Goal: Task Accomplishment & Management: Complete application form

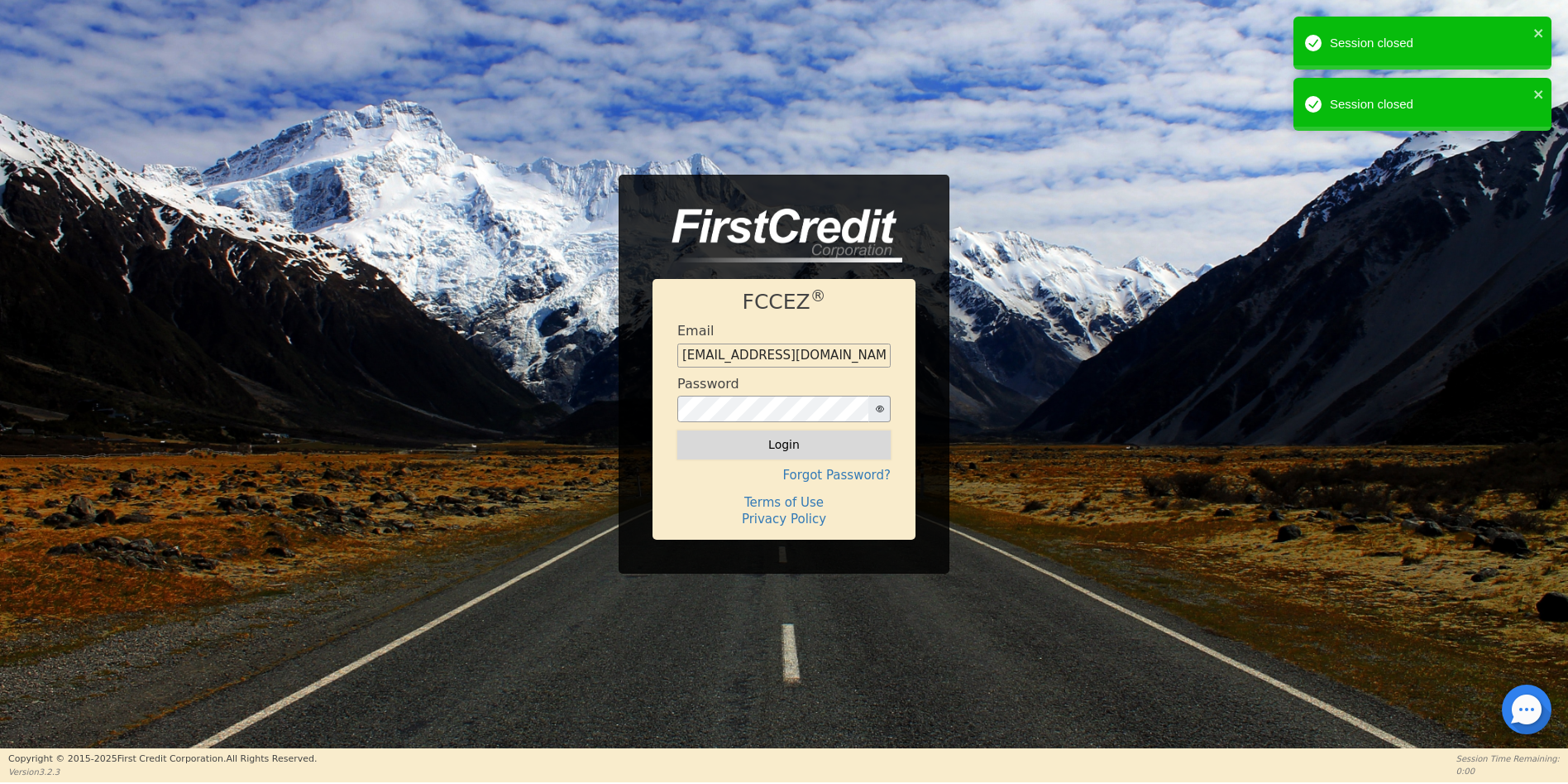
click at [784, 450] on button "Login" at bounding box center [784, 444] width 213 height 28
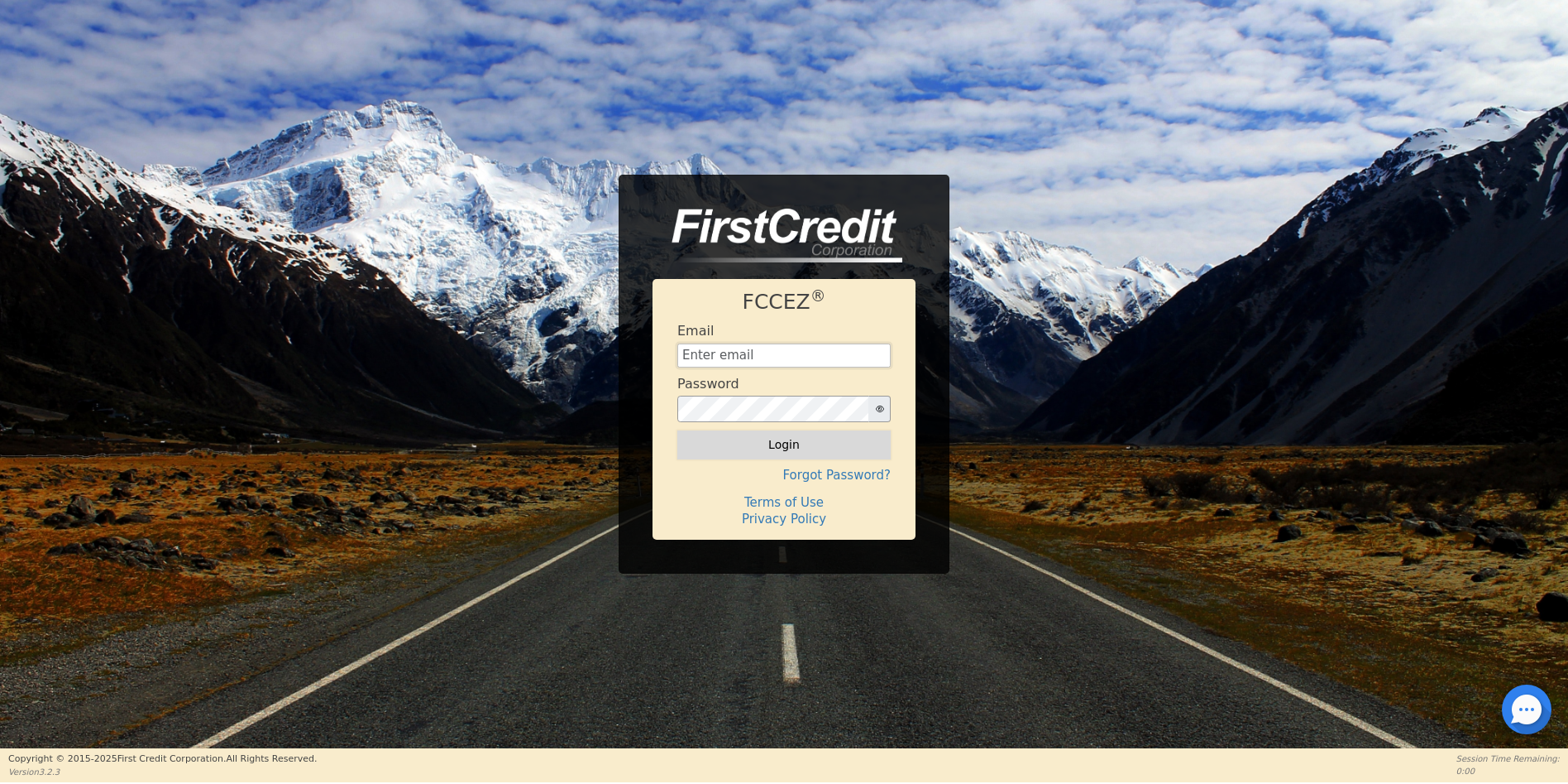
type input "[EMAIL_ADDRESS][DOMAIN_NAME]"
click at [778, 444] on button "Login" at bounding box center [784, 444] width 213 height 28
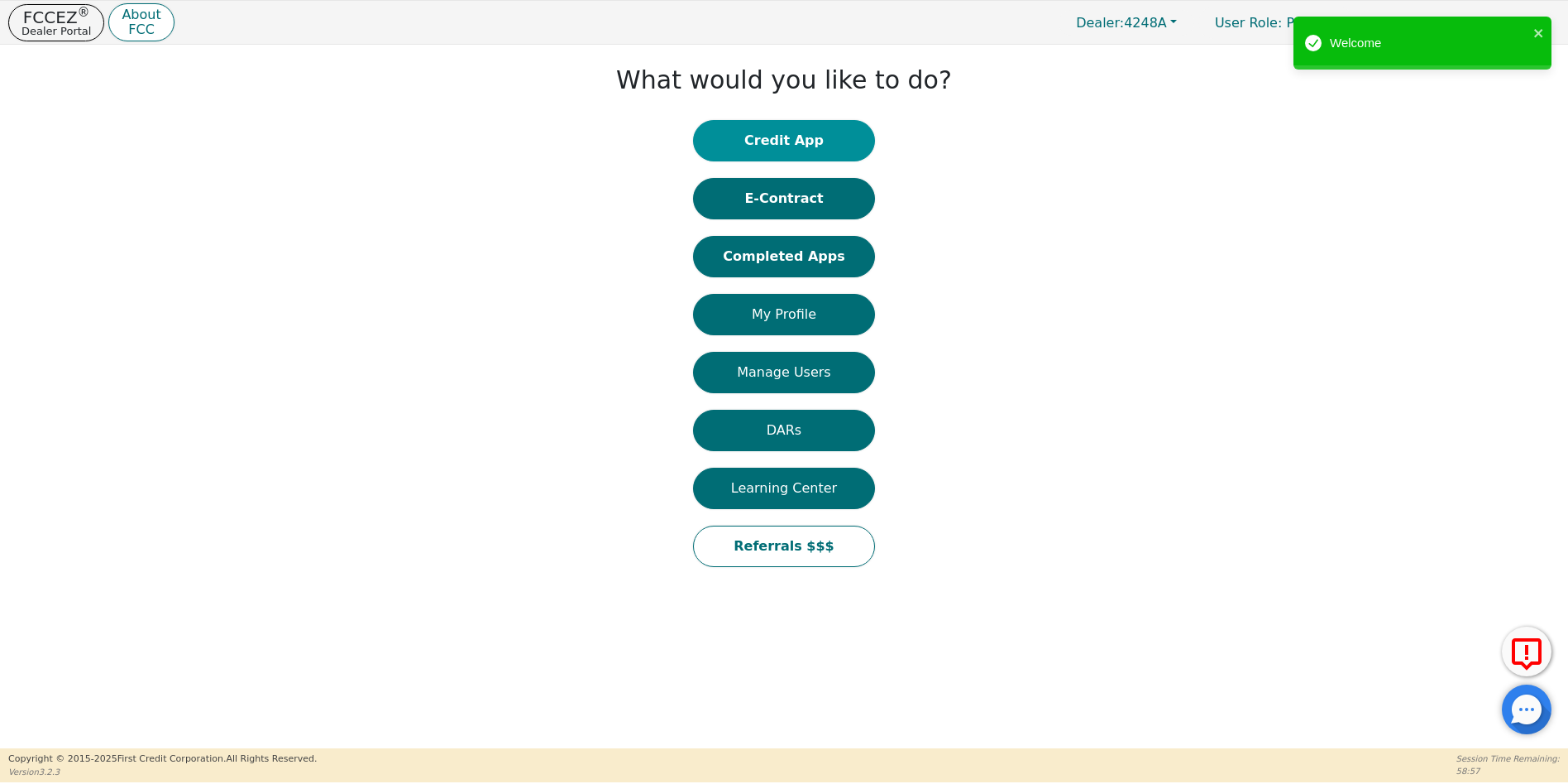
click at [778, 136] on button "Credit App" at bounding box center [784, 141] width 182 height 41
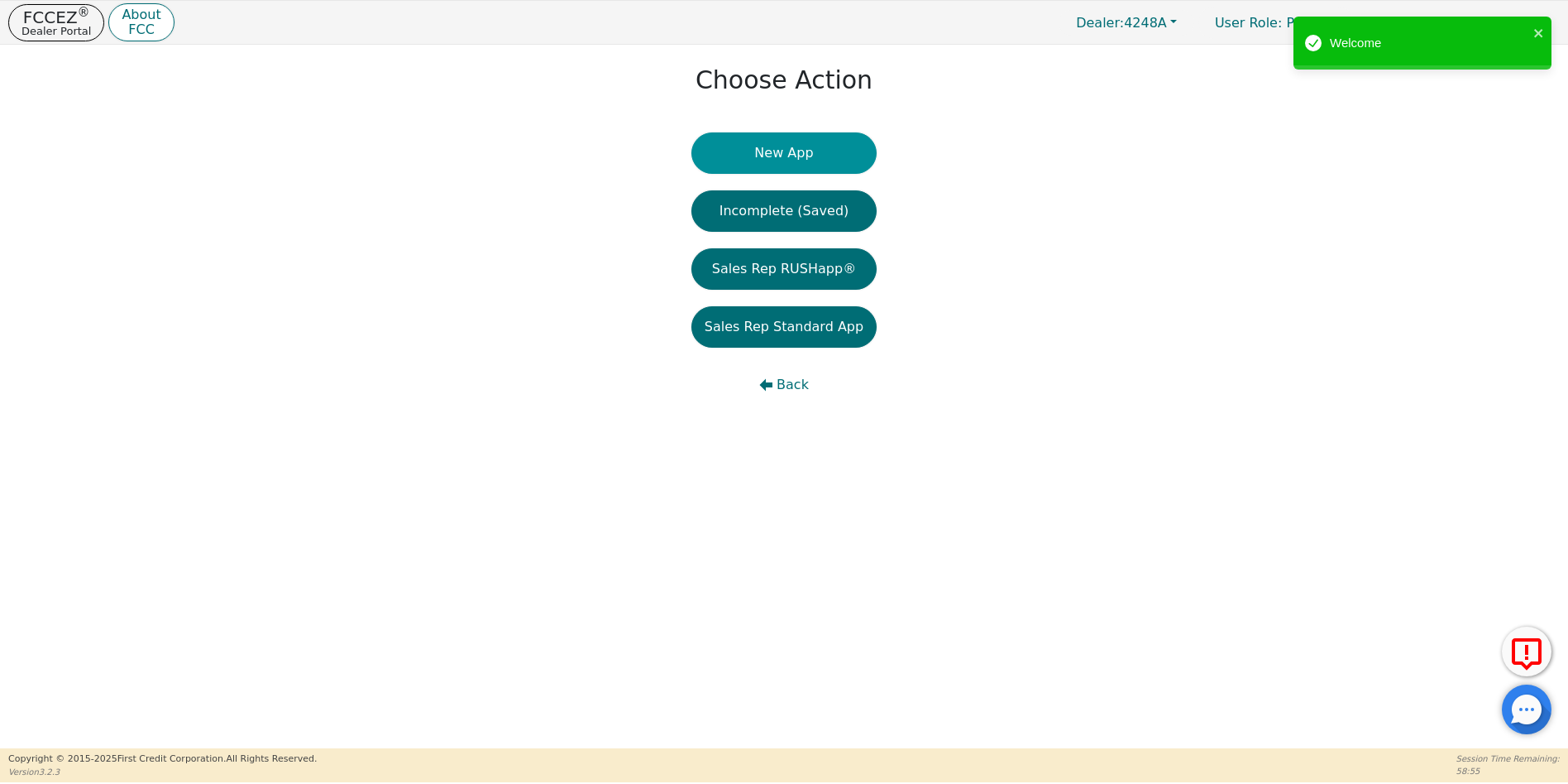
click at [804, 154] on button "New App" at bounding box center [784, 153] width 185 height 41
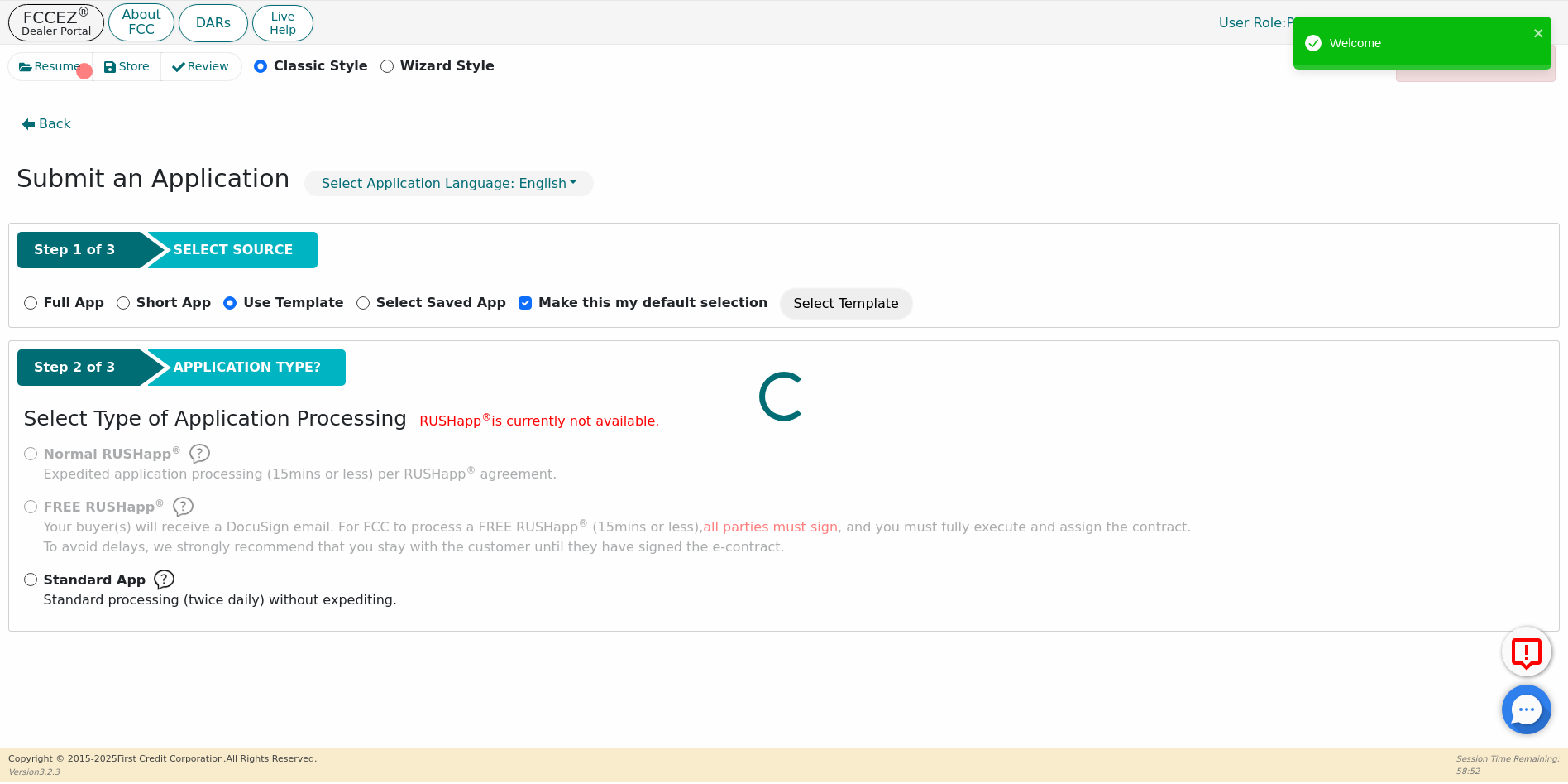
click at [33, 53] on div at bounding box center [784, 53] width 1552 height 0
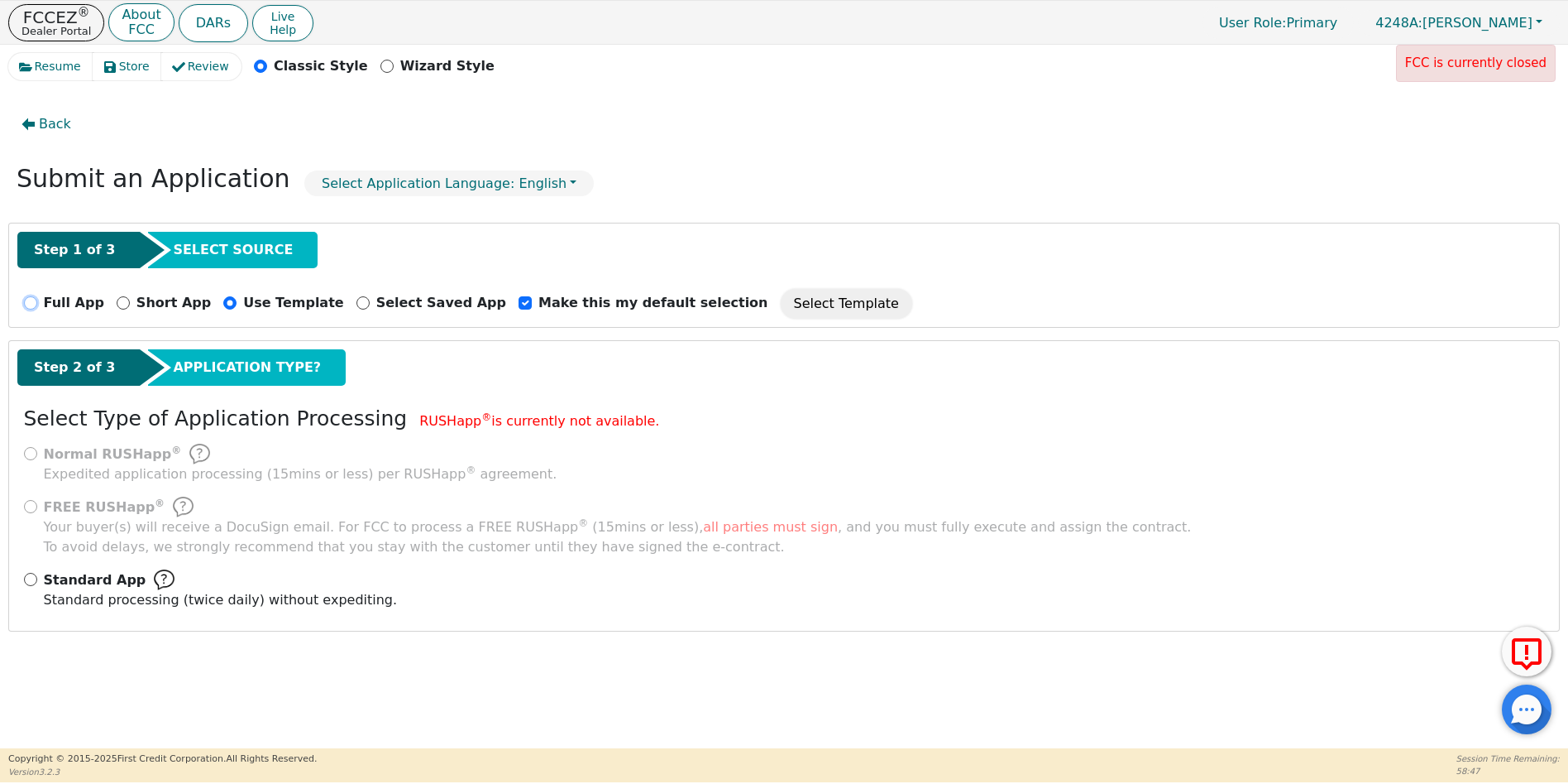
click at [31, 300] on input "Full App" at bounding box center [31, 303] width 14 height 14
radio input "true"
checkbox input "false"
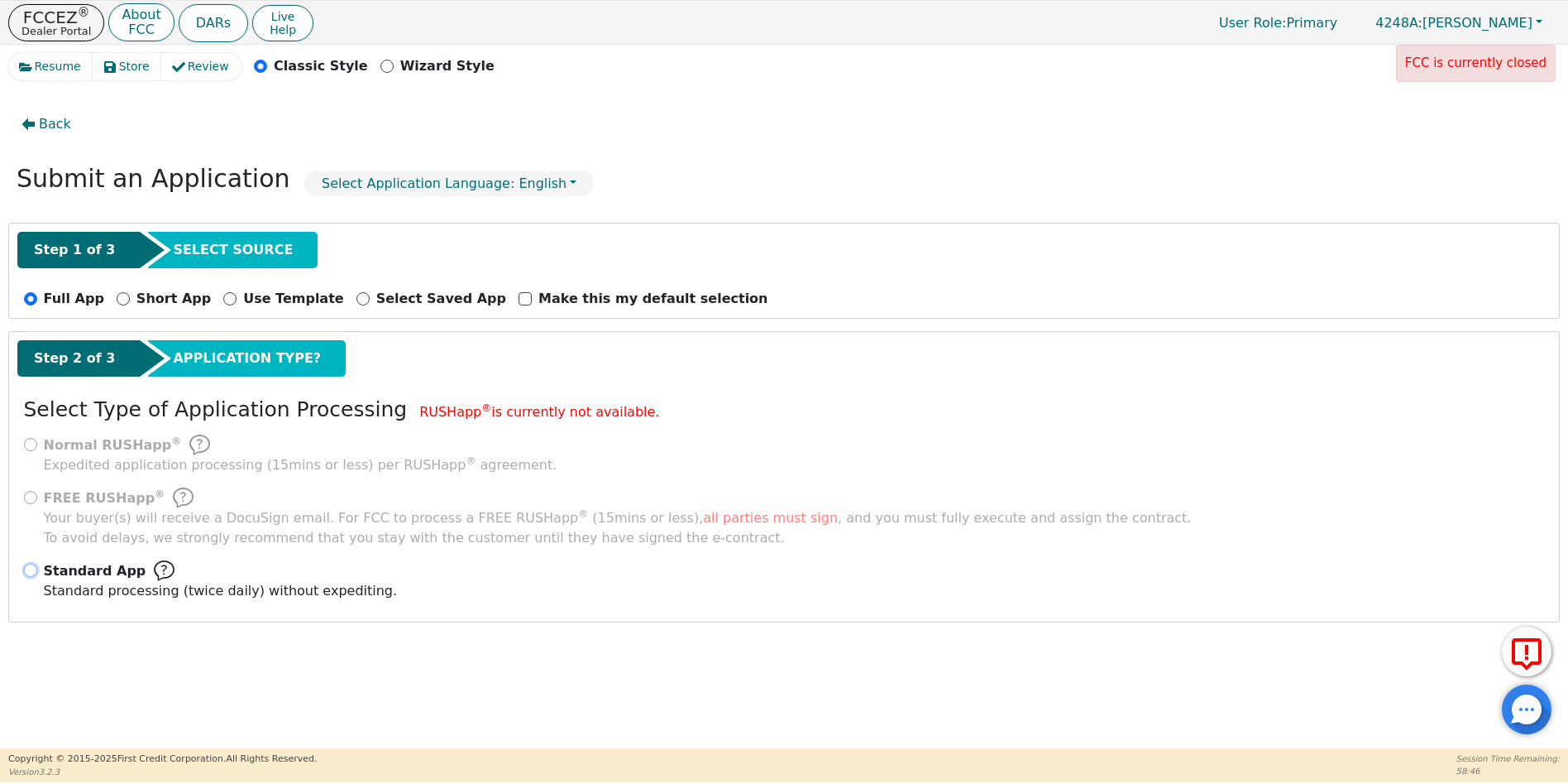
click at [36, 570] on input "Standard App Standard processing (twice daily) without expediting." at bounding box center [31, 571] width 14 height 14
radio input "true"
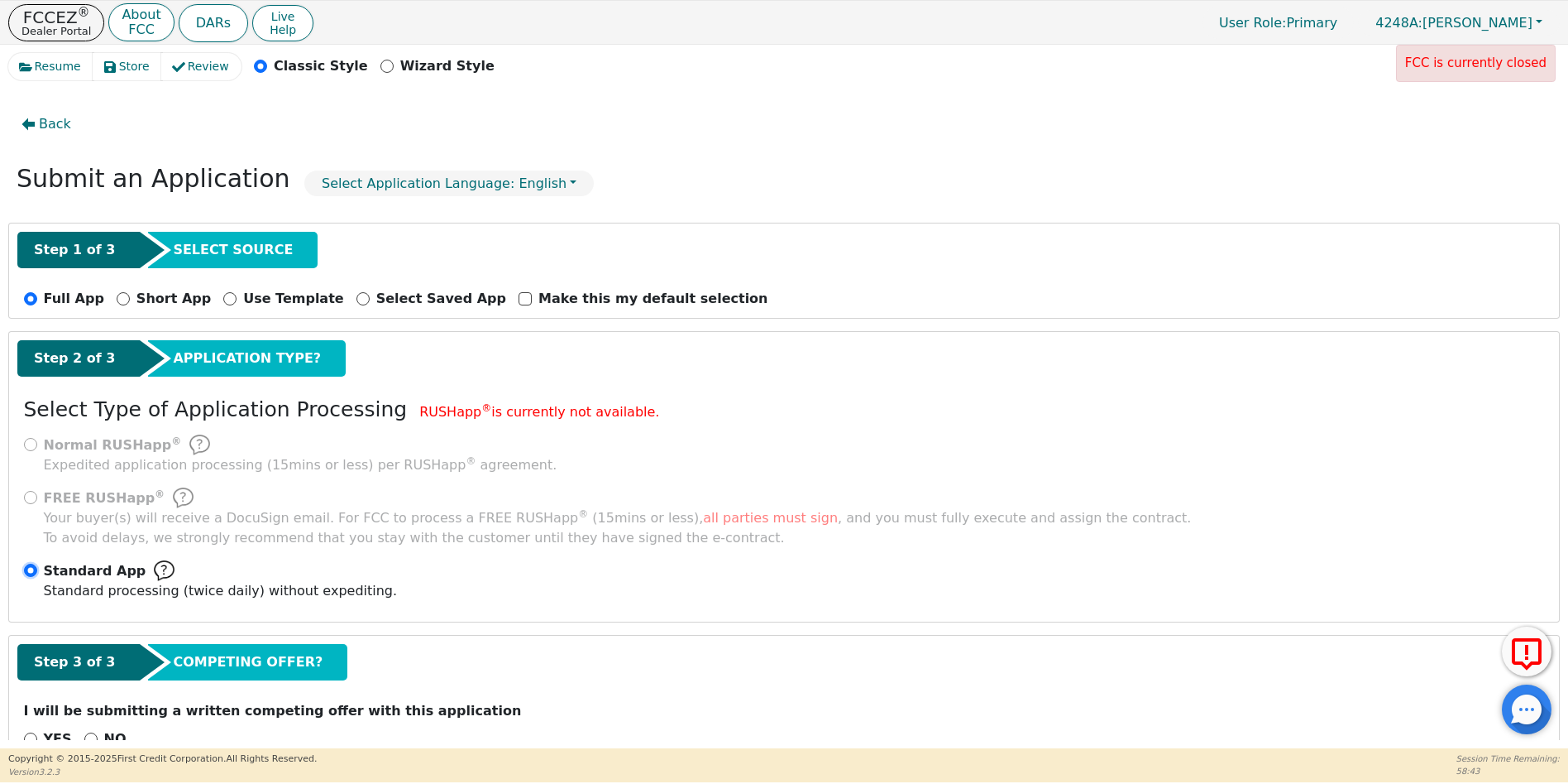
scroll to position [44, 0]
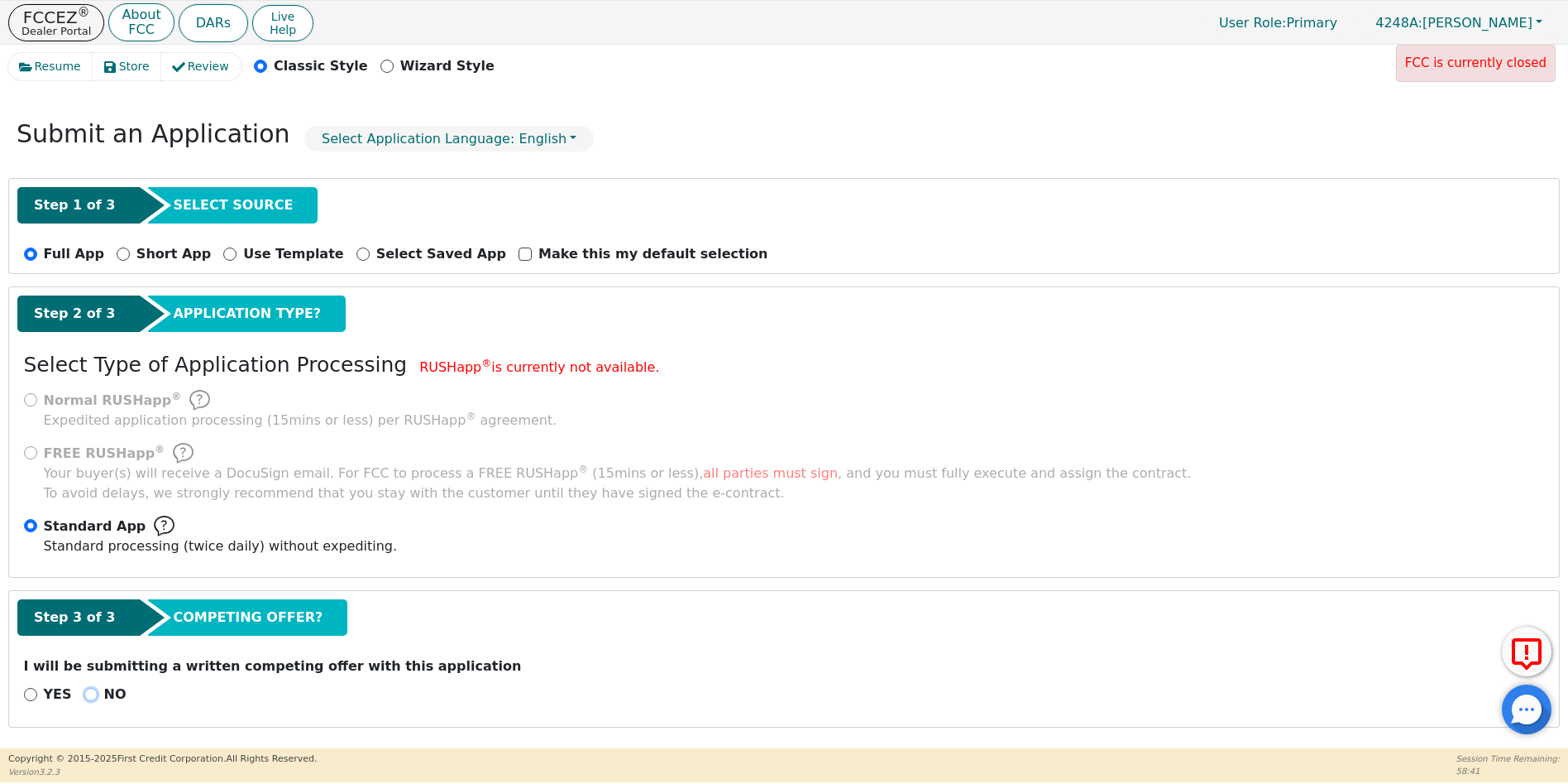
click at [84, 691] on input "NO" at bounding box center [91, 694] width 14 height 14
radio input "true"
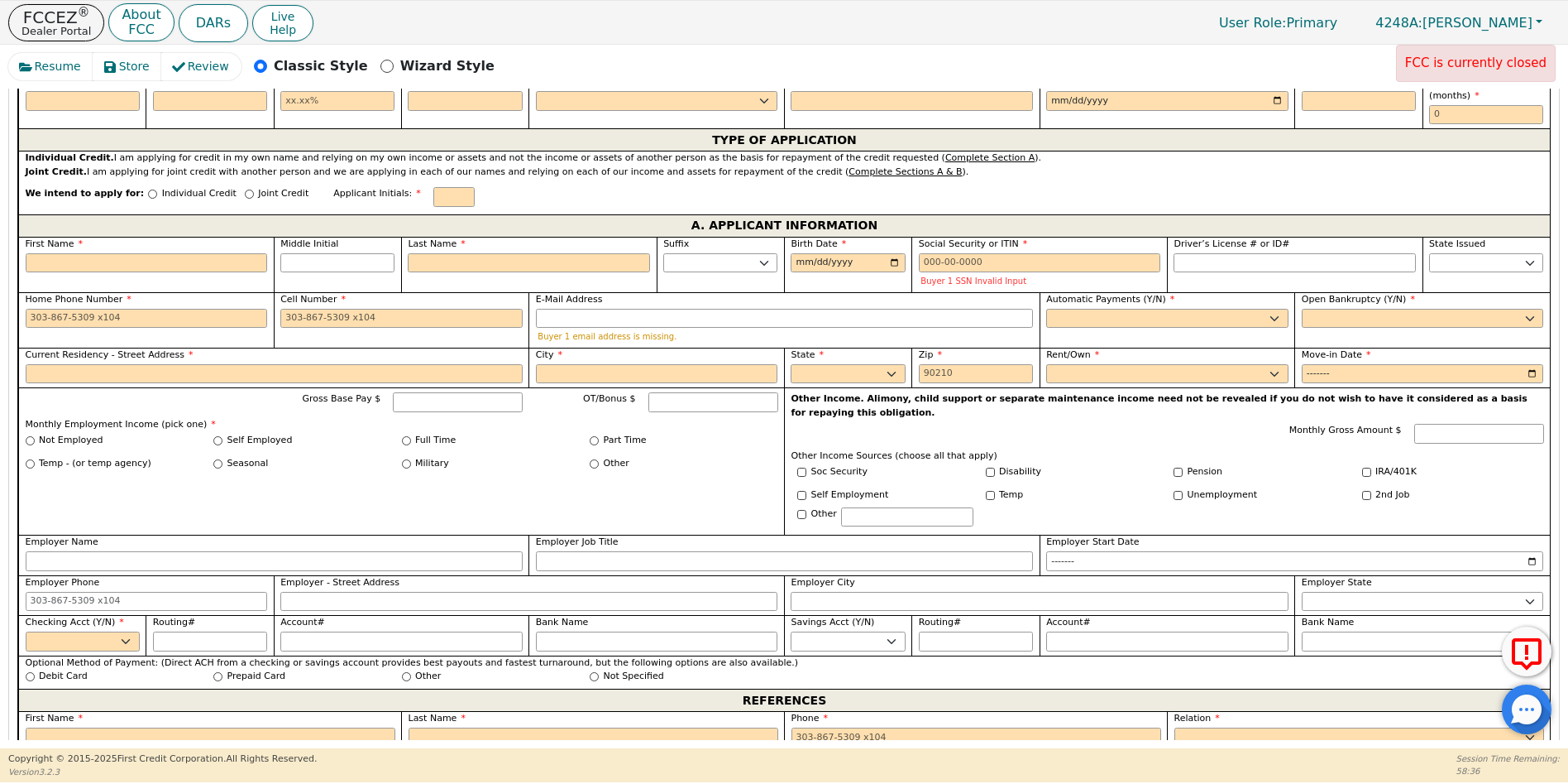
scroll to position [829, 0]
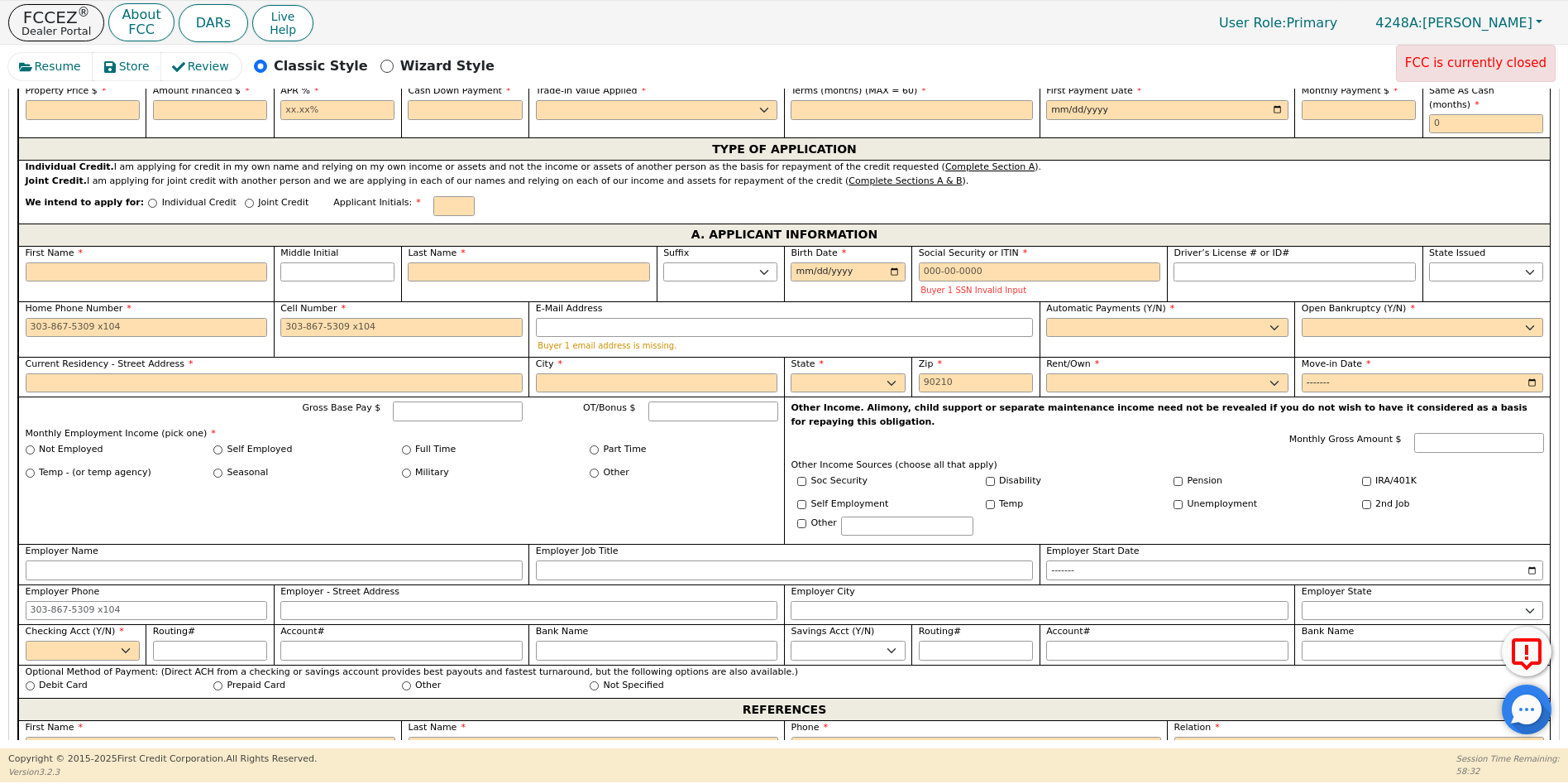
click at [148, 196] on div "Individual Credit" at bounding box center [193, 207] width 89 height 22
click at [148, 199] on input "Individual Credit" at bounding box center [153, 203] width 9 height 9
radio input "true"
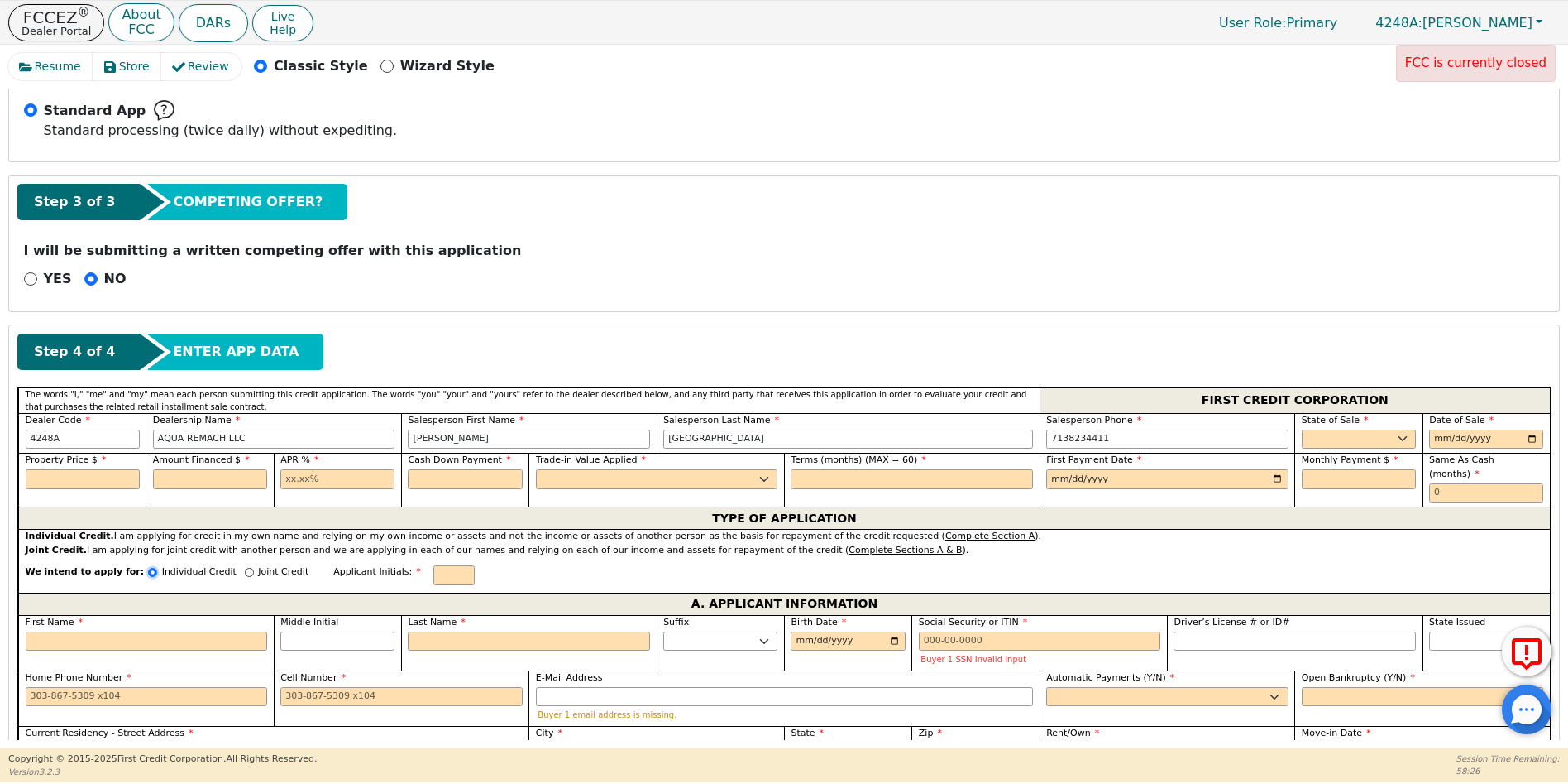
scroll to position [473, 0]
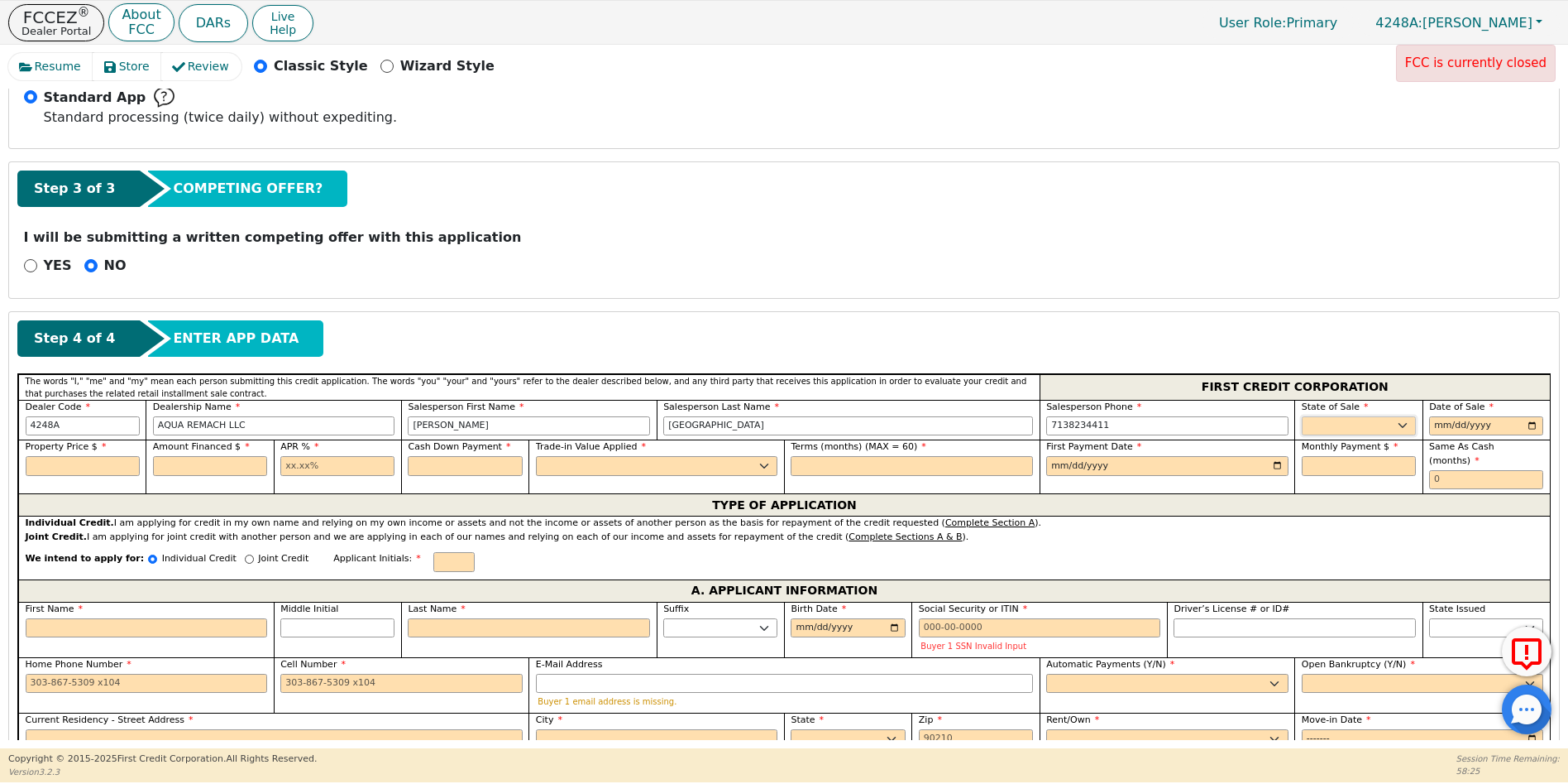
click at [1308, 422] on select "AK AL AR AZ CA CO CT DC DE FL GA HI IA ID IL IN KS KY LA MA MD ME MI MN MO MS M…" at bounding box center [1359, 426] width 114 height 20
select select "TX"
click at [1308, 422] on select "AK AL AR AZ CA CO CT DC DE FL GA HI IA ID IL IN KS KY LA MA MD ME MI MN MO MS M…" at bounding box center [1359, 426] width 114 height 20
click at [1527, 422] on input "date" at bounding box center [1486, 426] width 114 height 20
type input "2025-10-10"
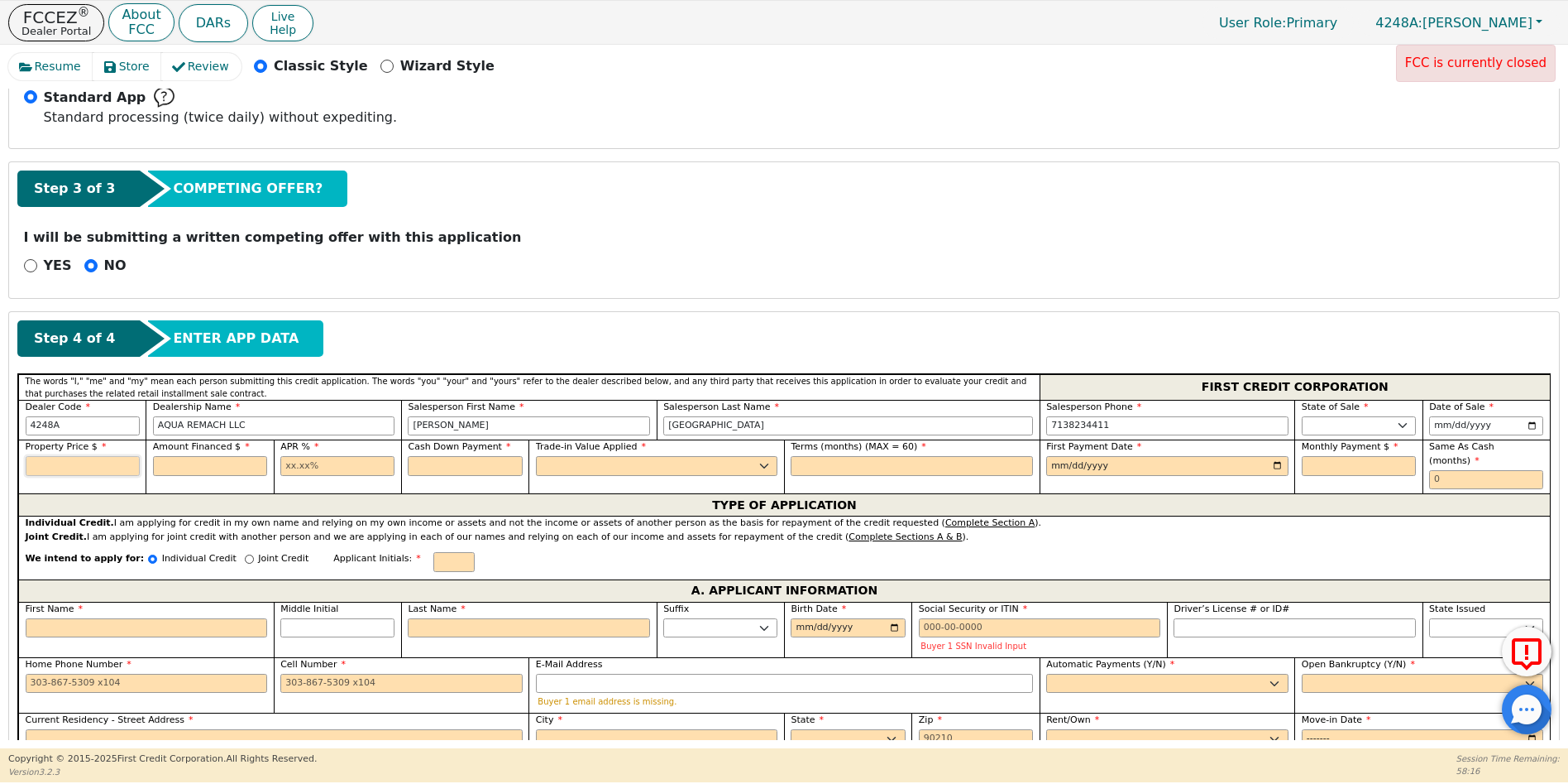
click at [67, 463] on input "text" at bounding box center [83, 465] width 114 height 20
type input "9000.00"
click at [184, 462] on input "text" at bounding box center [210, 465] width 114 height 20
type input "9000.00"
click at [286, 463] on input "text" at bounding box center [338, 465] width 114 height 20
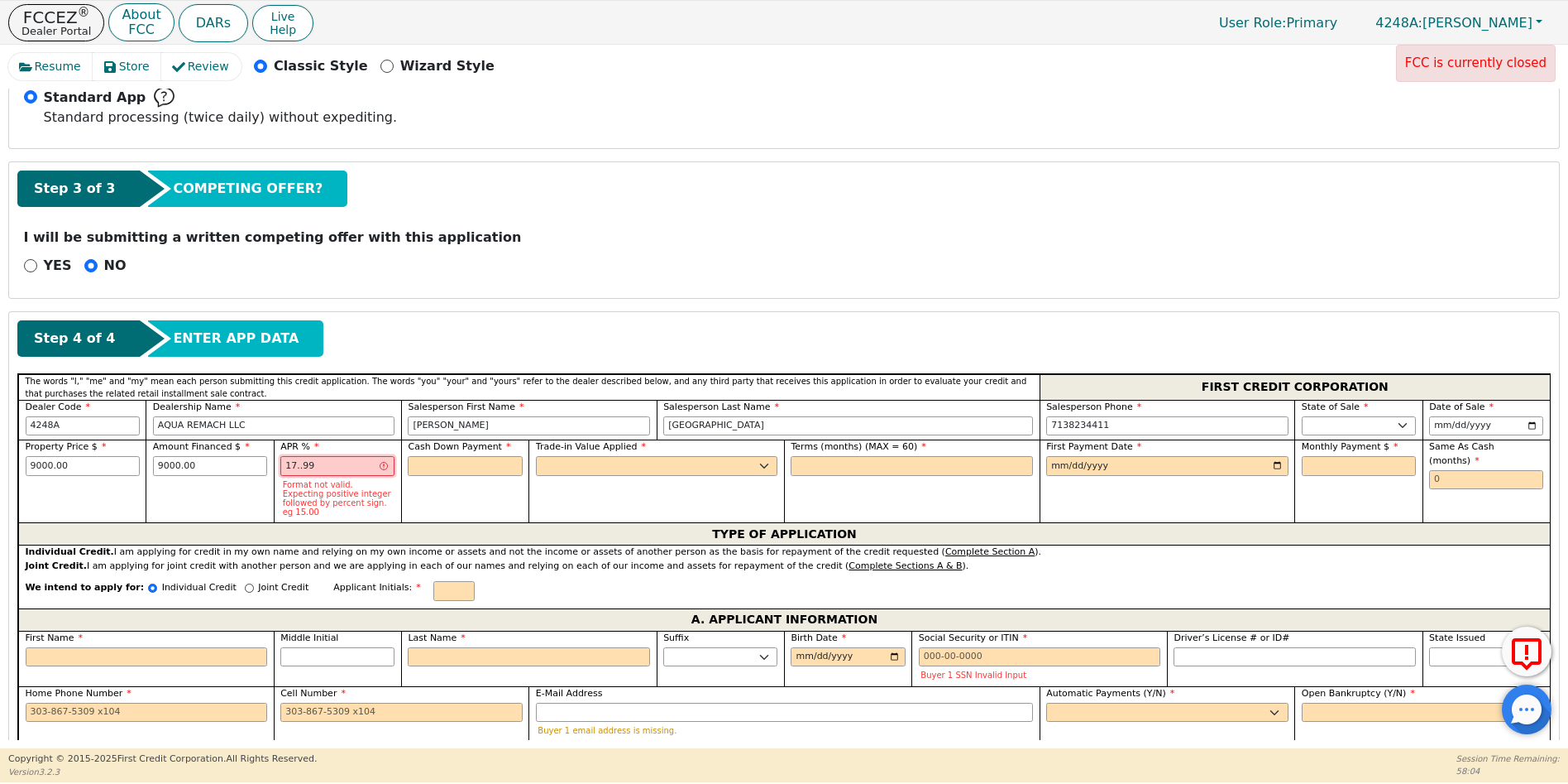
type input "17..99"
click at [436, 468] on input "text" at bounding box center [465, 465] width 114 height 20
type input "0.00"
click at [297, 467] on input "17..99" at bounding box center [338, 465] width 114 height 20
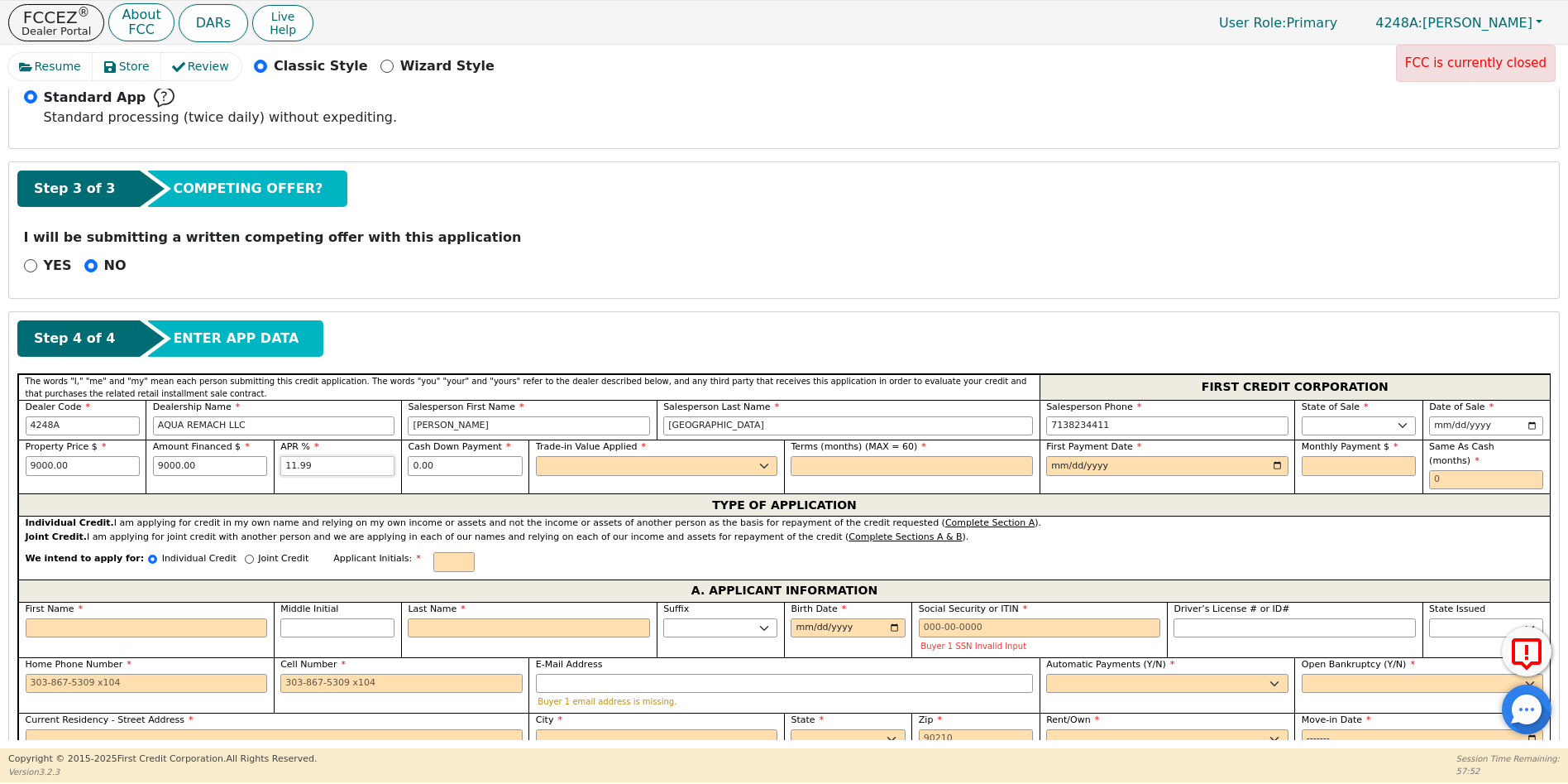
type input "11.99"
click at [555, 466] on select "Yes No" at bounding box center [657, 465] width 242 height 20
select select "n"
click at [536, 456] on select "Yes No" at bounding box center [657, 465] width 242 height 20
click at [811, 466] on input "text" at bounding box center [911, 465] width 242 height 20
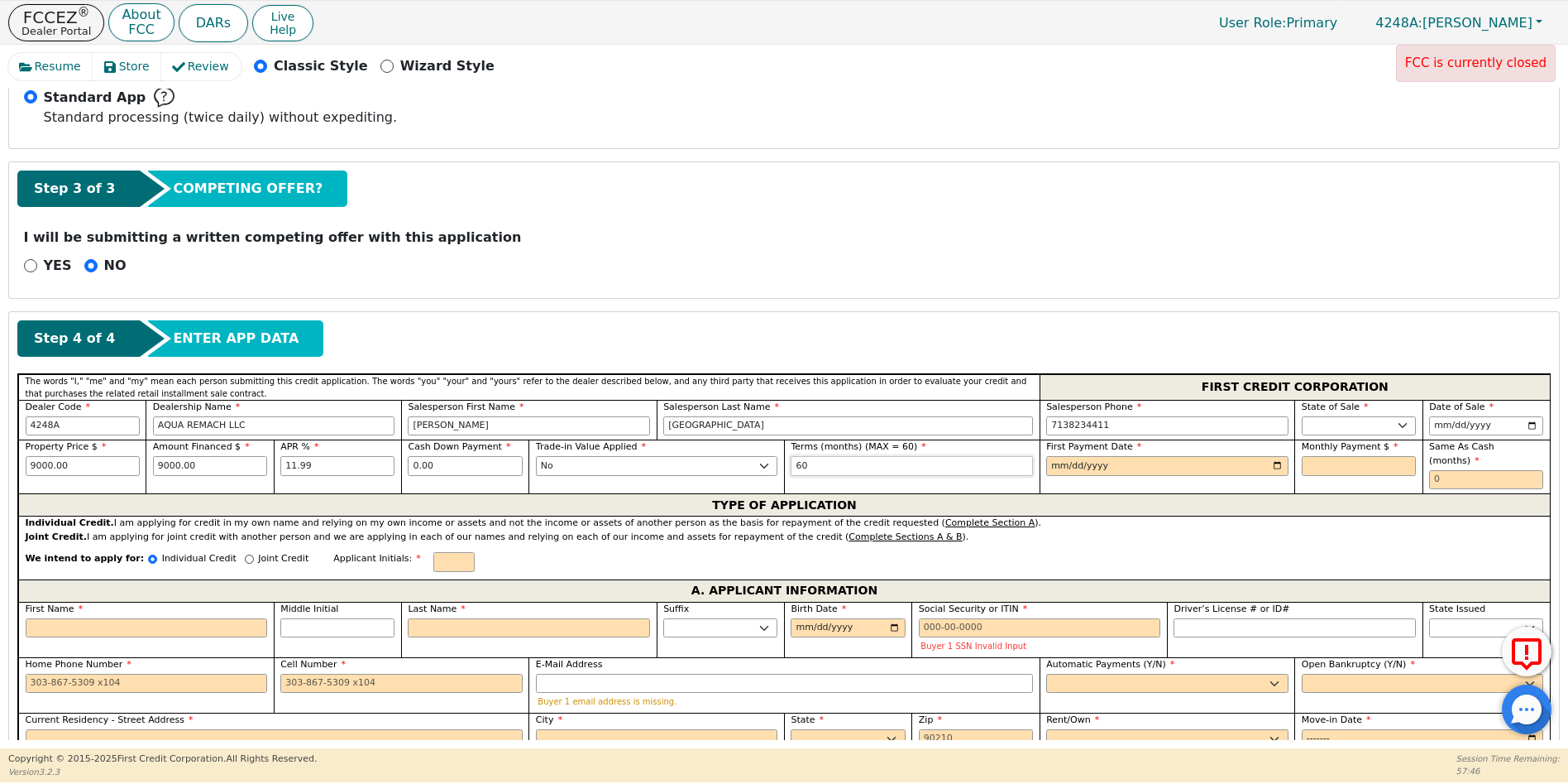
type input "60"
click at [1274, 468] on input "date" at bounding box center [1167, 465] width 242 height 20
type input "2025-11-10"
click at [1309, 462] on input "text" at bounding box center [1359, 465] width 114 height 20
type input "200.15"
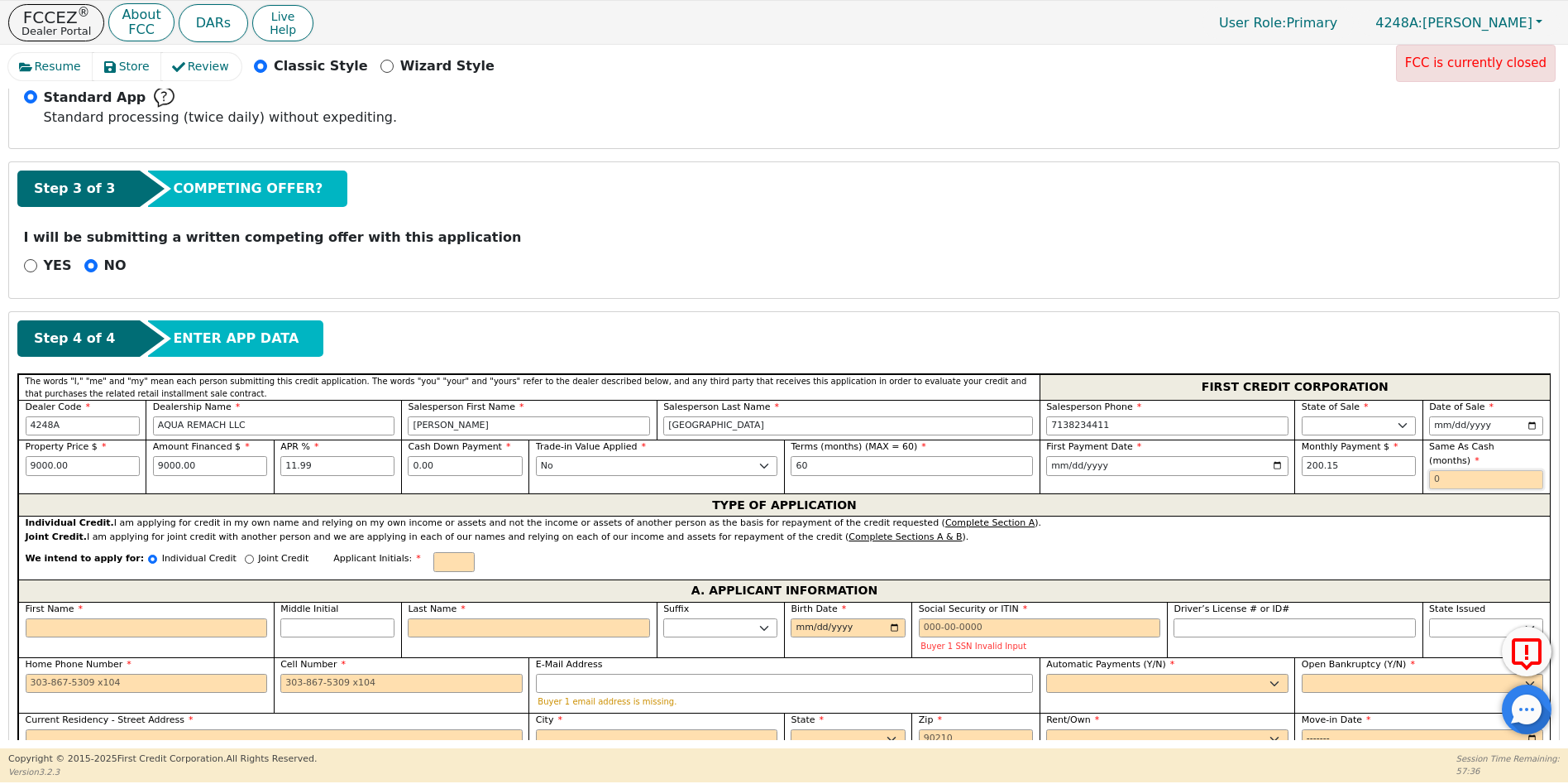
click at [1429, 470] on input "text" at bounding box center [1486, 479] width 114 height 20
type input "0"
click at [290, 462] on input "11.99" at bounding box center [338, 465] width 114 height 20
click at [292, 467] on input "11.99" at bounding box center [338, 465] width 114 height 20
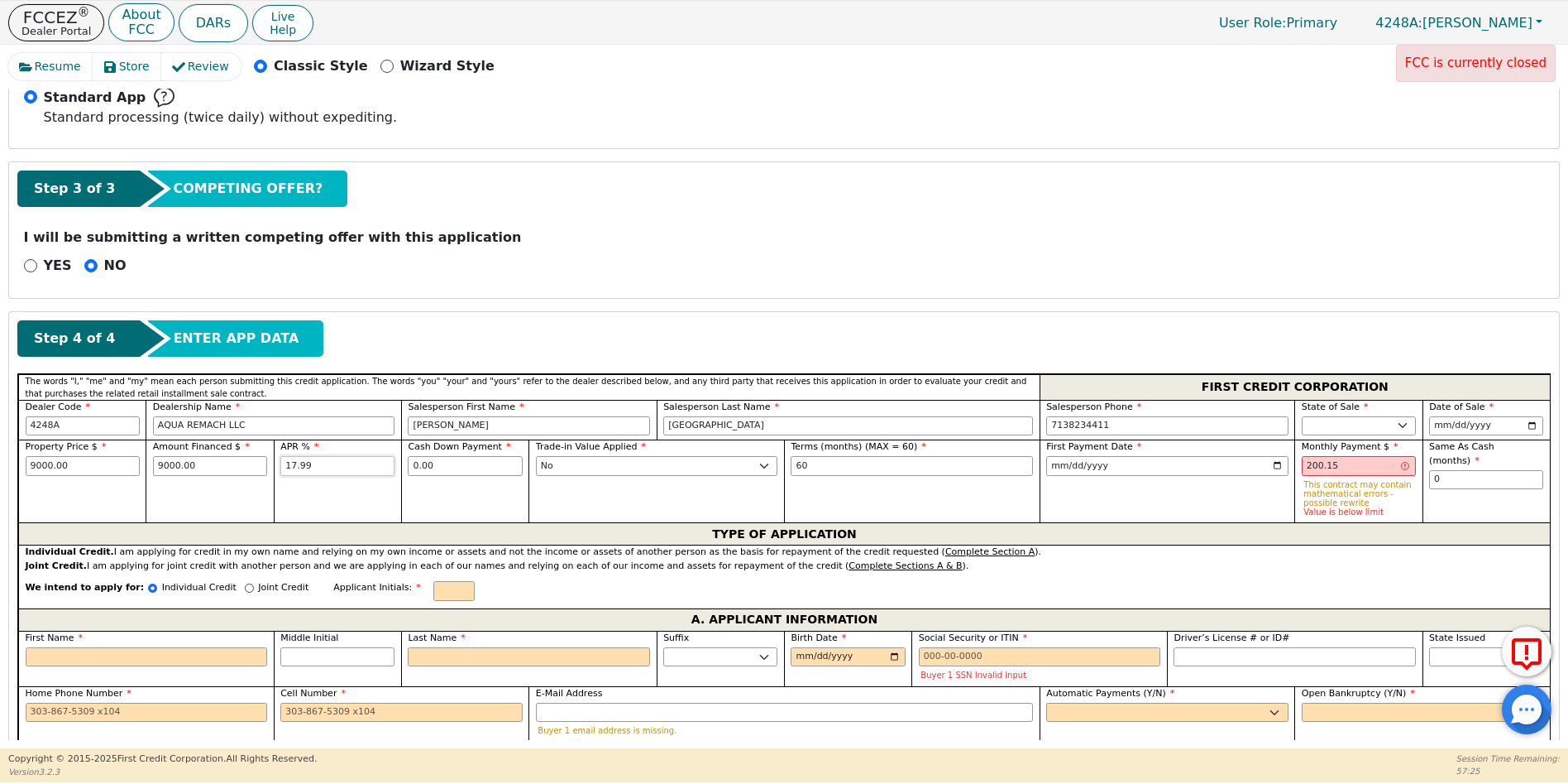
type input "17.99"
click at [1363, 471] on input "200.15" at bounding box center [1359, 465] width 114 height 20
type input "2"
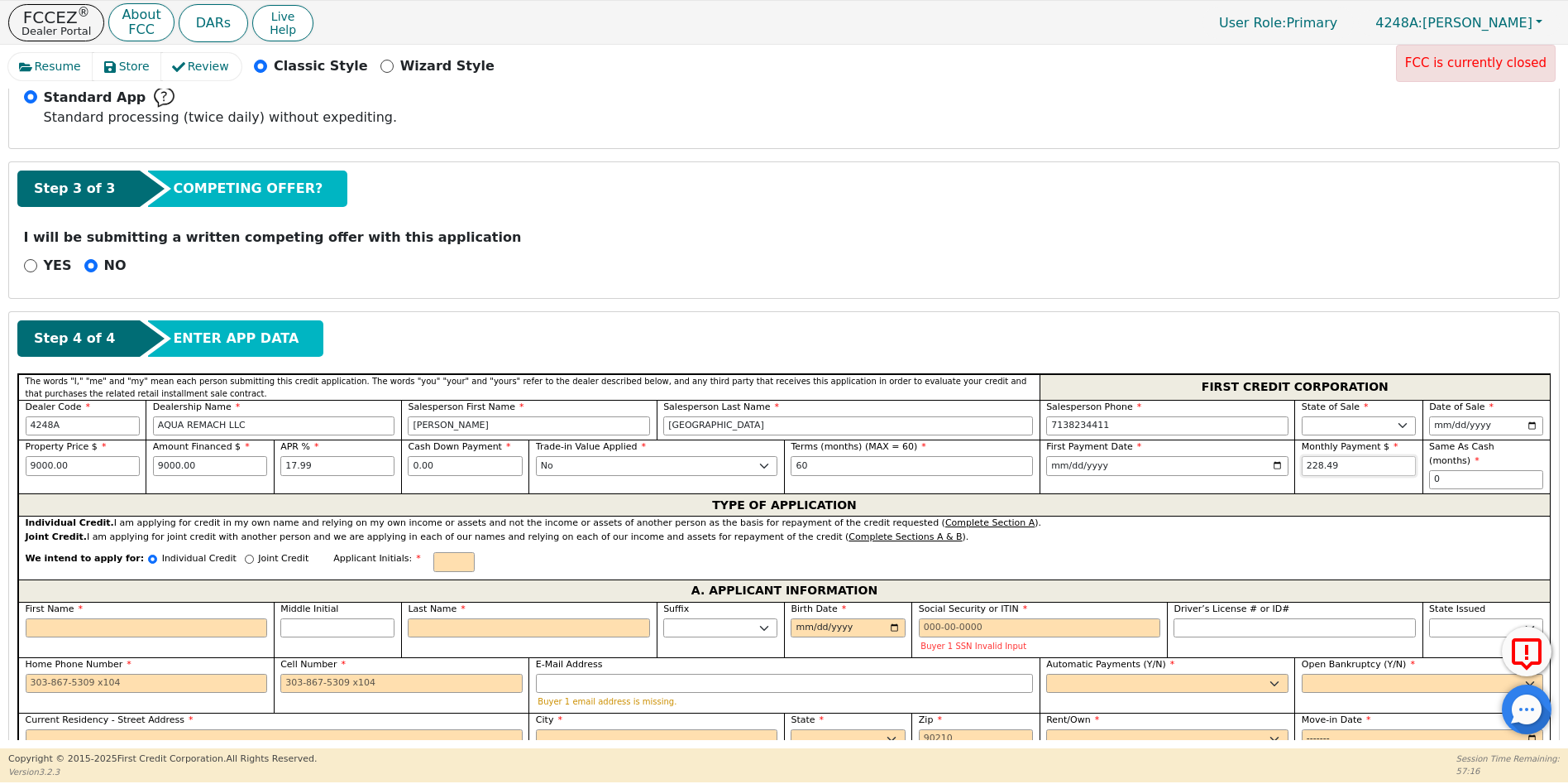
type input "228.49"
click at [1489, 475] on input "0" at bounding box center [1486, 479] width 114 height 20
click at [52, 622] on input "First Name" at bounding box center [147, 628] width 242 height 20
type input "Y"
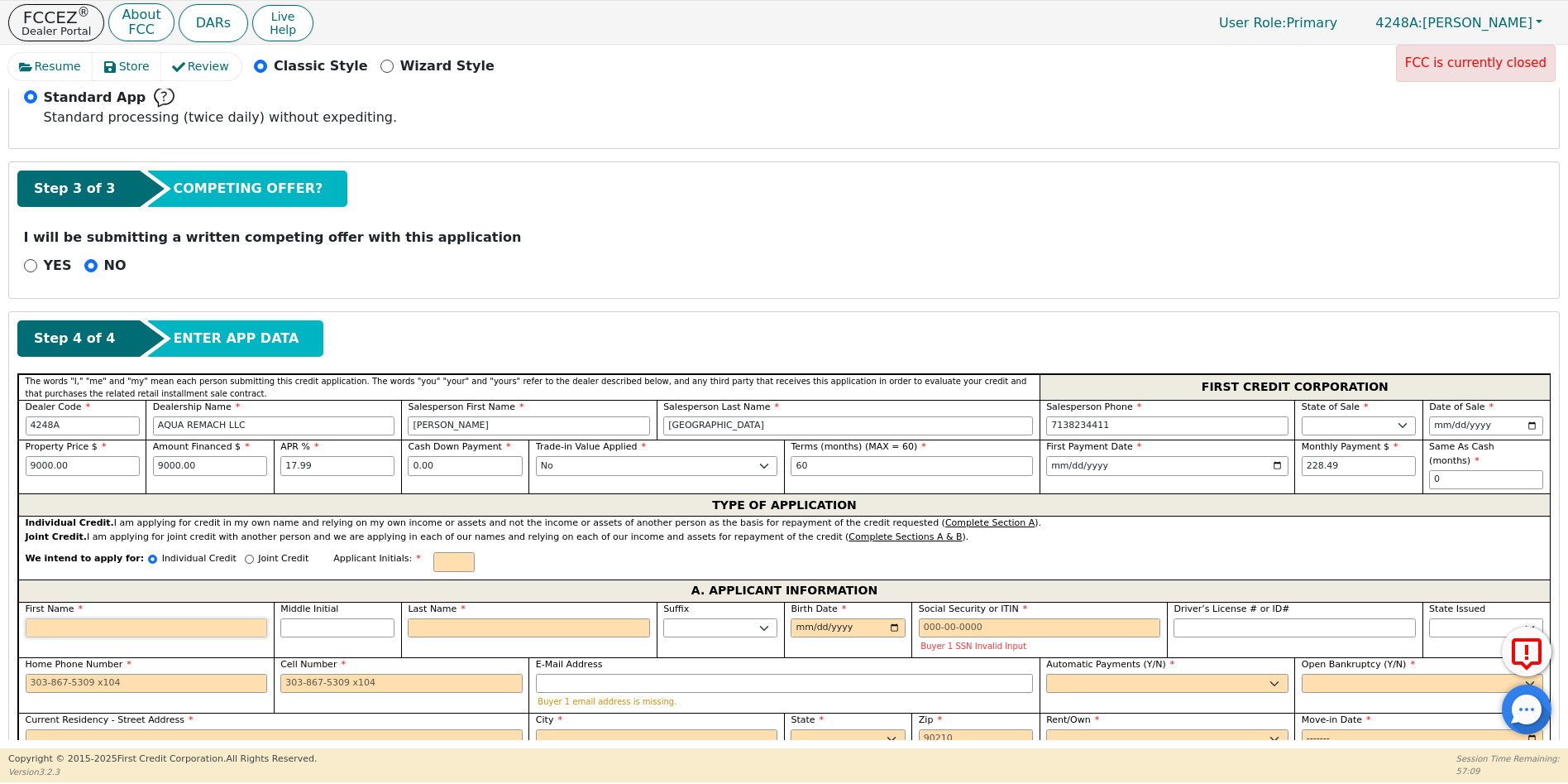
type input "Y"
type input "YE"
type input "YES"
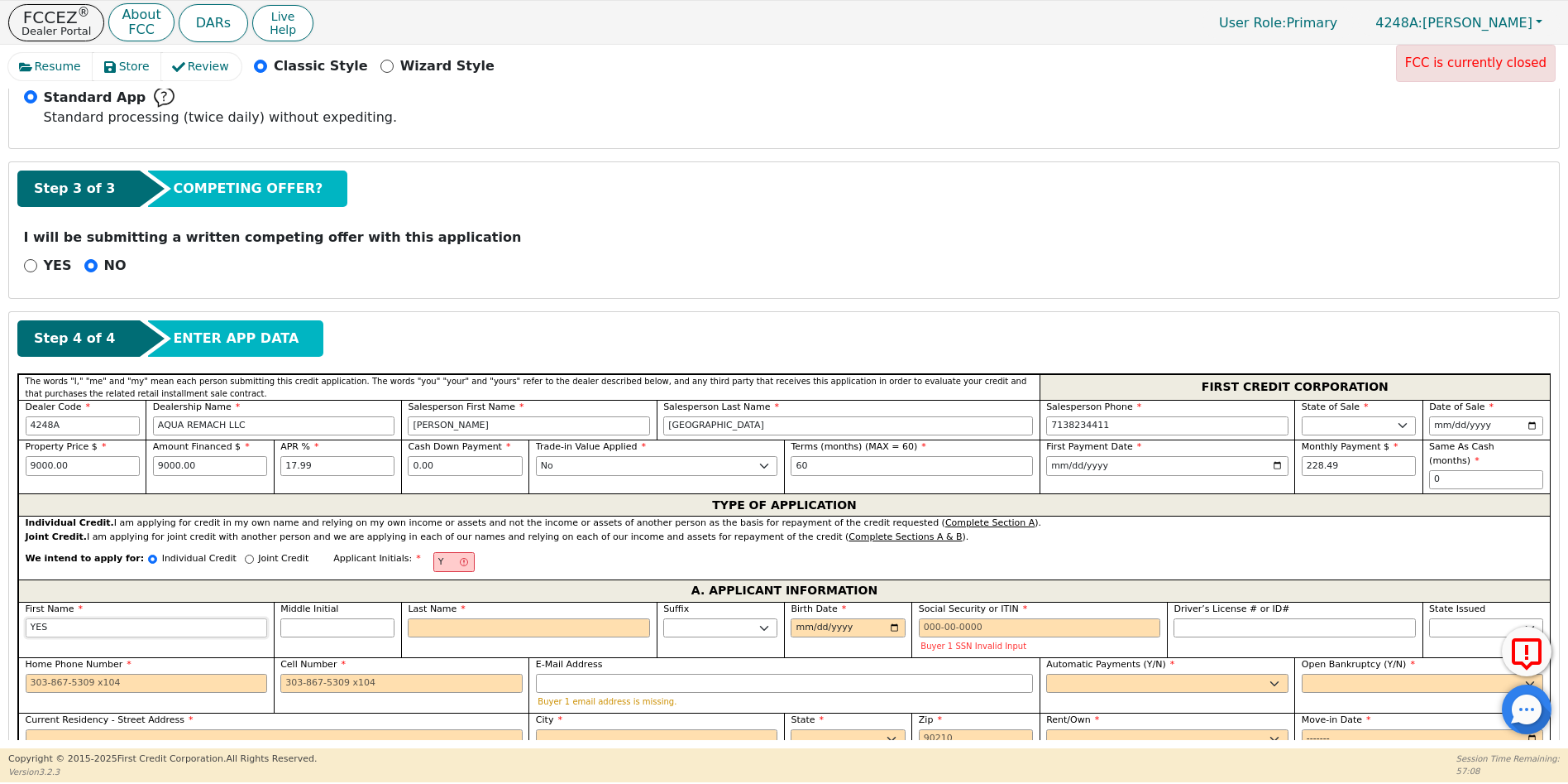
type input "YESE"
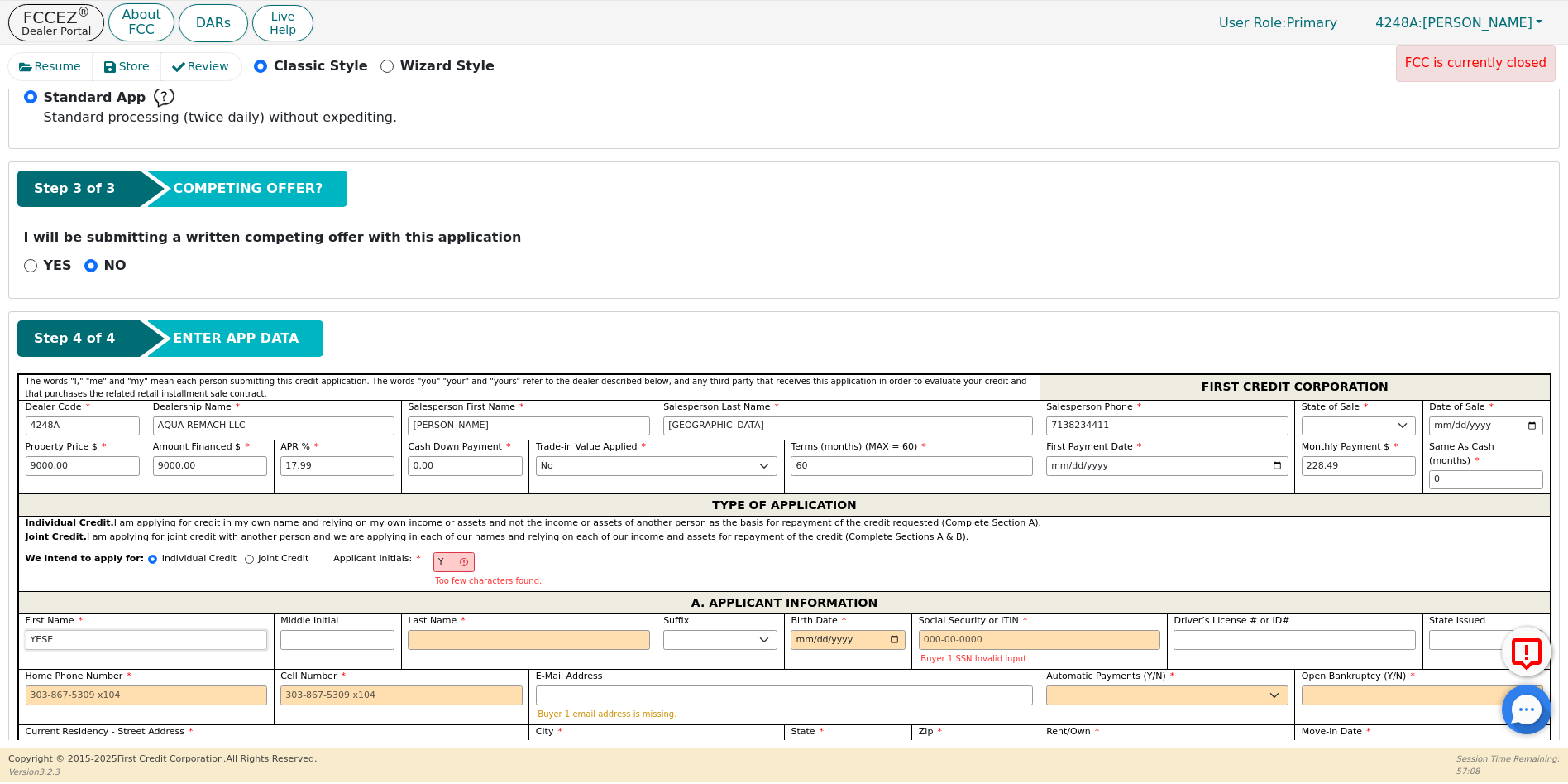
type input "YESEN"
type input "YESENI"
type input "YESENIA"
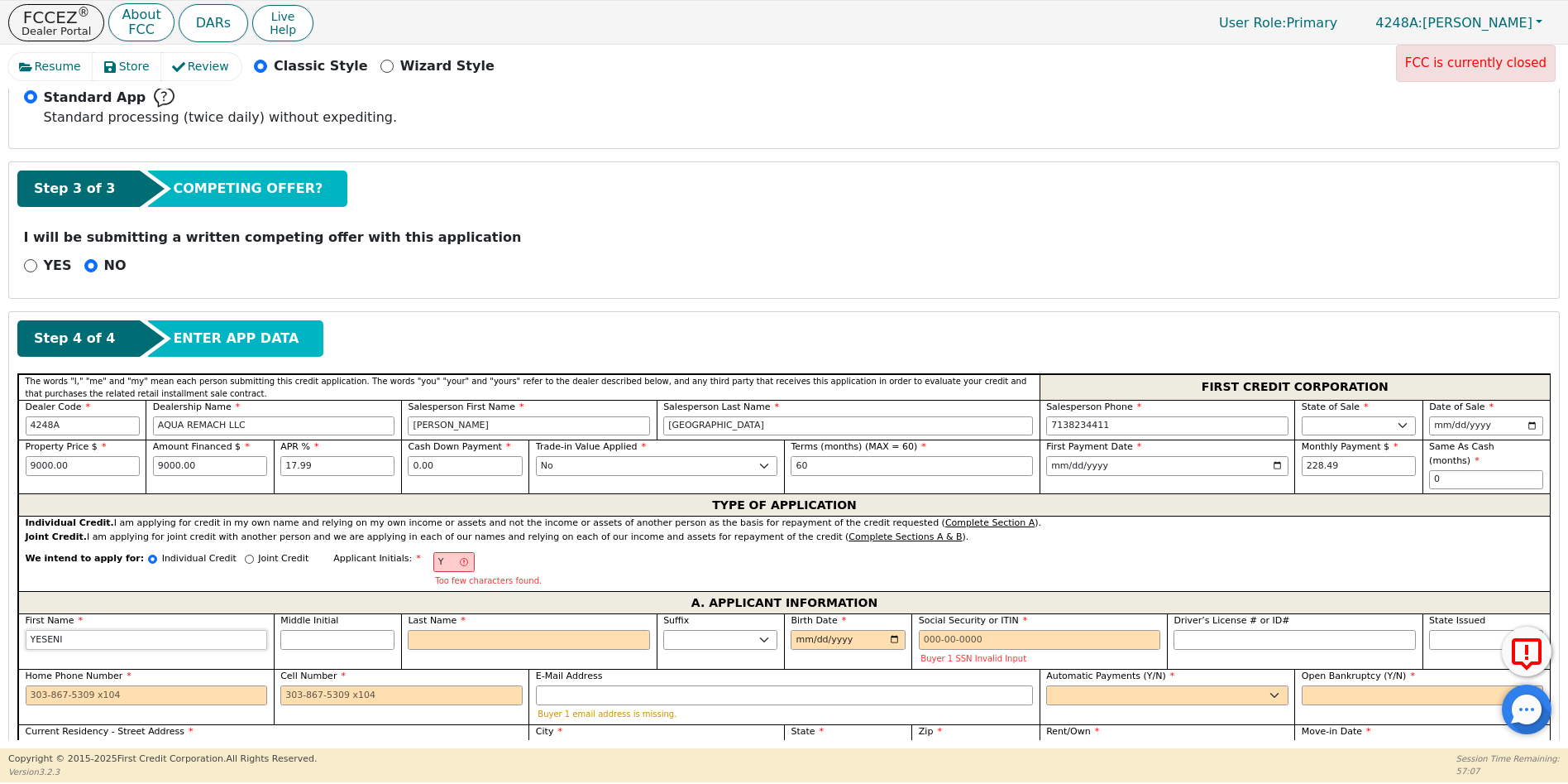
type input "YESENIA"
click at [440, 630] on input "Last Name" at bounding box center [529, 639] width 242 height 20
type input "YE"
type input "E"
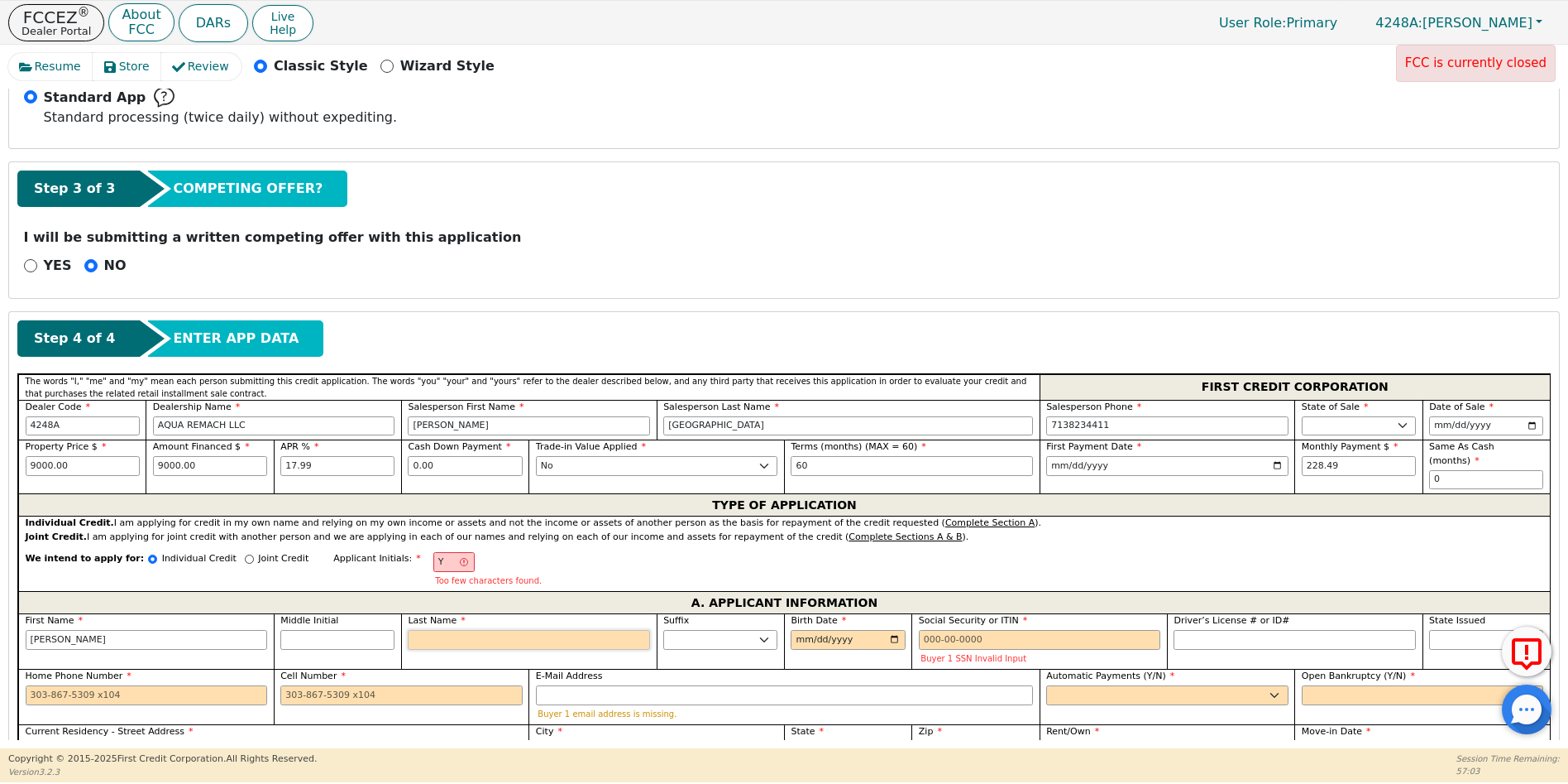
type input "YESENIA E"
type input "ES"
type input "YESENIA ES"
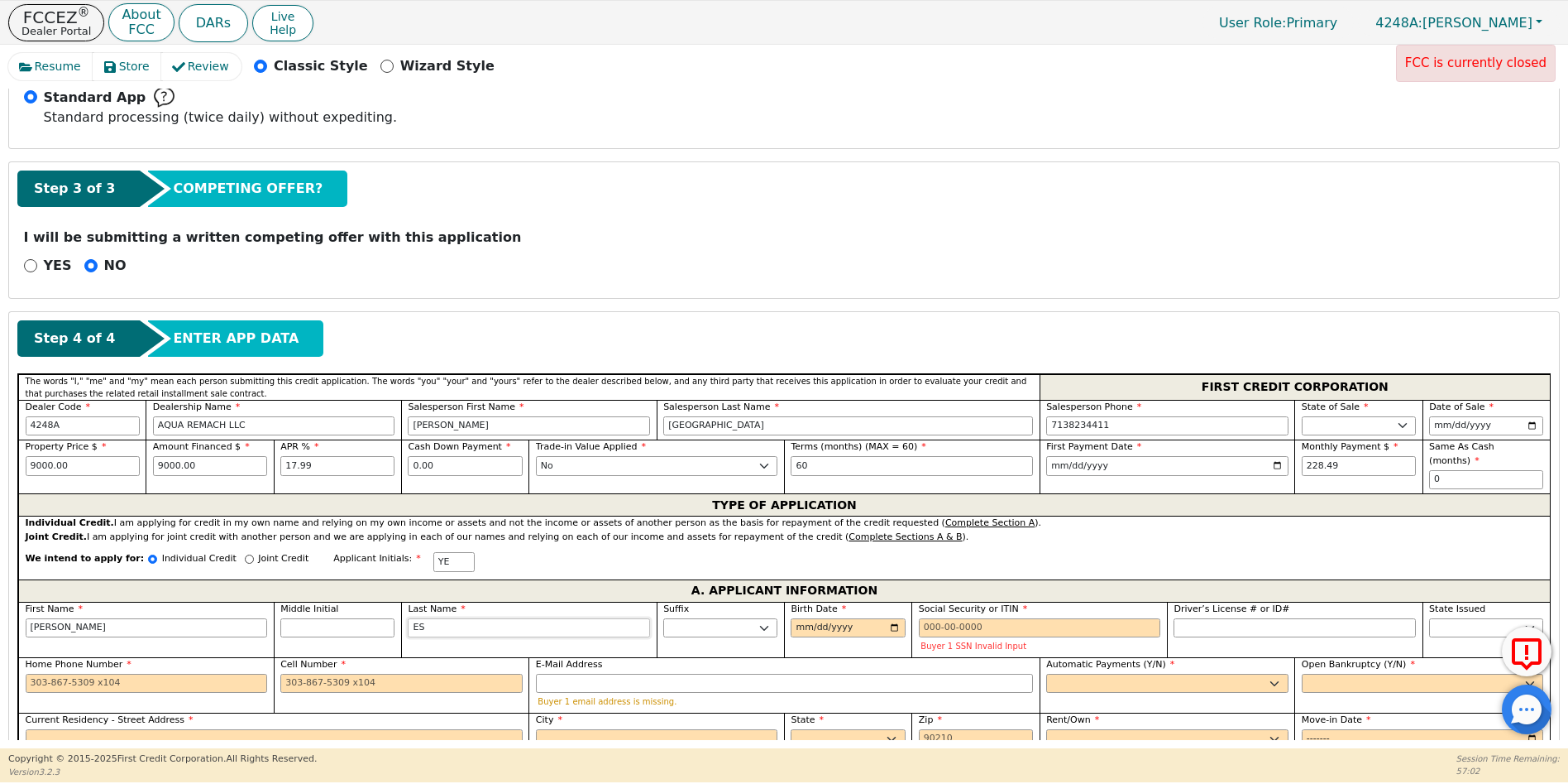
type input "ESP"
type input "YESENIA ESP"
type input "ESPI"
type input "YESENIA ESPI"
type input "ESPIN"
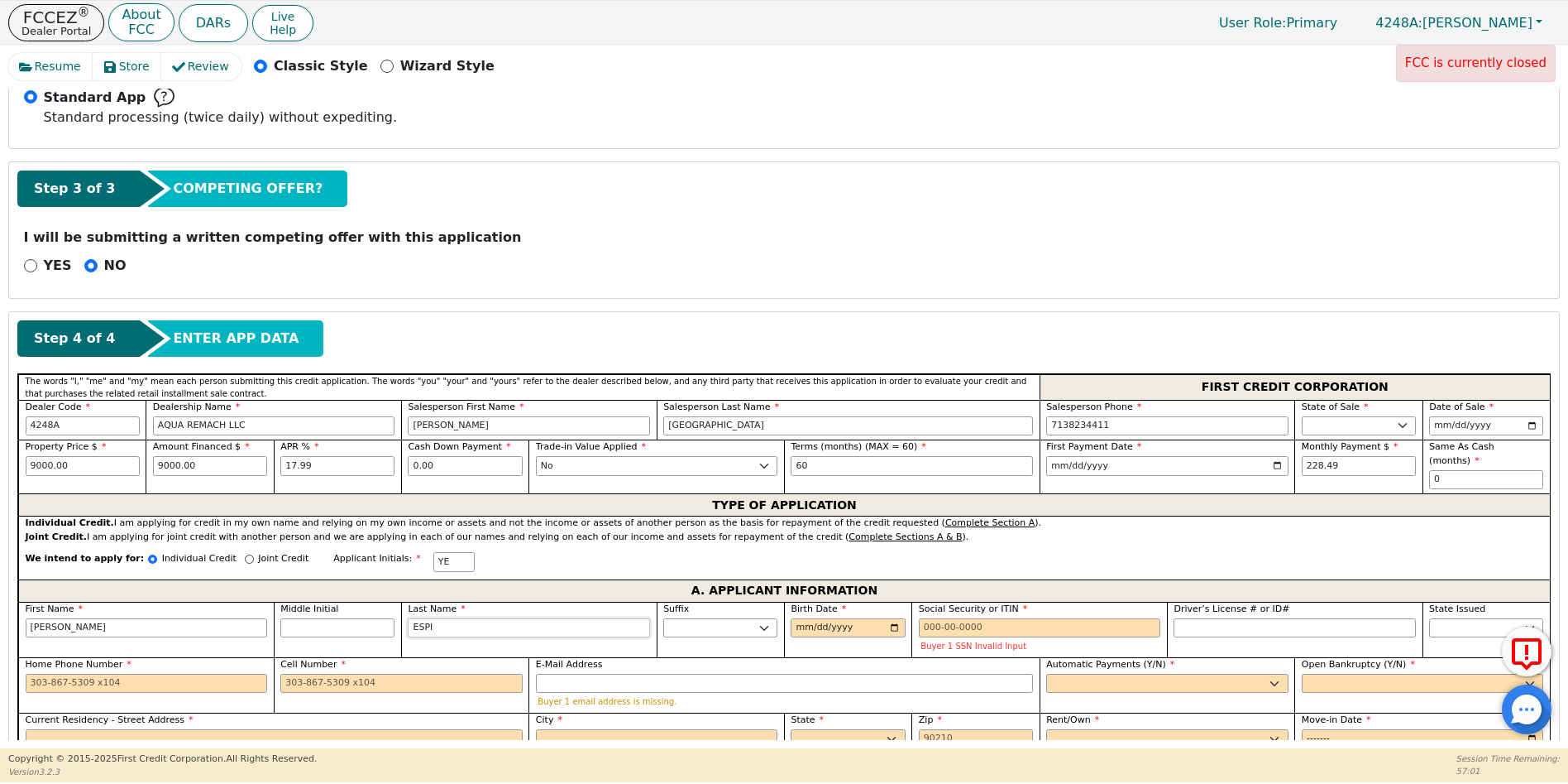
type input "YESENIA ESPIN"
type input "ESPINA"
type input "YESENIA ESPINA"
type input "ESPINAL"
type input "YESENIA ESPINAL"
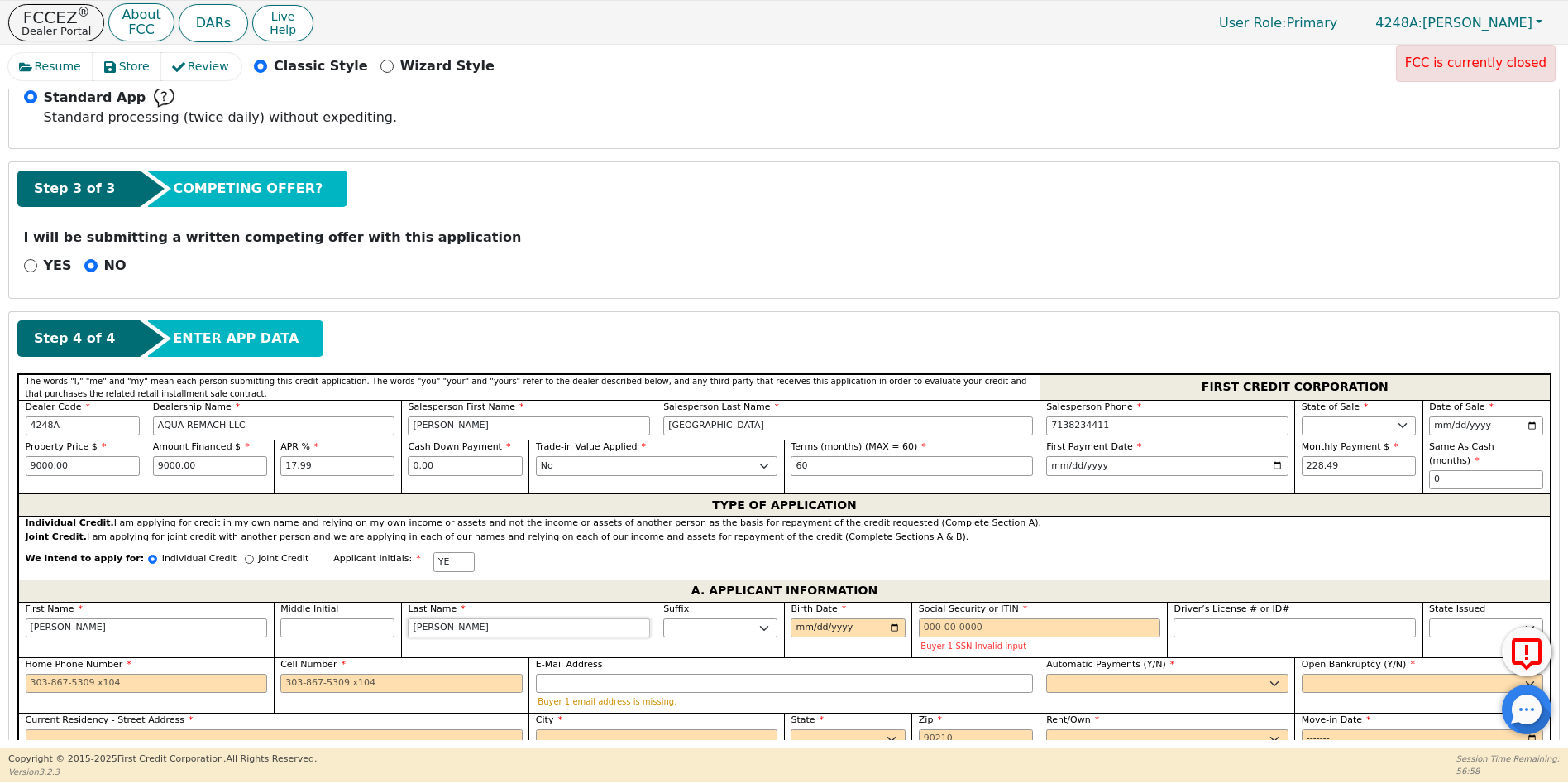
type input "ESPINAL"
click at [791, 618] on input "Birth Date" at bounding box center [848, 628] width 114 height 20
type input "1973-08-30"
click at [920, 618] on input "Social Security or ITIN" at bounding box center [1040, 628] width 242 height 20
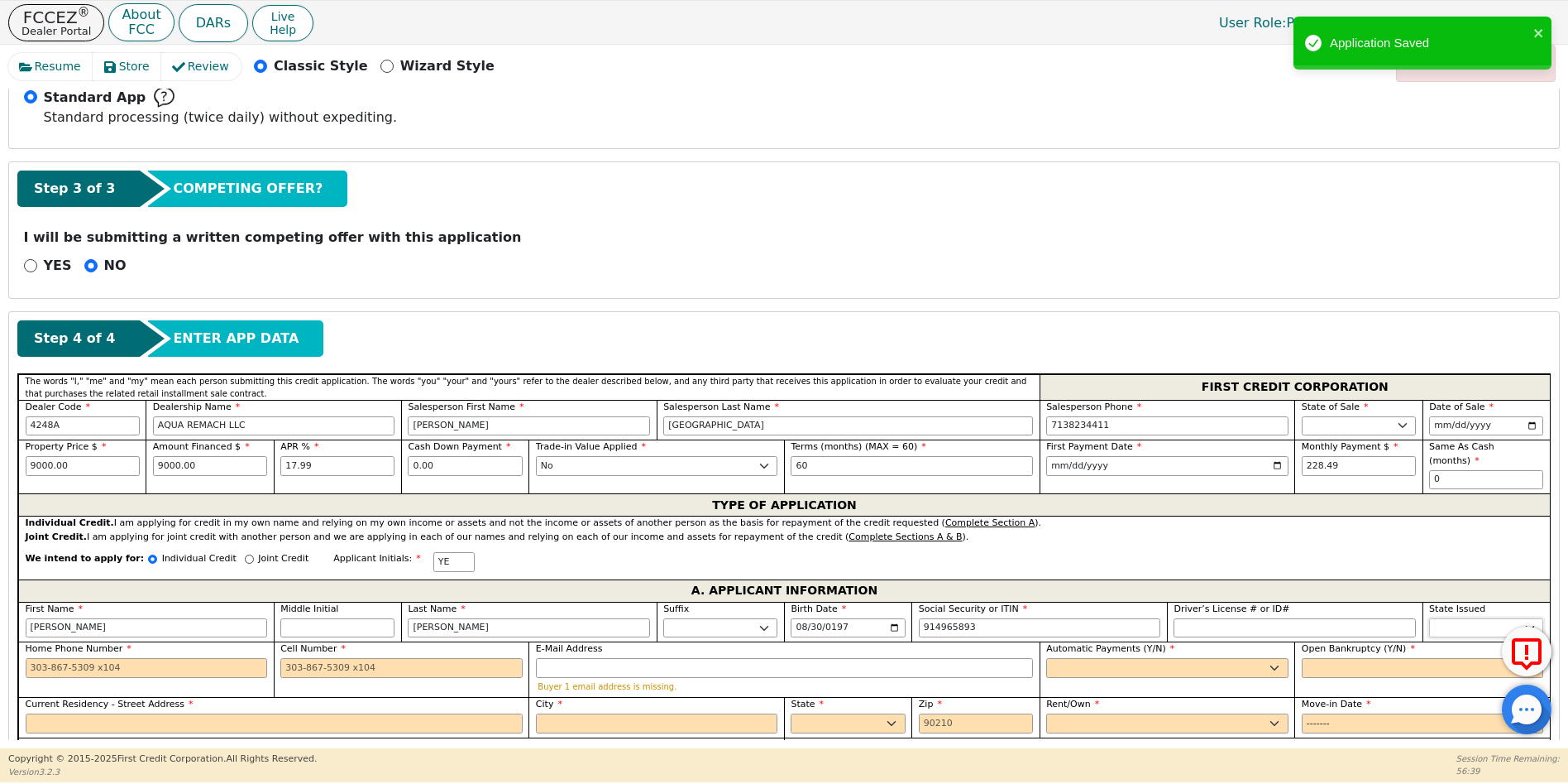
type input "***-**-5893"
click at [1451, 618] on select "AK AL AR AZ CA CO CT DC DE FL GA HI IA ID IL IN KS KY LA MA MD ME MI MN MO MS M…" at bounding box center [1486, 628] width 114 height 20
select select "TX"
click at [1451, 618] on select "AK AL AR AZ CA CO CT DC DE FL GA HI IA ID IL IN KS KY LA MA MD ME MI MN MO MS M…" at bounding box center [1486, 628] width 114 height 20
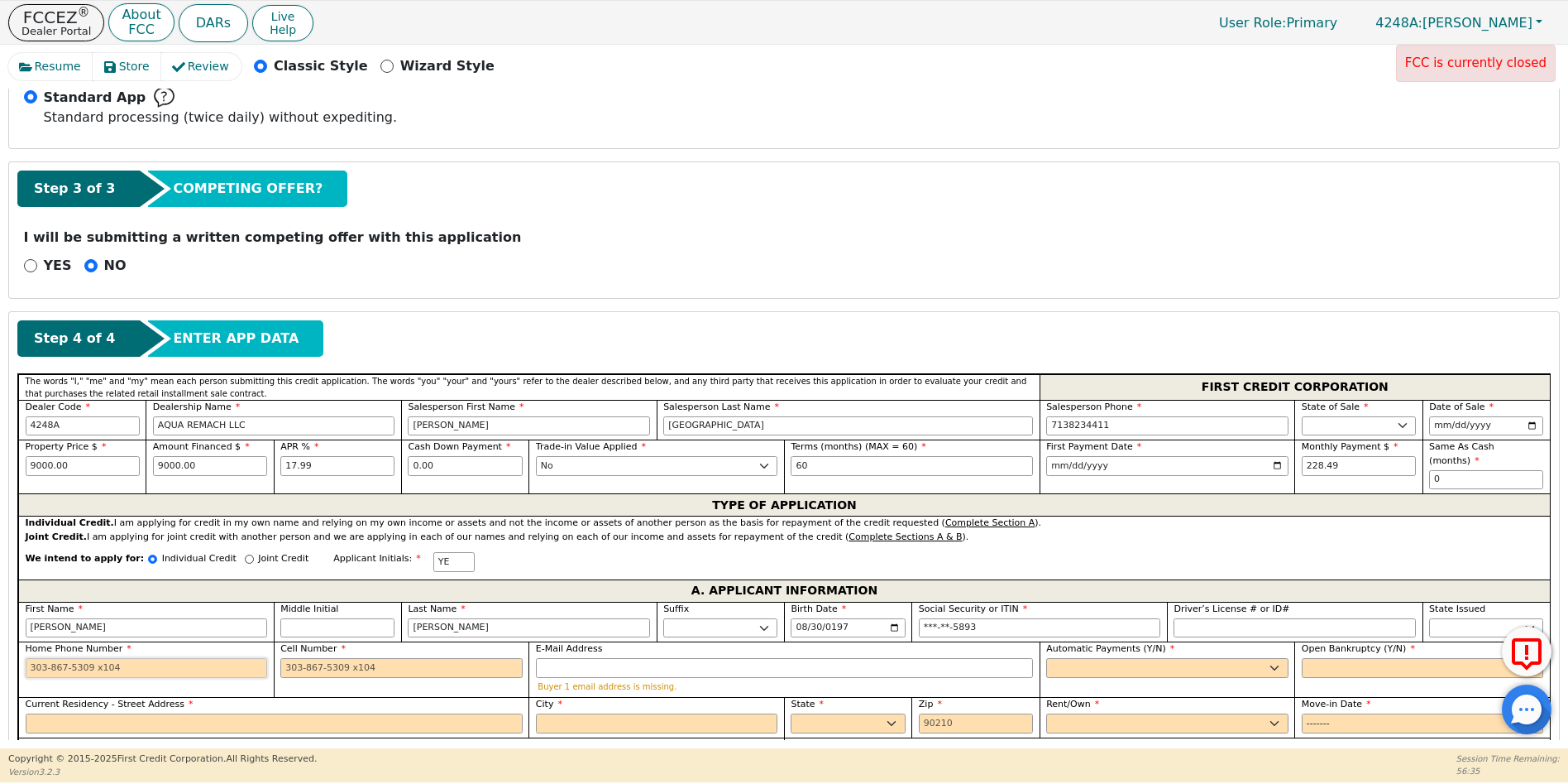
click at [31, 658] on input "Home Phone Number" at bounding box center [147, 667] width 242 height 20
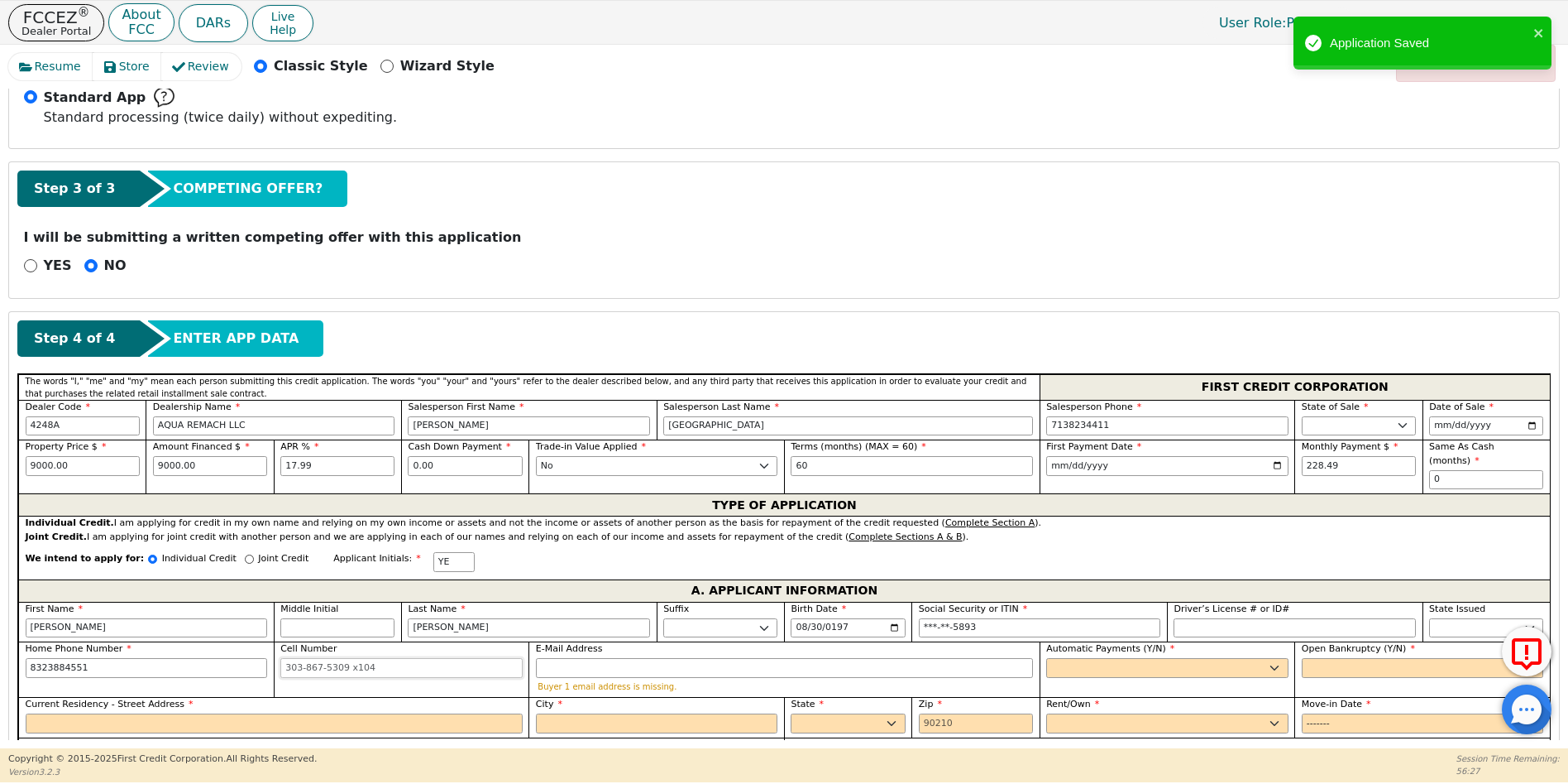
type input "832-388-4551"
drag, startPoint x: 328, startPoint y: 661, endPoint x: 299, endPoint y: 658, distance: 29.2
click at [328, 661] on input "Cell Number" at bounding box center [402, 667] width 242 height 20
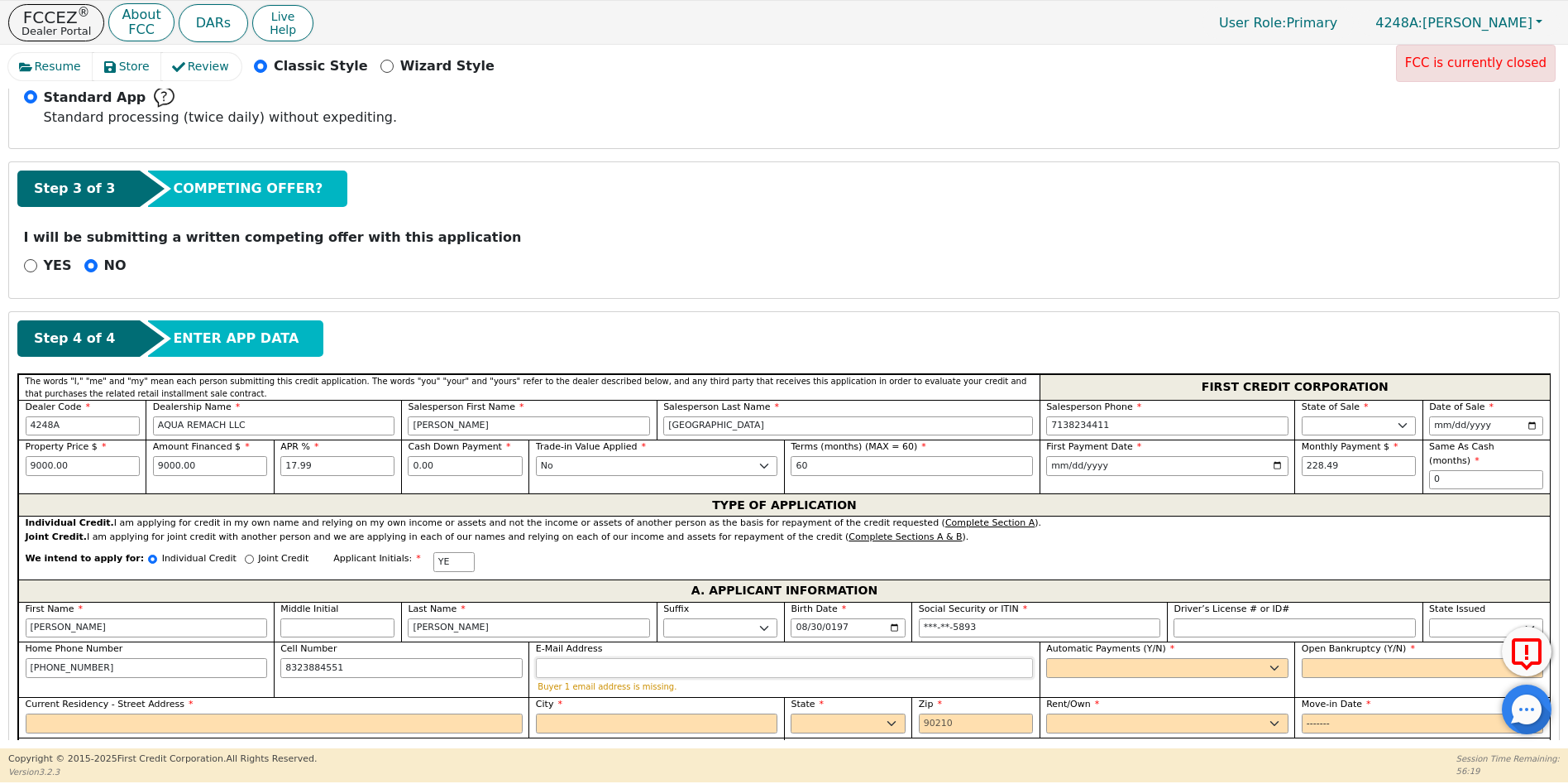
type input "832-388-4551"
click at [594, 658] on input "E-Mail Address" at bounding box center [784, 667] width 497 height 20
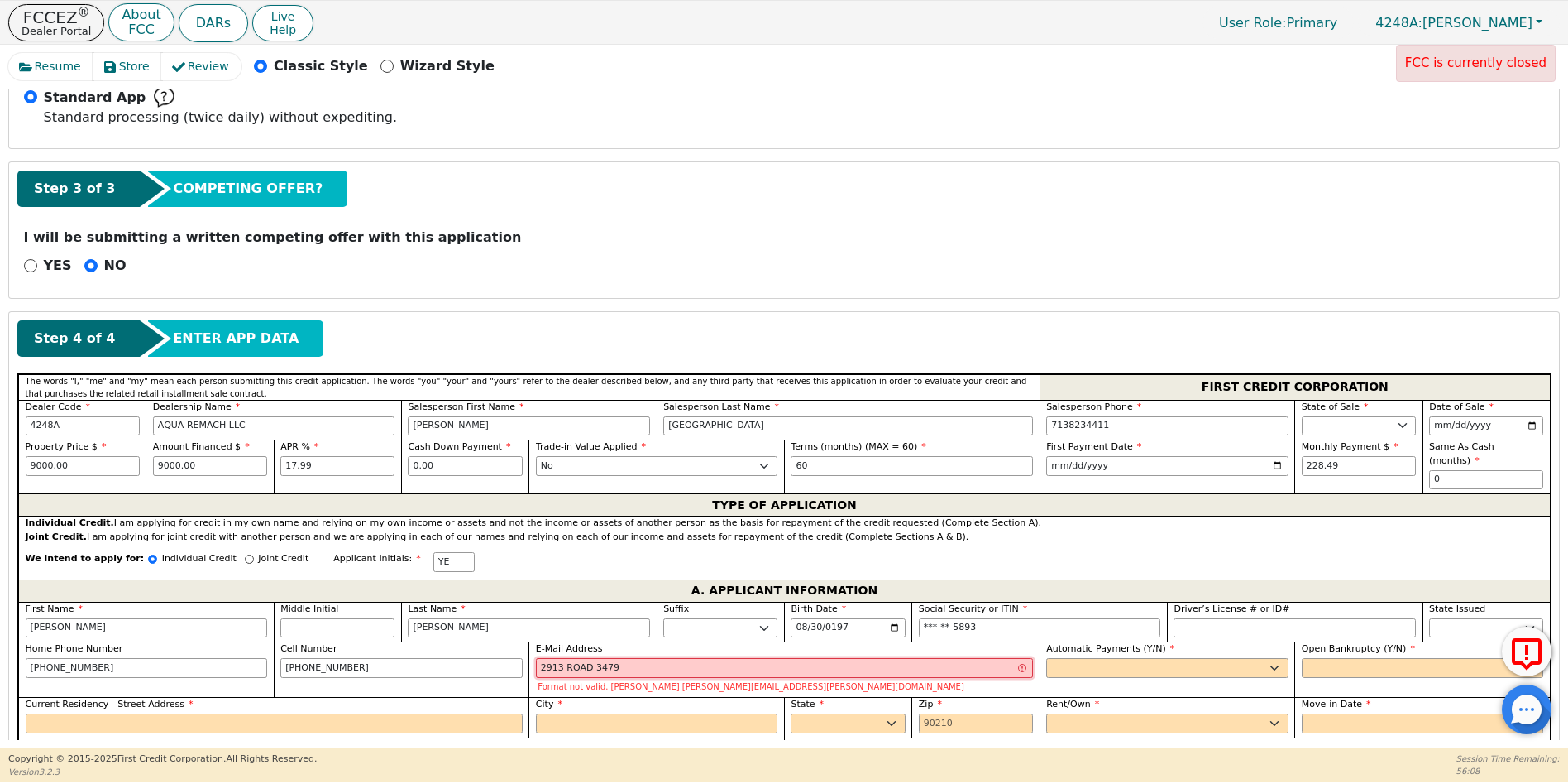
type input "2913 ROAD 3479 B"
drag, startPoint x: 639, startPoint y: 656, endPoint x: 483, endPoint y: 649, distance: 156.2
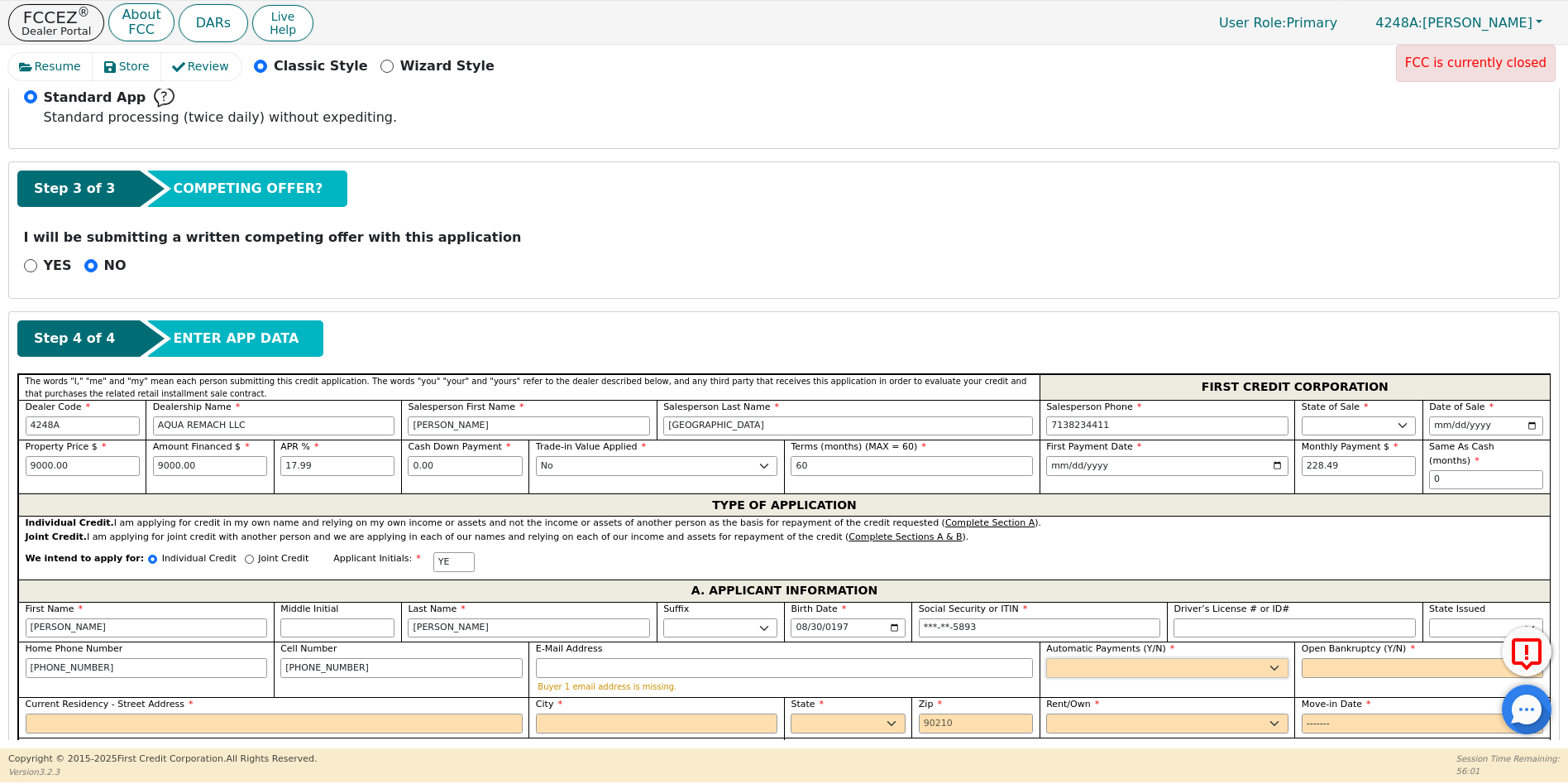
click at [1078, 658] on select "Yes No" at bounding box center [1167, 667] width 242 height 20
select select "y"
click at [1046, 658] on select "Yes No" at bounding box center [1167, 667] width 242 height 20
type input "YESENIA ESPINAL"
click at [1316, 658] on select "Yes No" at bounding box center [1423, 667] width 242 height 20
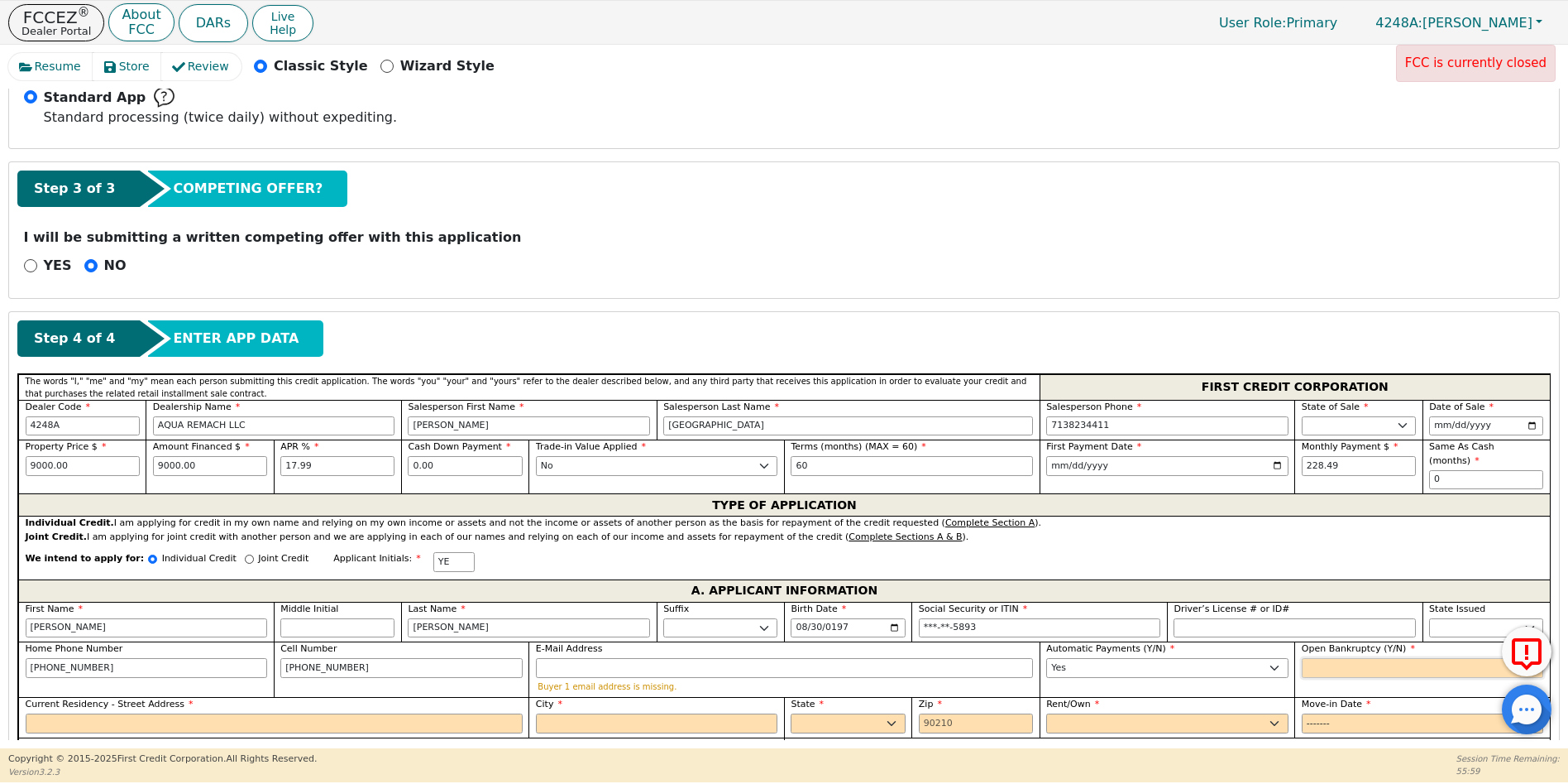
select select "n"
click at [1302, 658] on select "Yes No" at bounding box center [1423, 667] width 242 height 20
click at [63, 713] on input "Current Residency - Street Address" at bounding box center [274, 723] width 497 height 20
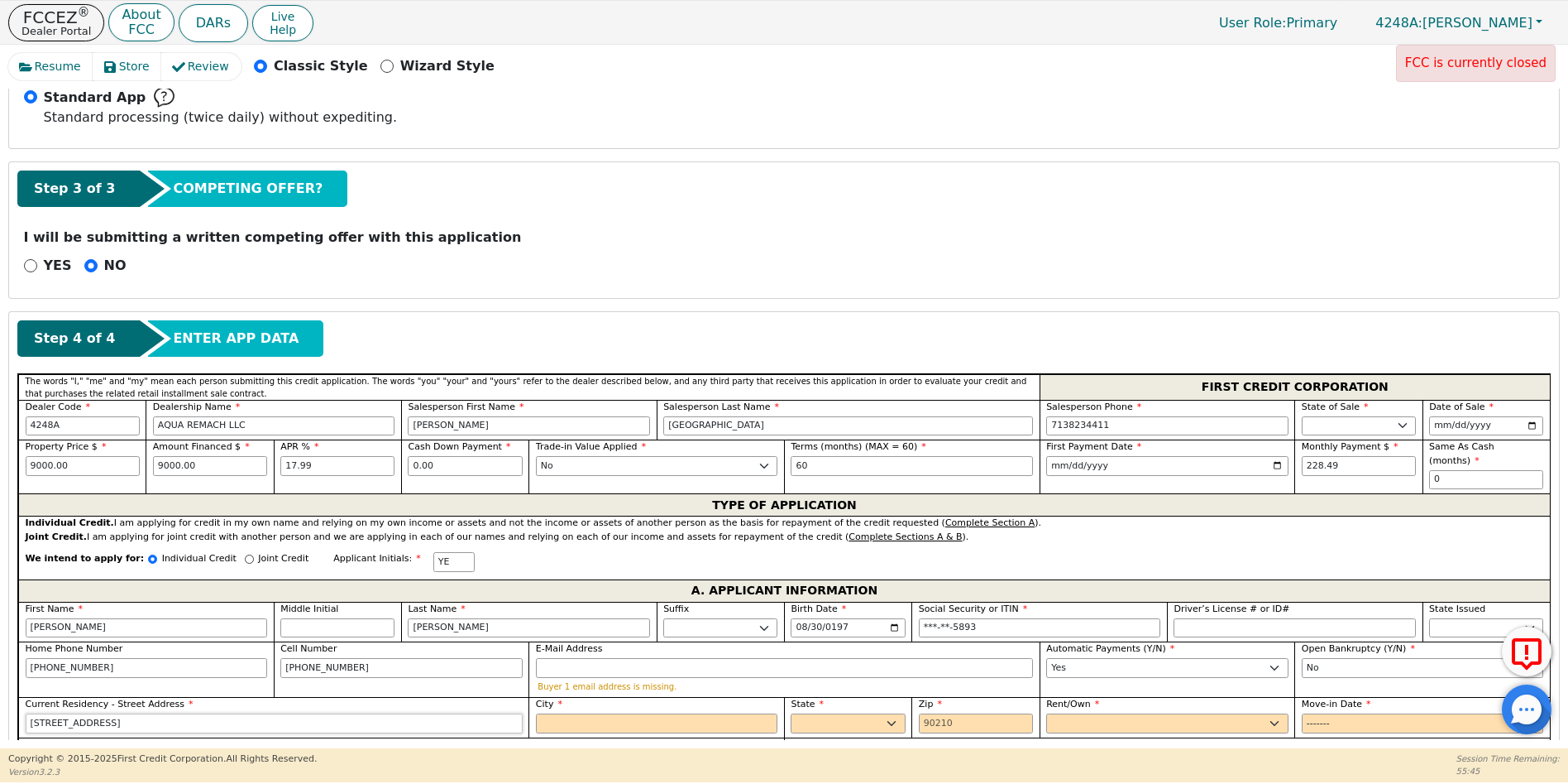
type input "2913 ROAD 3479 B"
click at [588, 713] on input "City" at bounding box center [657, 723] width 242 height 20
type input "CLEVE"
click at [827, 713] on select "AK AL AR AZ CA CO CT DC DE FL GA HI IA ID IL IN KS KY LA MA MD ME MI MN MO MS M…" at bounding box center [848, 723] width 114 height 20
select select "TX"
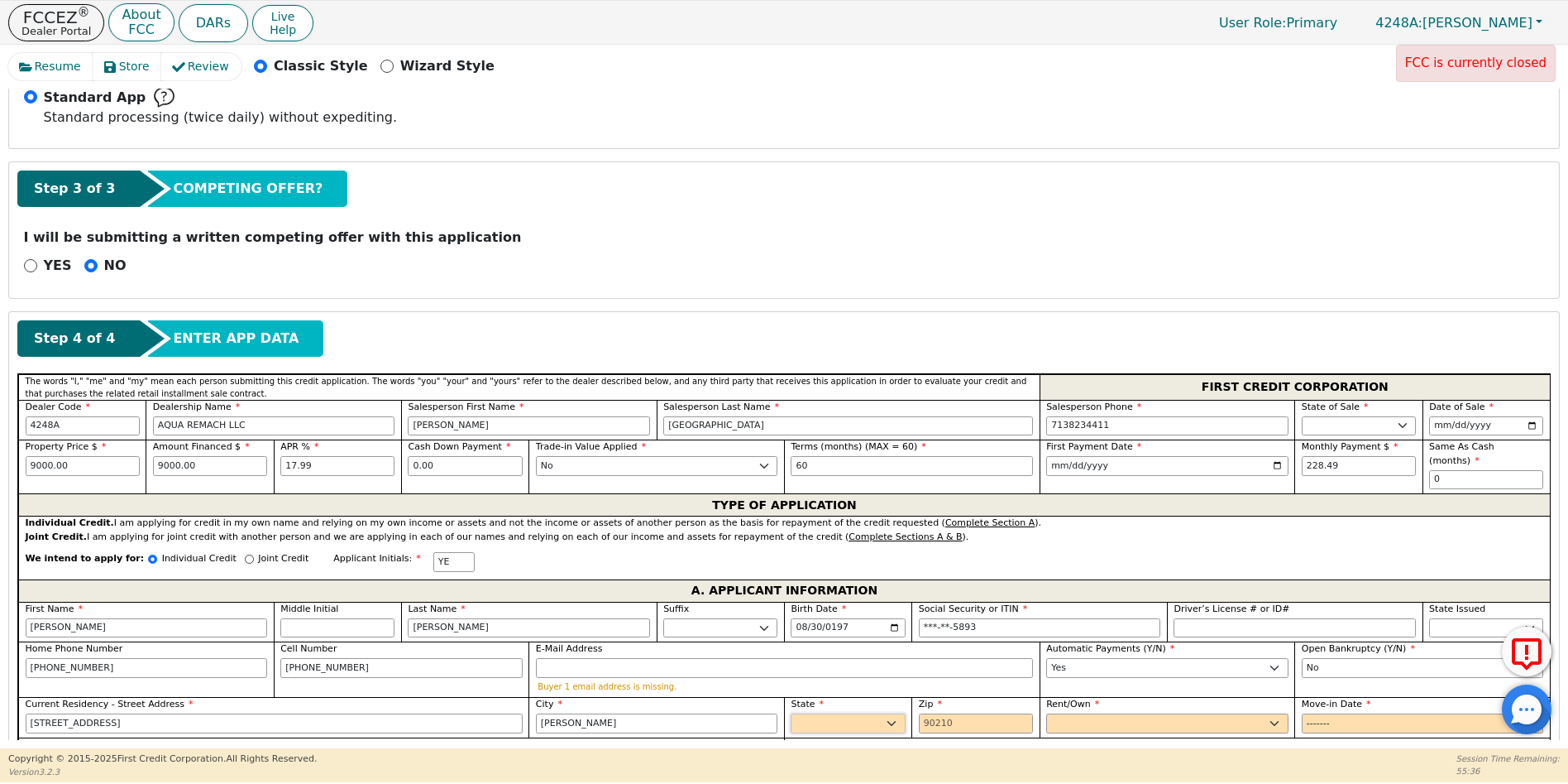
click at [790, 713] on select "AK AL AR AZ CA CO CT DC DE FL GA HI IA ID IL IN KS KY LA MA MD ME MI MN MO MS M…" at bounding box center [848, 723] width 114 height 20
click at [925, 713] on input "Zip" at bounding box center [976, 723] width 114 height 20
type input "77327"
click at [1058, 713] on select "Rent Own" at bounding box center [1167, 723] width 242 height 20
select select "Own"
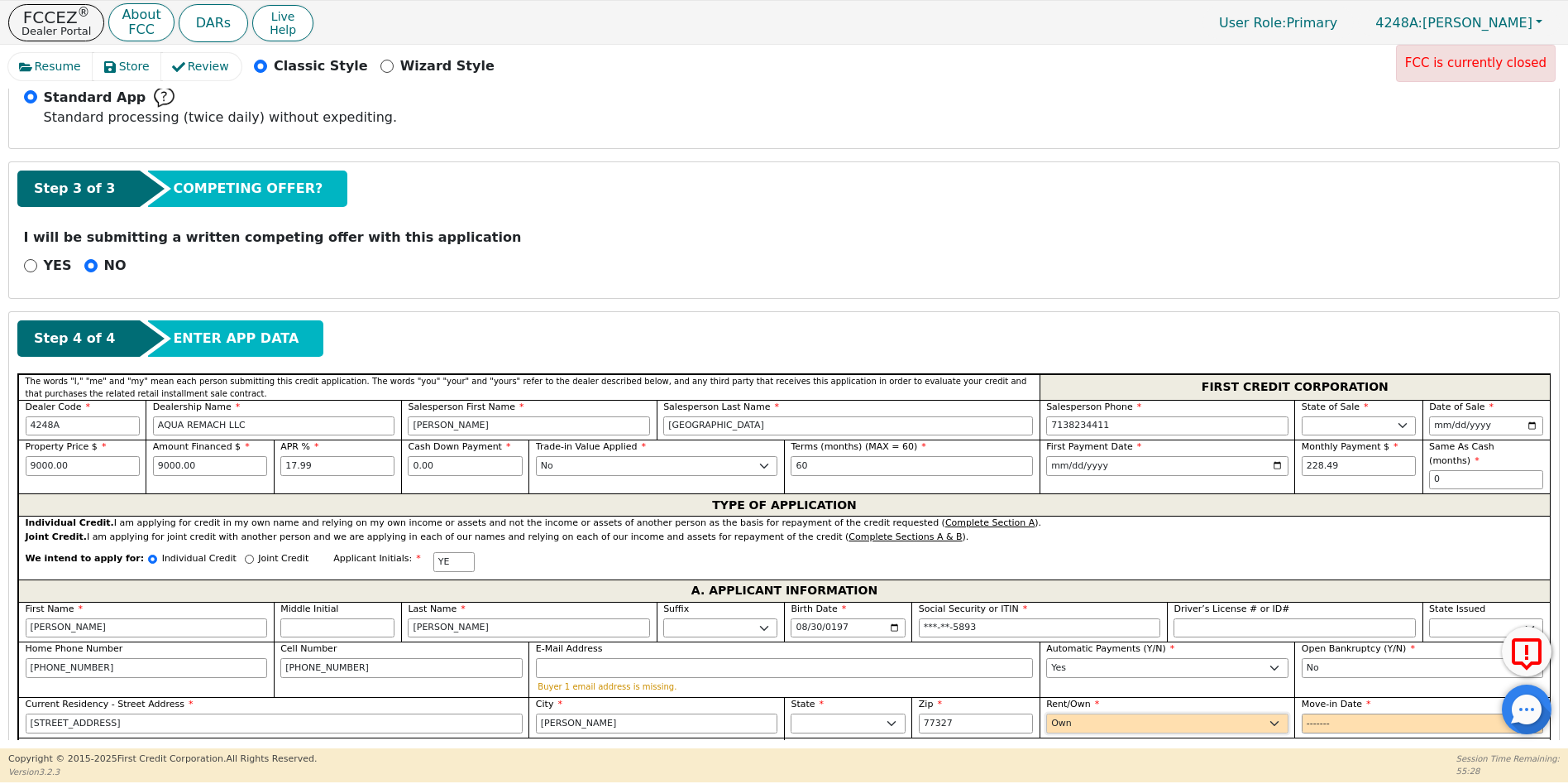
click at [1046, 713] on select "Rent Own" at bounding box center [1167, 723] width 242 height 20
click at [1305, 713] on input "Move-in Date" at bounding box center [1423, 723] width 242 height 20
click at [1339, 713] on input "Move-in Date" at bounding box center [1423, 723] width 242 height 20
type input "2012-01"
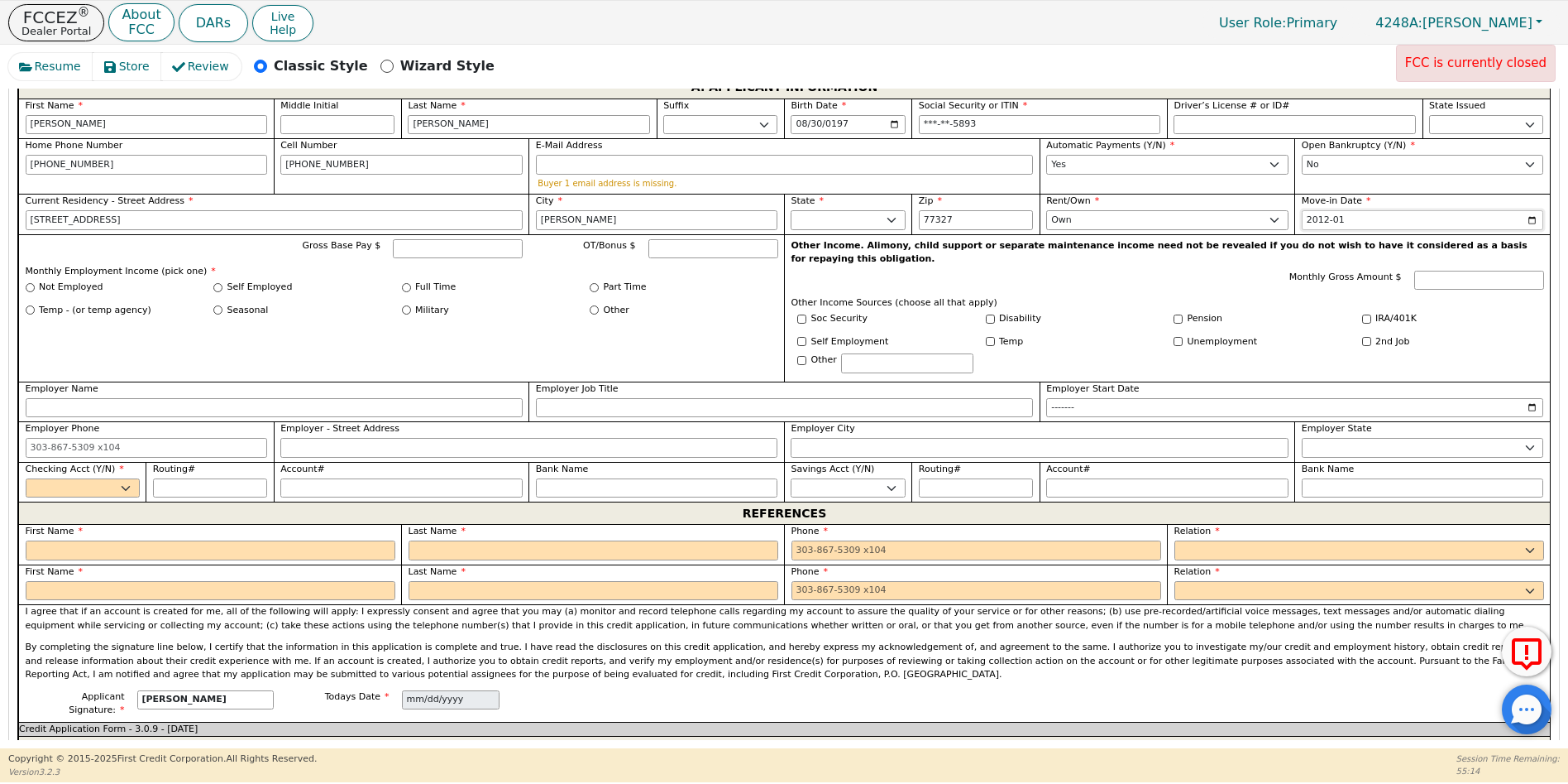
scroll to position [979, 0]
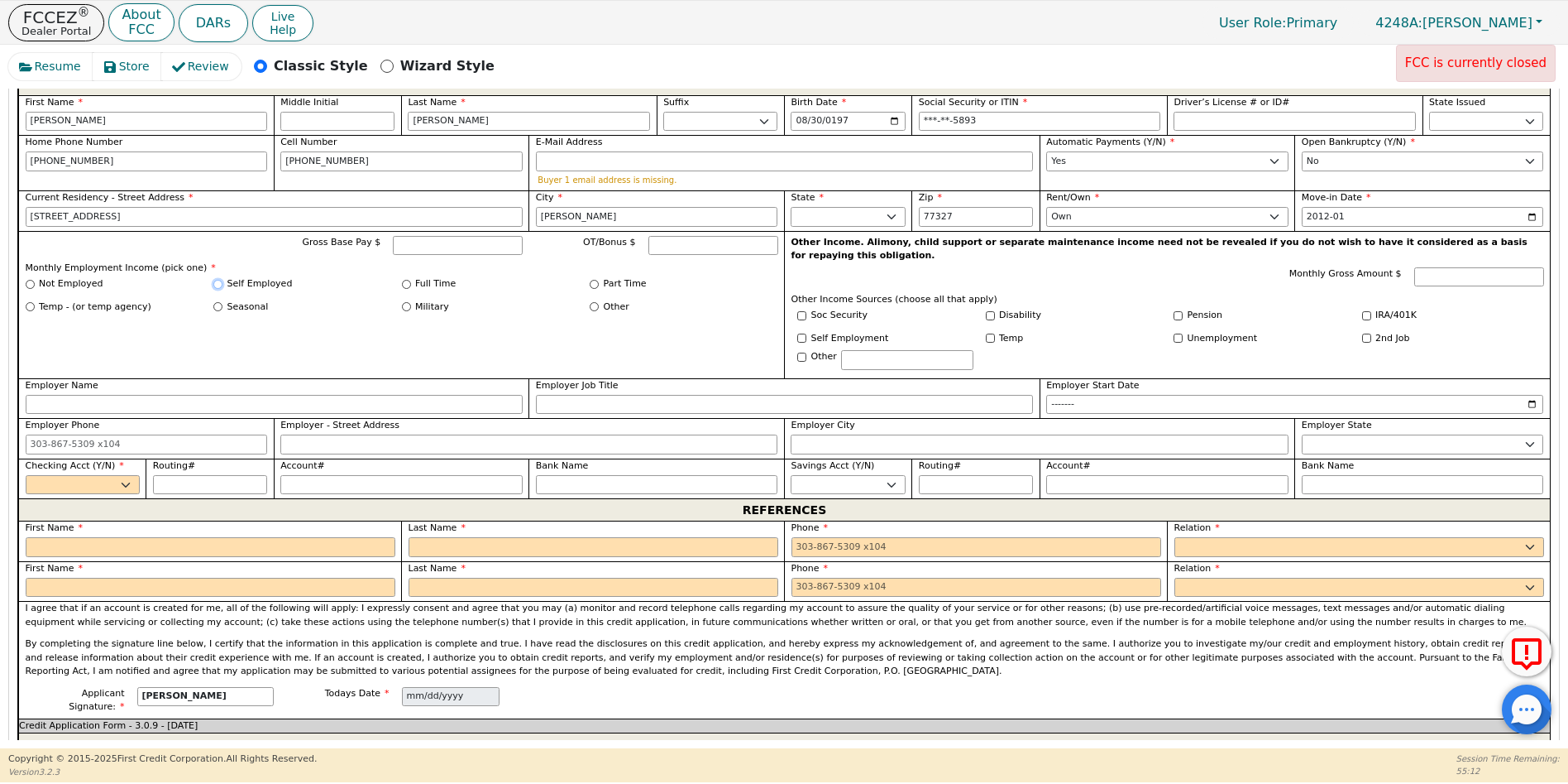
click at [220, 280] on input "Self Employed" at bounding box center [217, 284] width 9 height 9
radio input "true"
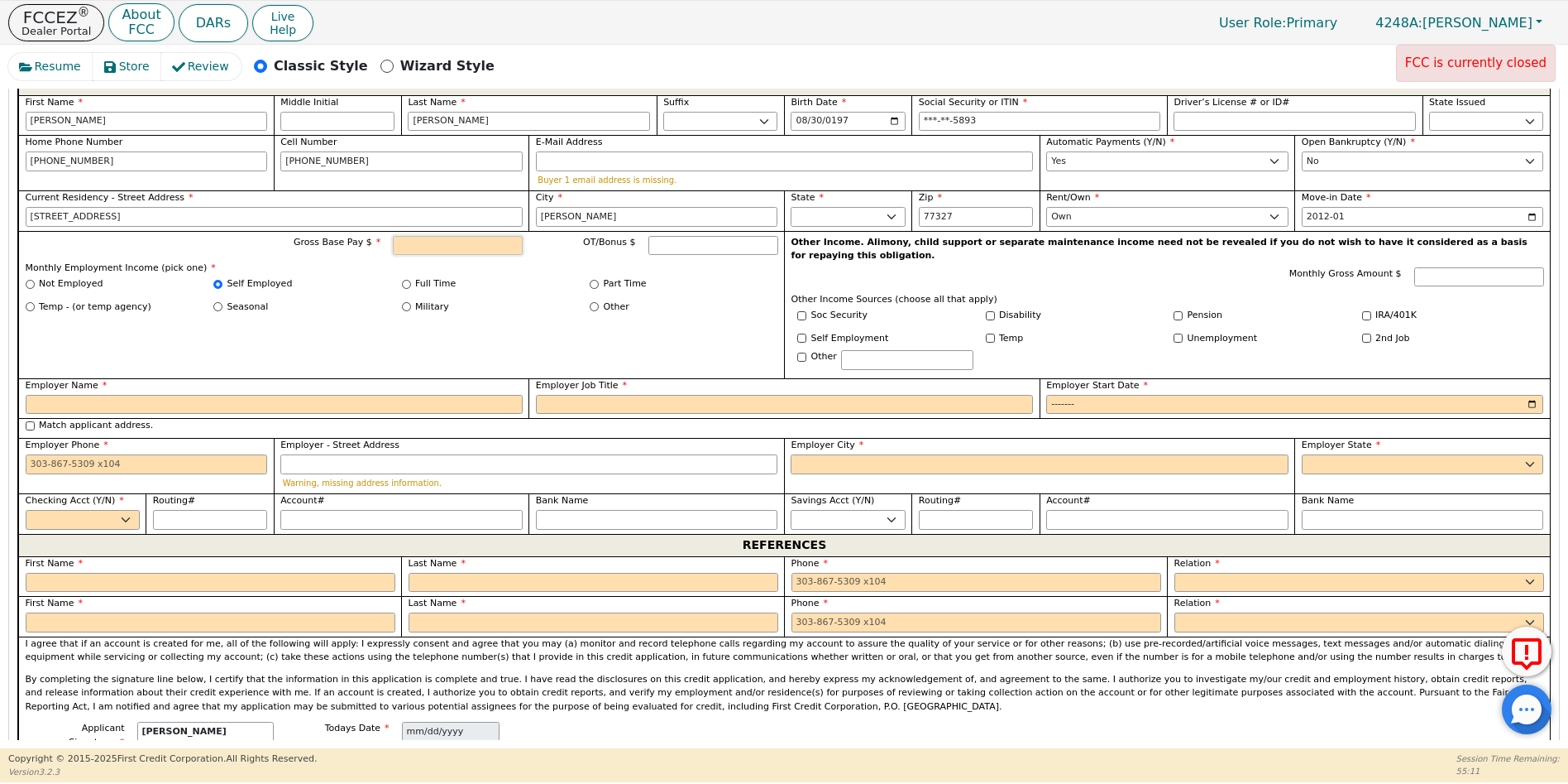
click at [445, 235] on input "Gross Base Pay $" at bounding box center [458, 245] width 130 height 20
type input "4000.00"
click at [32, 395] on input "Employer Name" at bounding box center [274, 404] width 497 height 20
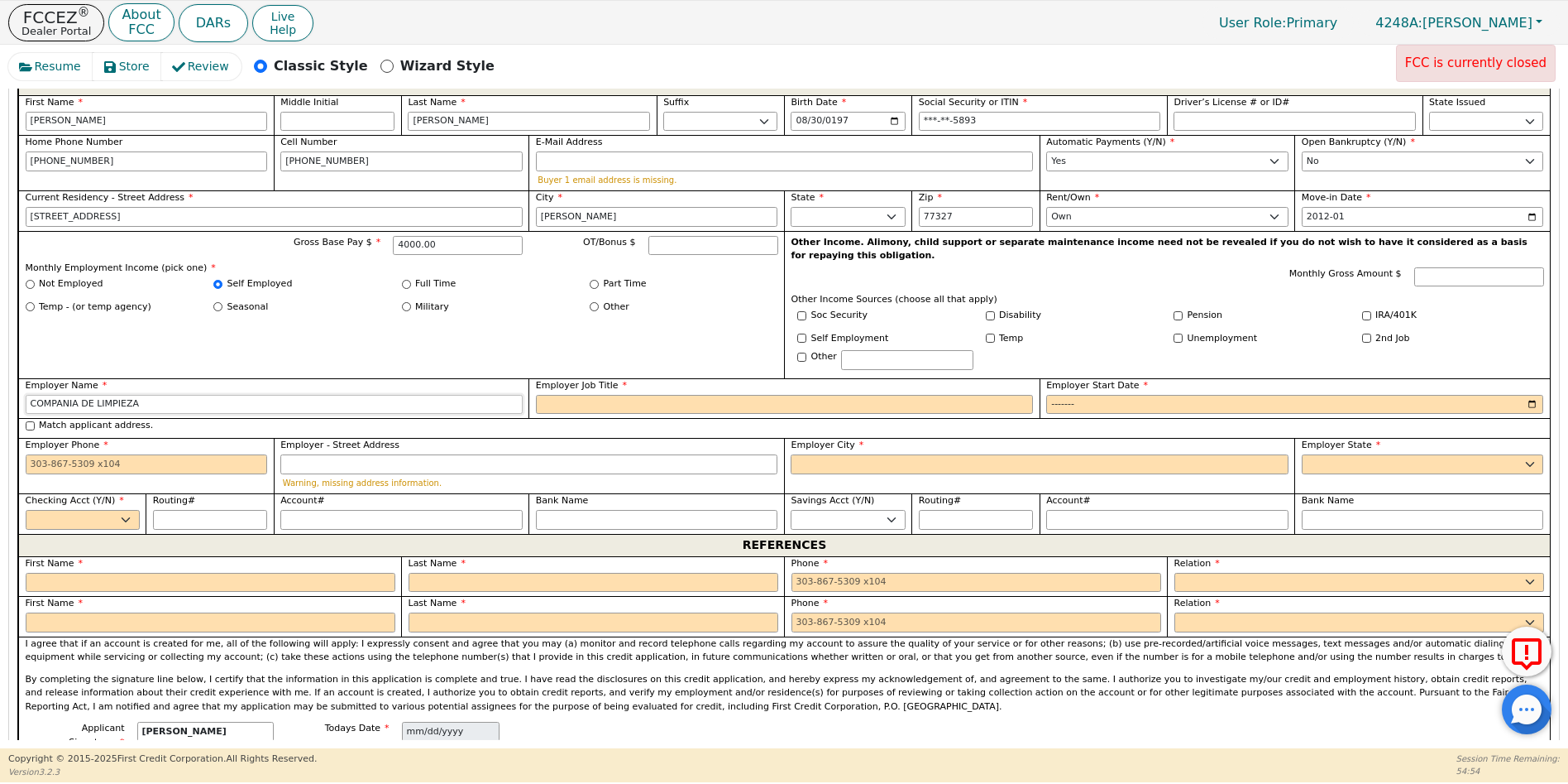
type input "COMPANIA DE LIMPIEZA"
click at [575, 395] on input "Employer Job Title" at bounding box center [784, 404] width 497 height 20
type input "LIMPIEZA"
click at [1057, 395] on input "Employer Start Date" at bounding box center [1294, 404] width 497 height 20
click at [1086, 395] on input "Employer Start Date" at bounding box center [1294, 404] width 497 height 20
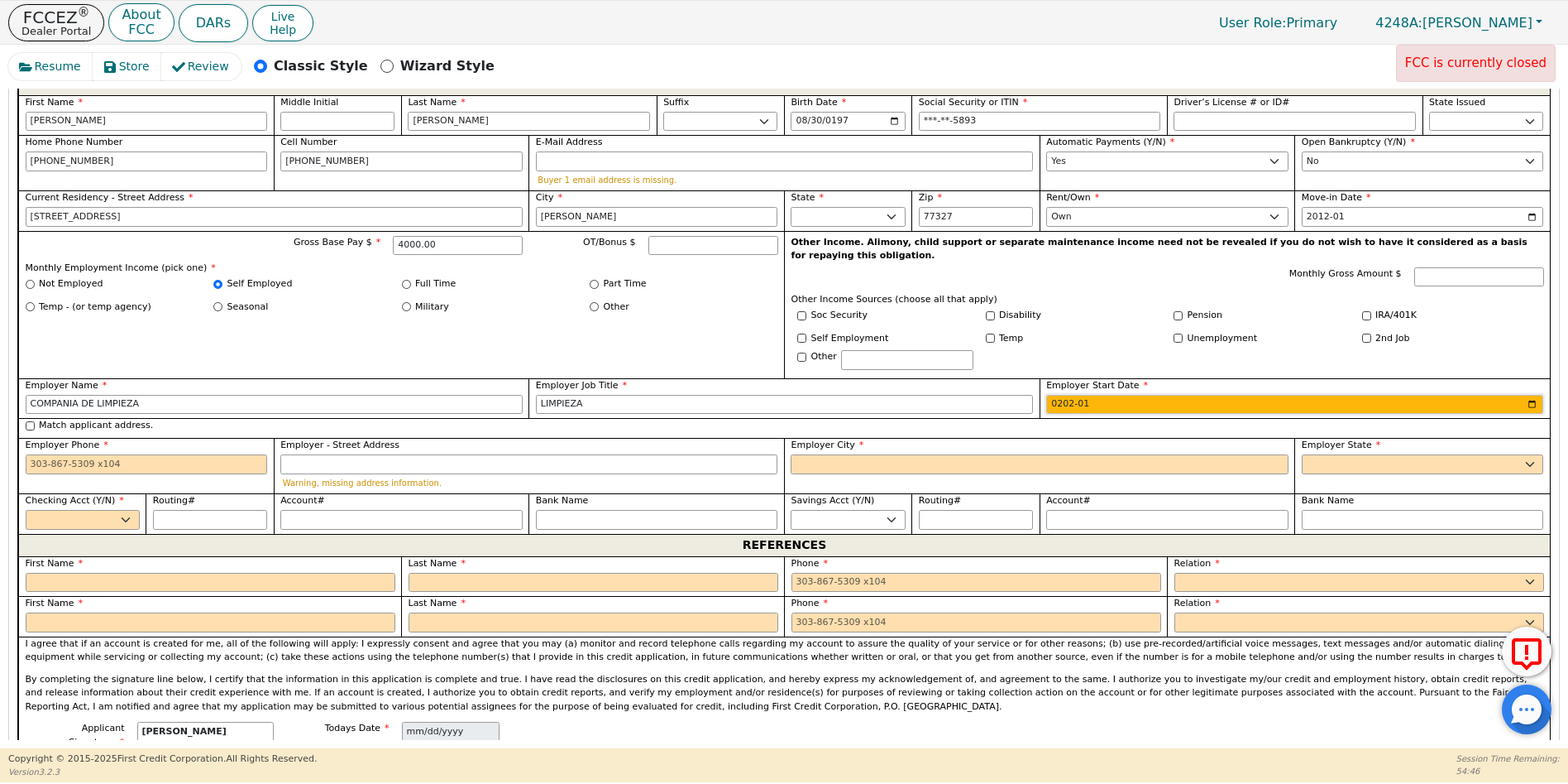
type input "2020-01"
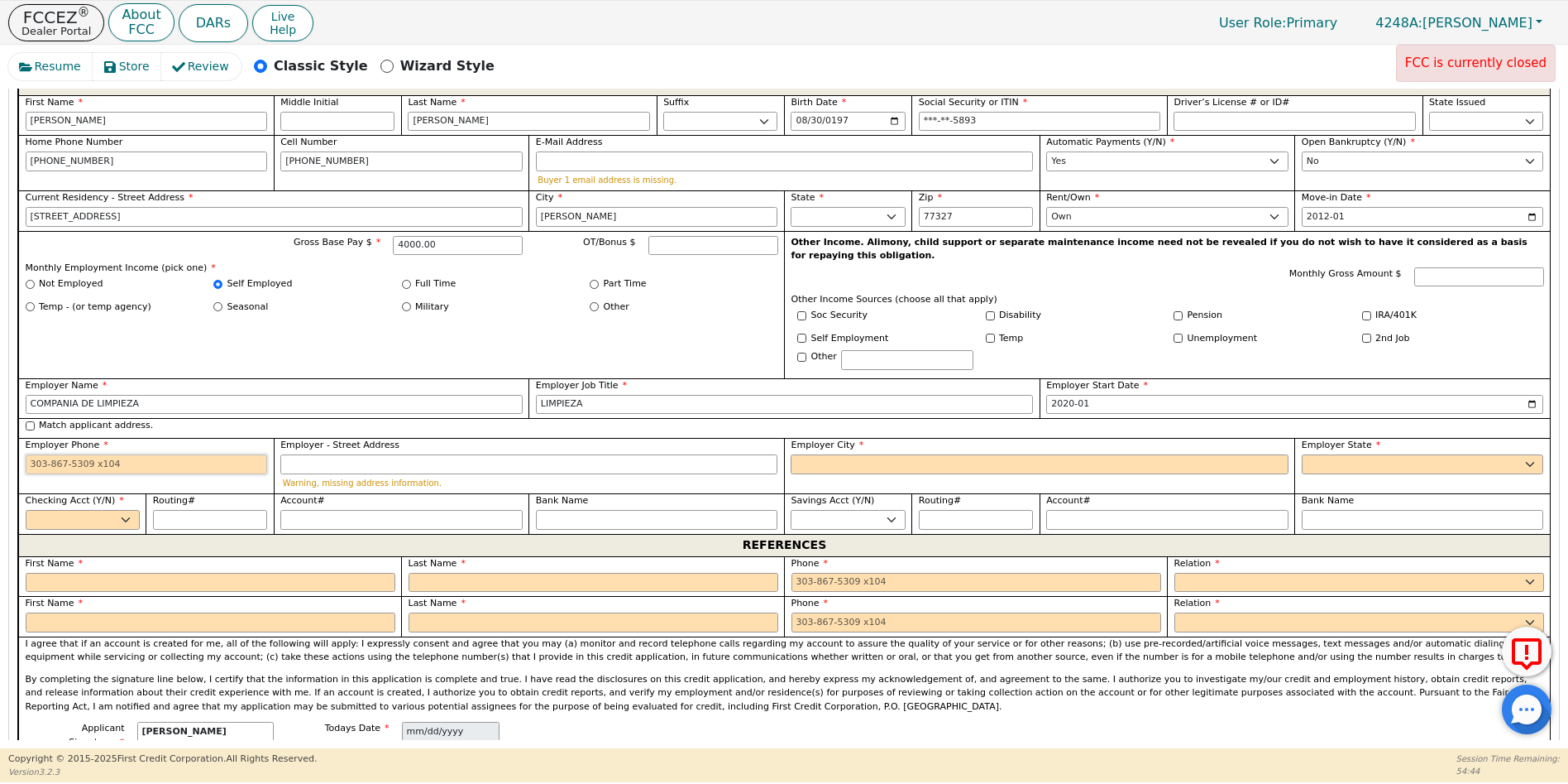
click at [30, 454] on input "Employer Phone" at bounding box center [147, 463] width 242 height 20
type input "832-388-4551"
click at [812, 454] on input "Employer City" at bounding box center [1039, 463] width 497 height 20
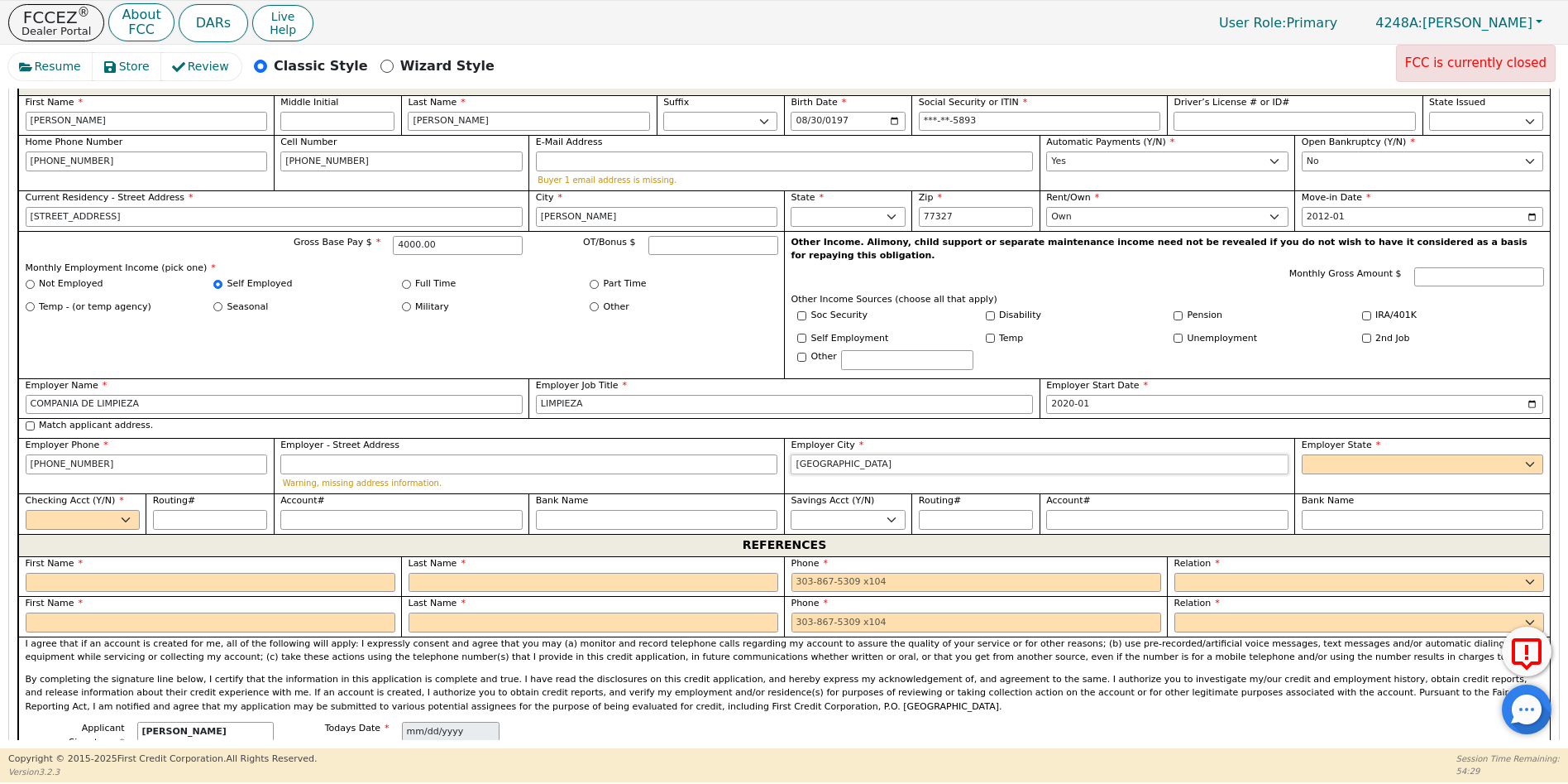
type input "CLEVELAND"
click at [1325, 454] on select "AK AL AR AZ CA CO CT DC DE FL GA HI IA ID IL IN KS KY LA MA MD ME MI MN MO MS M…" at bounding box center [1423, 463] width 242 height 20
select select "TX"
click at [1322, 454] on select "AK AL AR AZ CA CO CT DC DE FL GA HI IA ID IL IN KS KY LA MA MD ME MI MN MO MS M…" at bounding box center [1423, 463] width 242 height 20
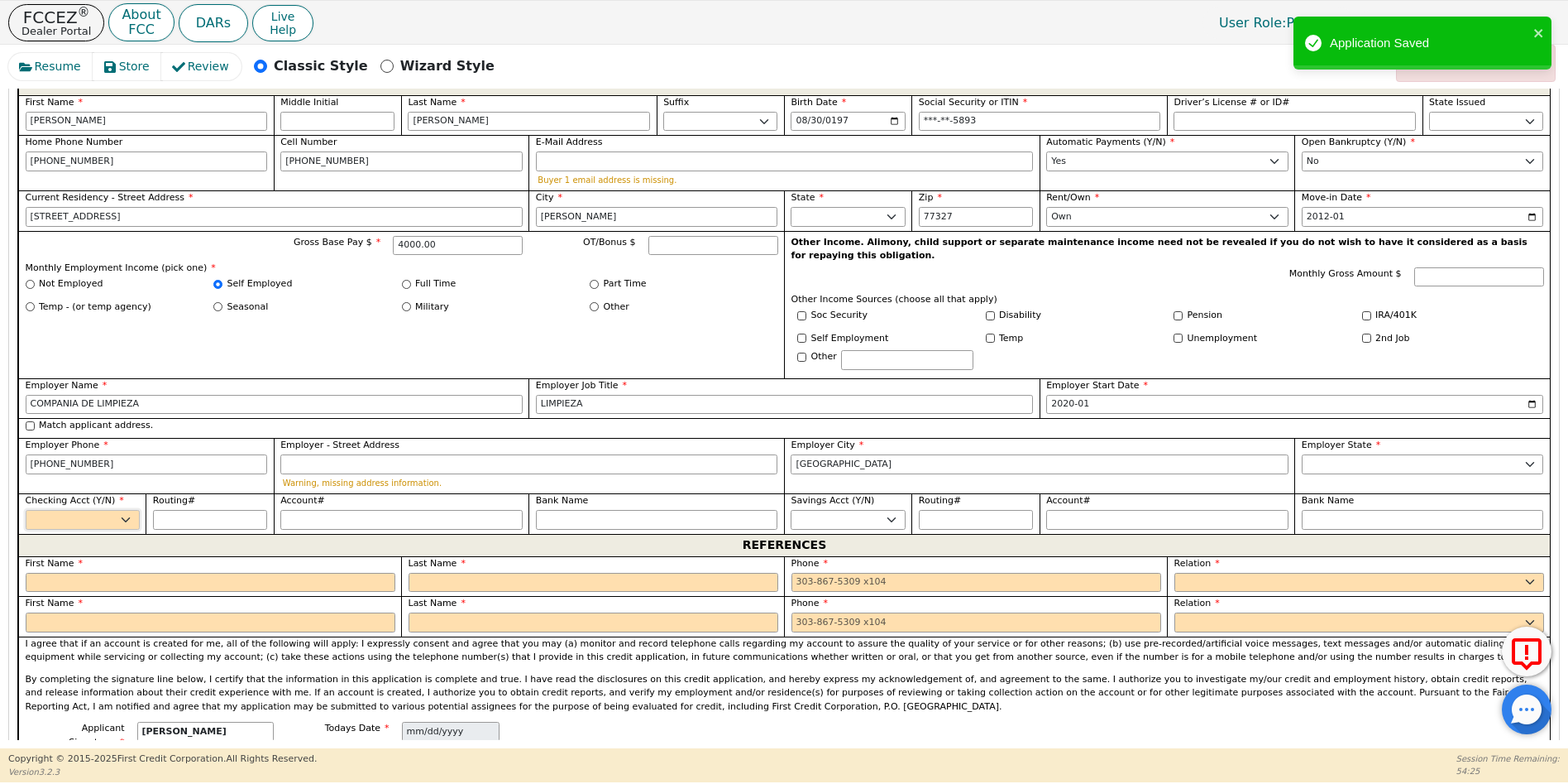
click at [128, 509] on select "Yes No" at bounding box center [83, 519] width 114 height 20
select select "y"
click at [26, 509] on select "Yes No" at bounding box center [83, 519] width 114 height 20
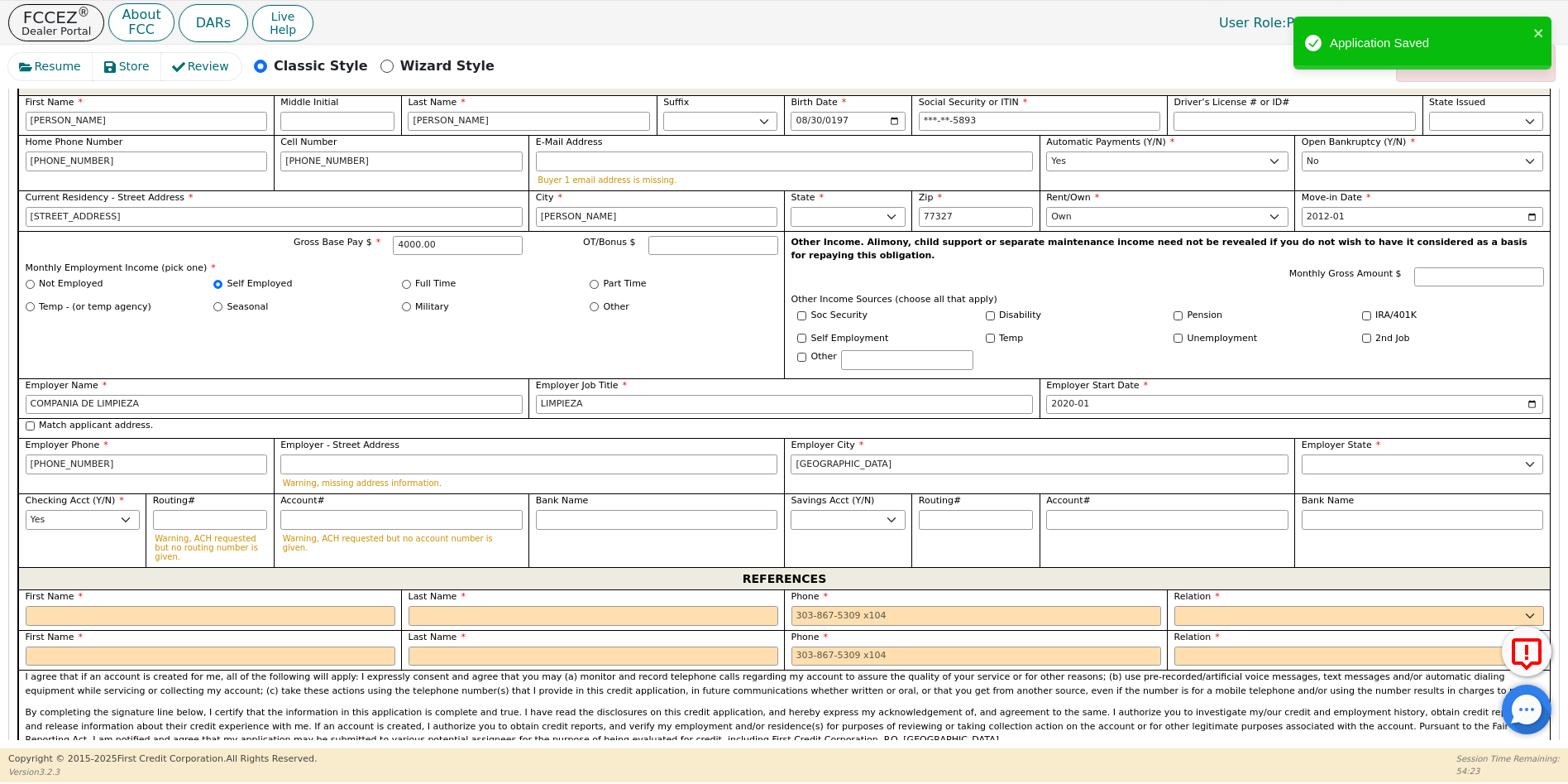
click at [43, 591] on span "First Name" at bounding box center [55, 596] width 58 height 11
drag, startPoint x: 36, startPoint y: 578, endPoint x: 27, endPoint y: 540, distance: 39.1
click at [37, 606] on input "text" at bounding box center [211, 615] width 370 height 20
type input "MARIA"
click at [454, 606] on input "text" at bounding box center [593, 615] width 370 height 20
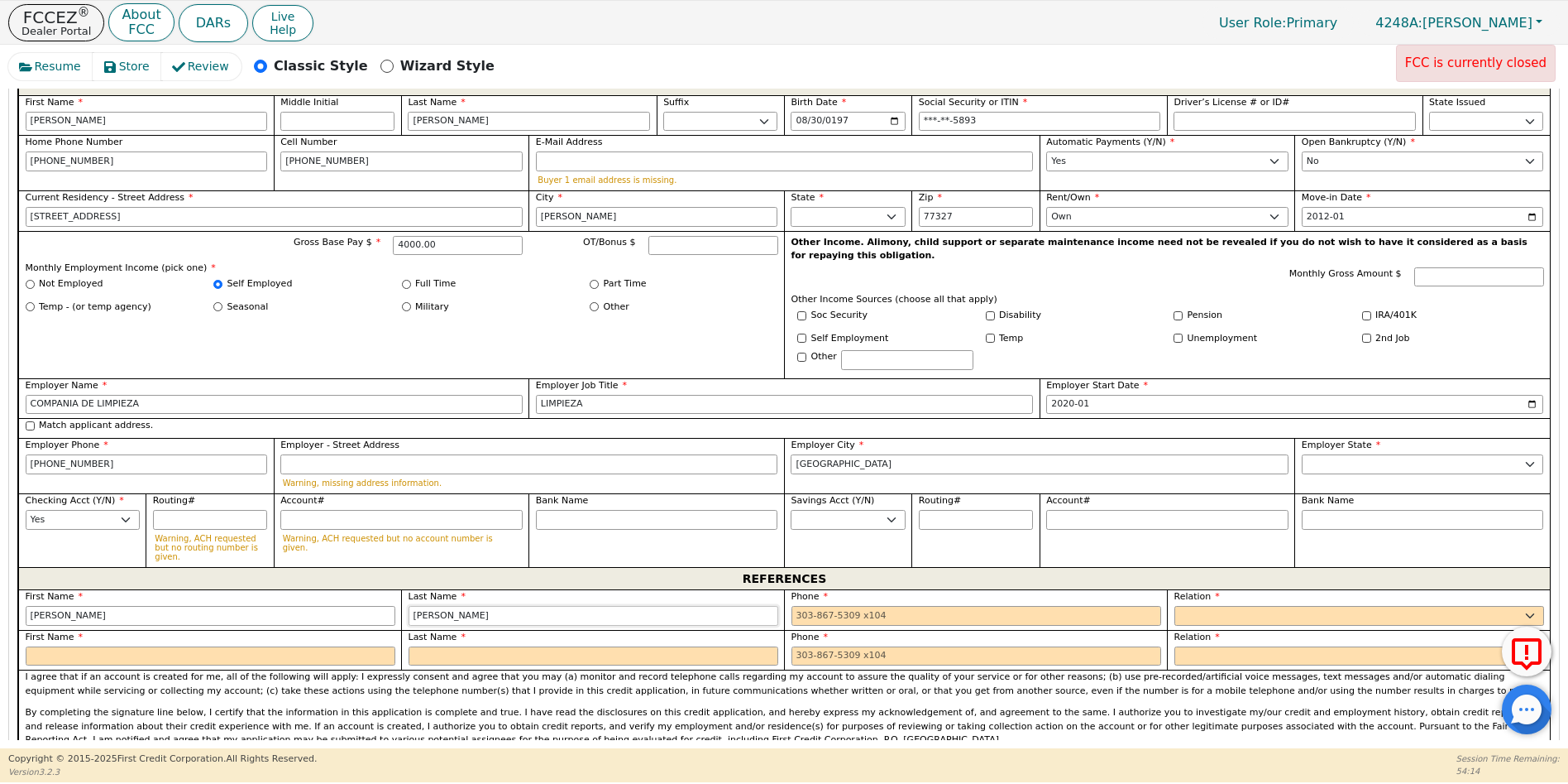
type input "MORENO"
click at [795, 606] on input "tel" at bounding box center [976, 615] width 370 height 20
type input "281-346-5896"
click at [1210, 606] on select "FATHER MOTHER SISTER BROTHER DAUGHTER SON CO-WORKER NEIGHBOR FRIEND COUSIN G-MO…" at bounding box center [1359, 615] width 370 height 20
select select "FRIEND"
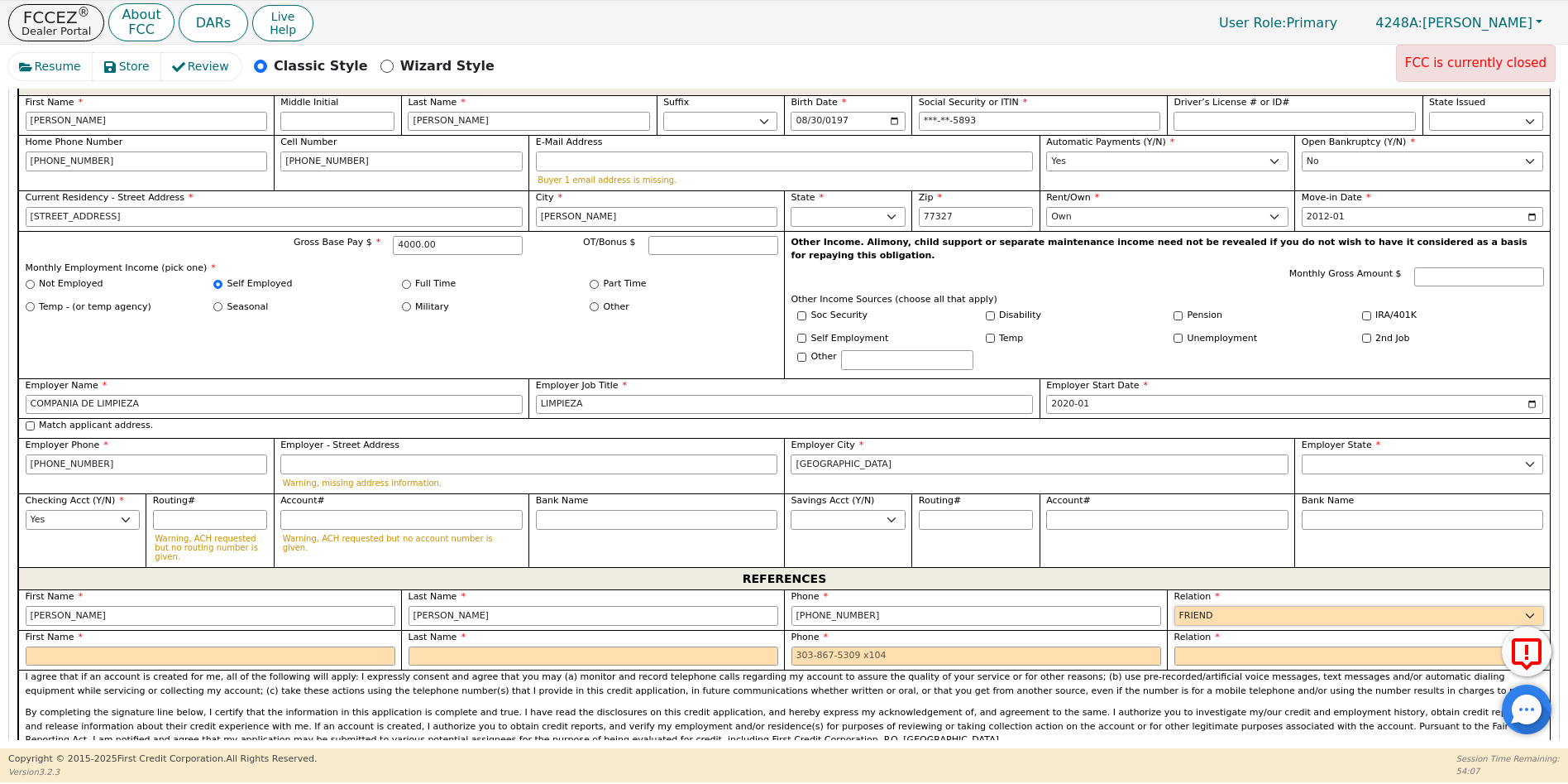
click at [1174, 606] on select "FATHER MOTHER SISTER BROTHER DAUGHTER SON CO-WORKER NEIGHBOR FRIEND COUSIN G-MO…" at bounding box center [1359, 615] width 370 height 20
click at [62, 647] on input "text" at bounding box center [211, 656] width 370 height 20
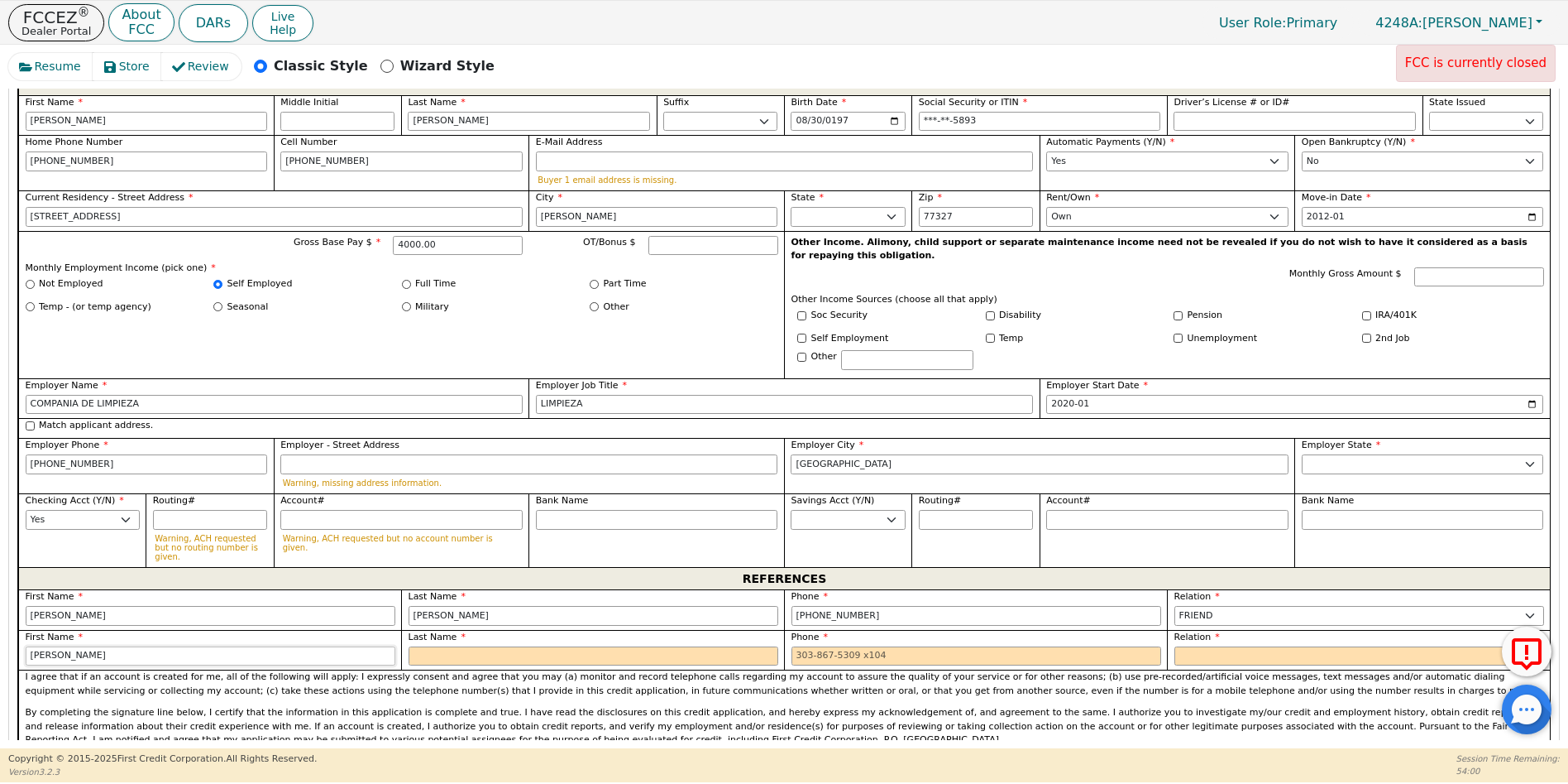
type input "JULIO"
click at [457, 647] on input "text" at bounding box center [593, 656] width 370 height 20
type input "ACOSTA"
click at [796, 647] on input "tel" at bounding box center [976, 656] width 370 height 20
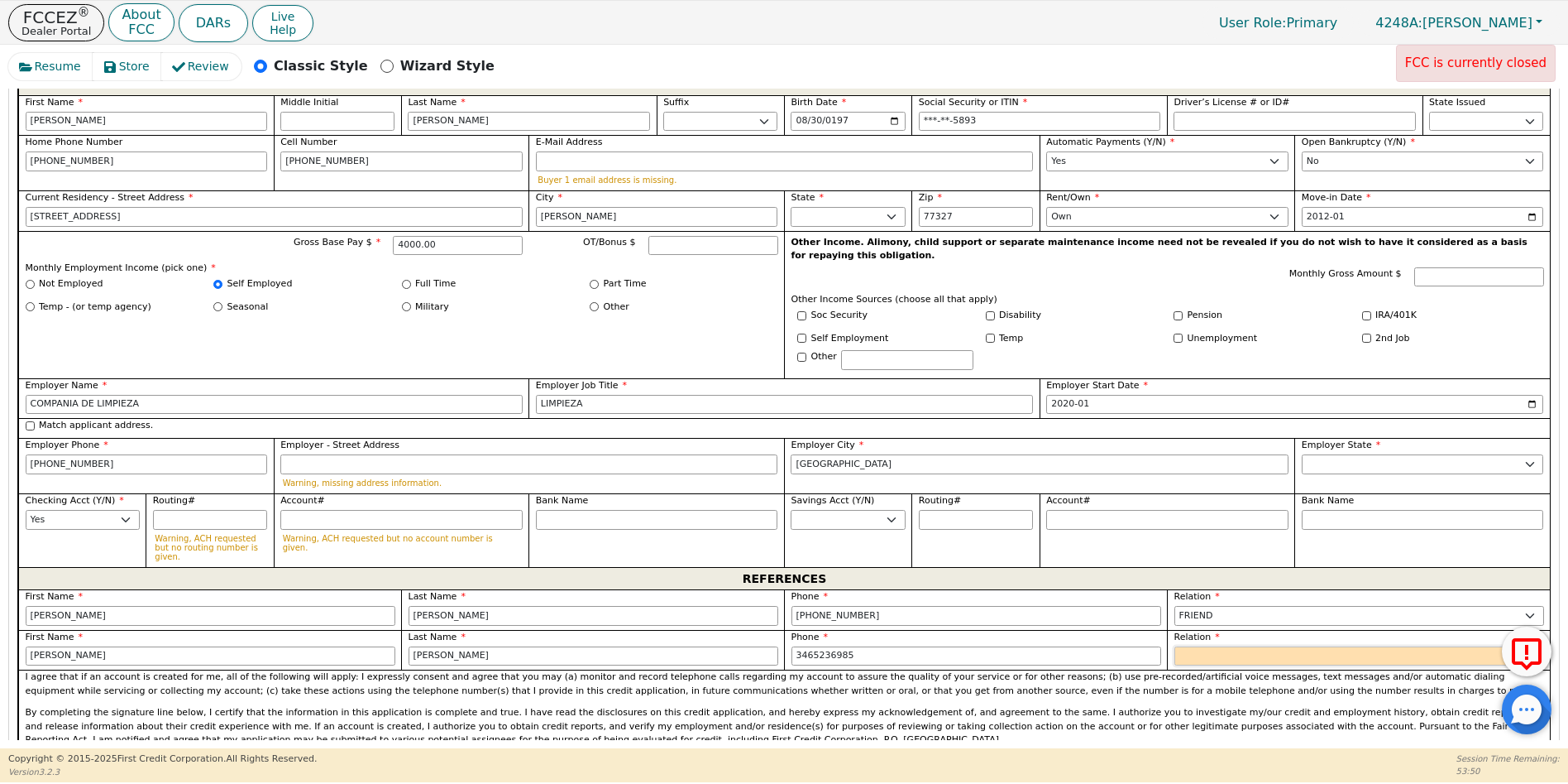
type input "346-523-6985"
click at [1222, 647] on select "FATHER MOTHER SISTER BROTHER DAUGHTER SON CO-WORKER NEIGHBOR FRIEND COUSIN G-MO…" at bounding box center [1359, 656] width 370 height 20
select select "FRIEND"
click at [1174, 647] on select "FATHER MOTHER SISTER BROTHER DAUGHTER SON CO-WORKER NEIGHBOR FRIEND COUSIN G-MO…" at bounding box center [1359, 656] width 370 height 20
drag, startPoint x: 1554, startPoint y: 471, endPoint x: 1559, endPoint y: 532, distance: 61.2
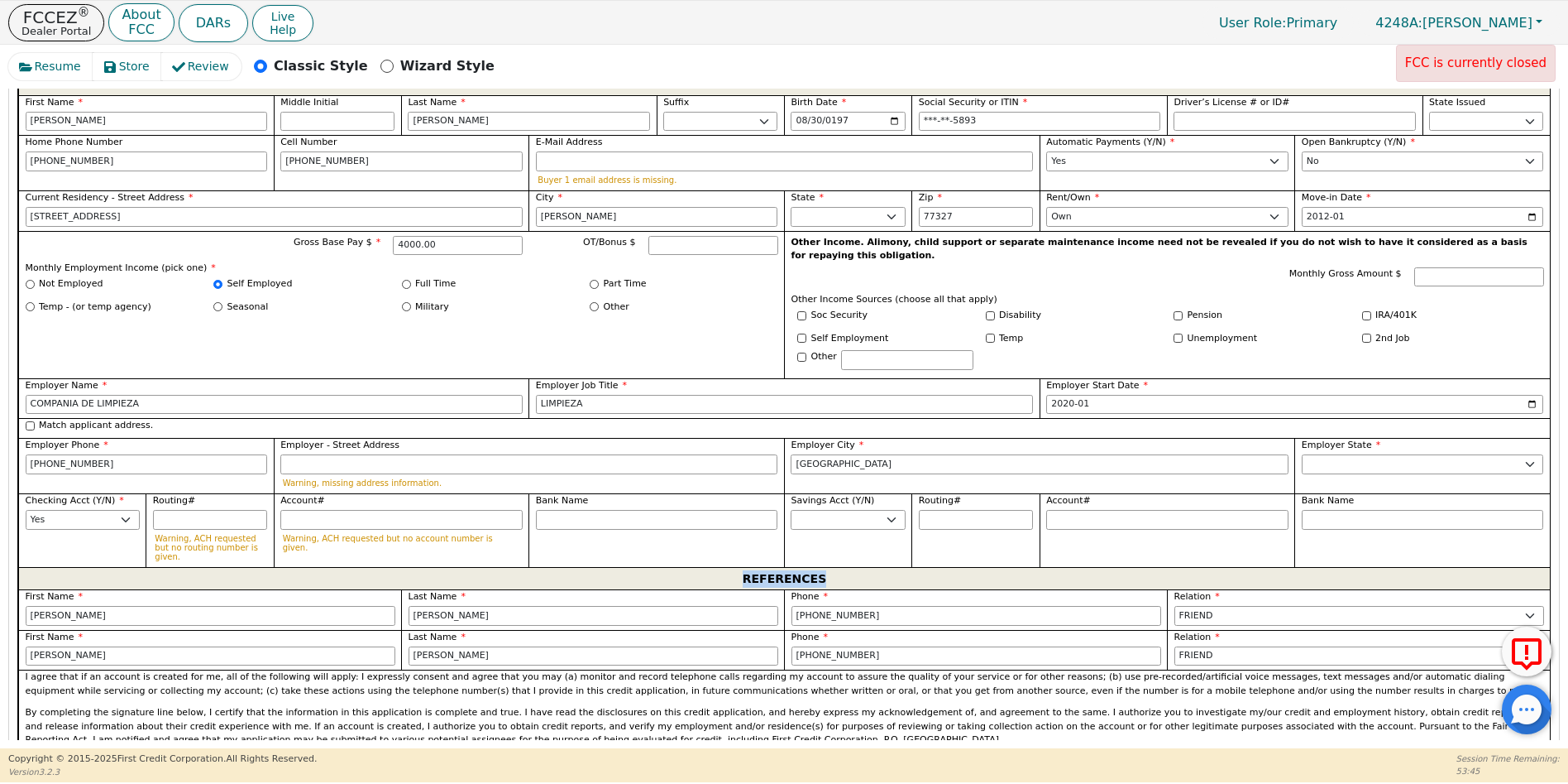
click at [1559, 532] on div "Back Submit an Application Select Application Language: English Step 1 of 3 SEL…" at bounding box center [784, 414] width 1552 height 651
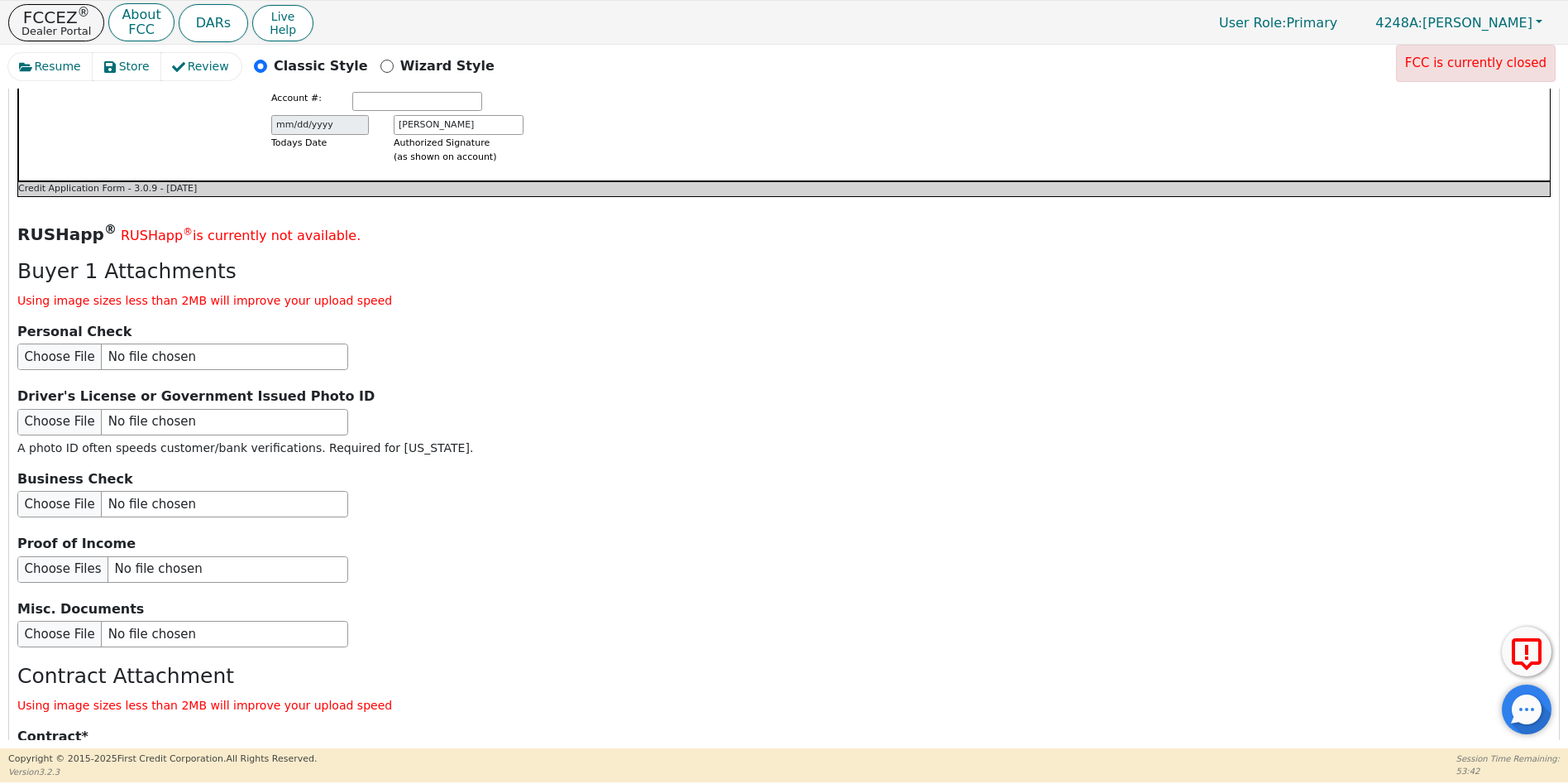
scroll to position [1976, 0]
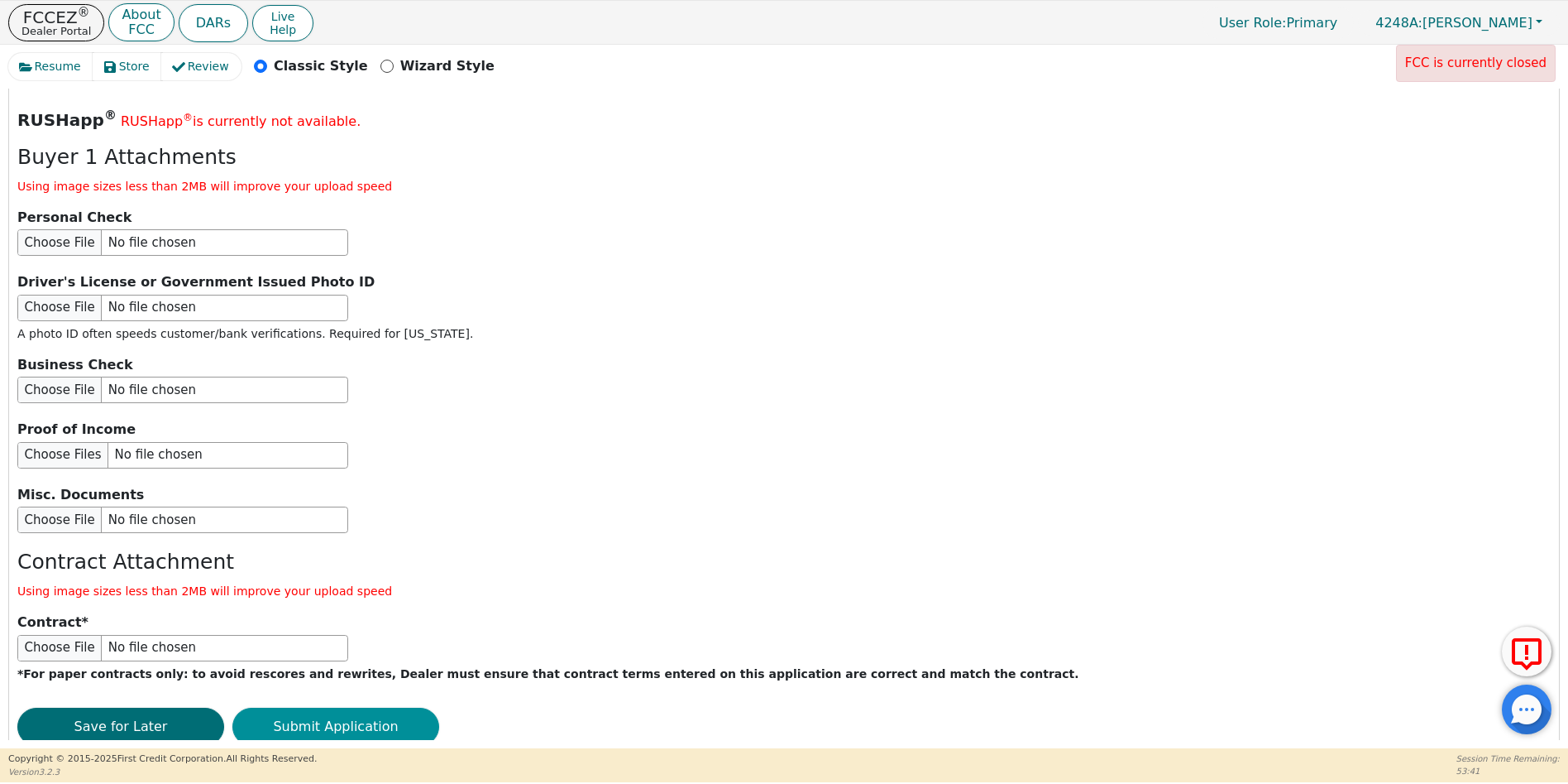
click at [363, 707] on button "Submit Application" at bounding box center [336, 726] width 206 height 38
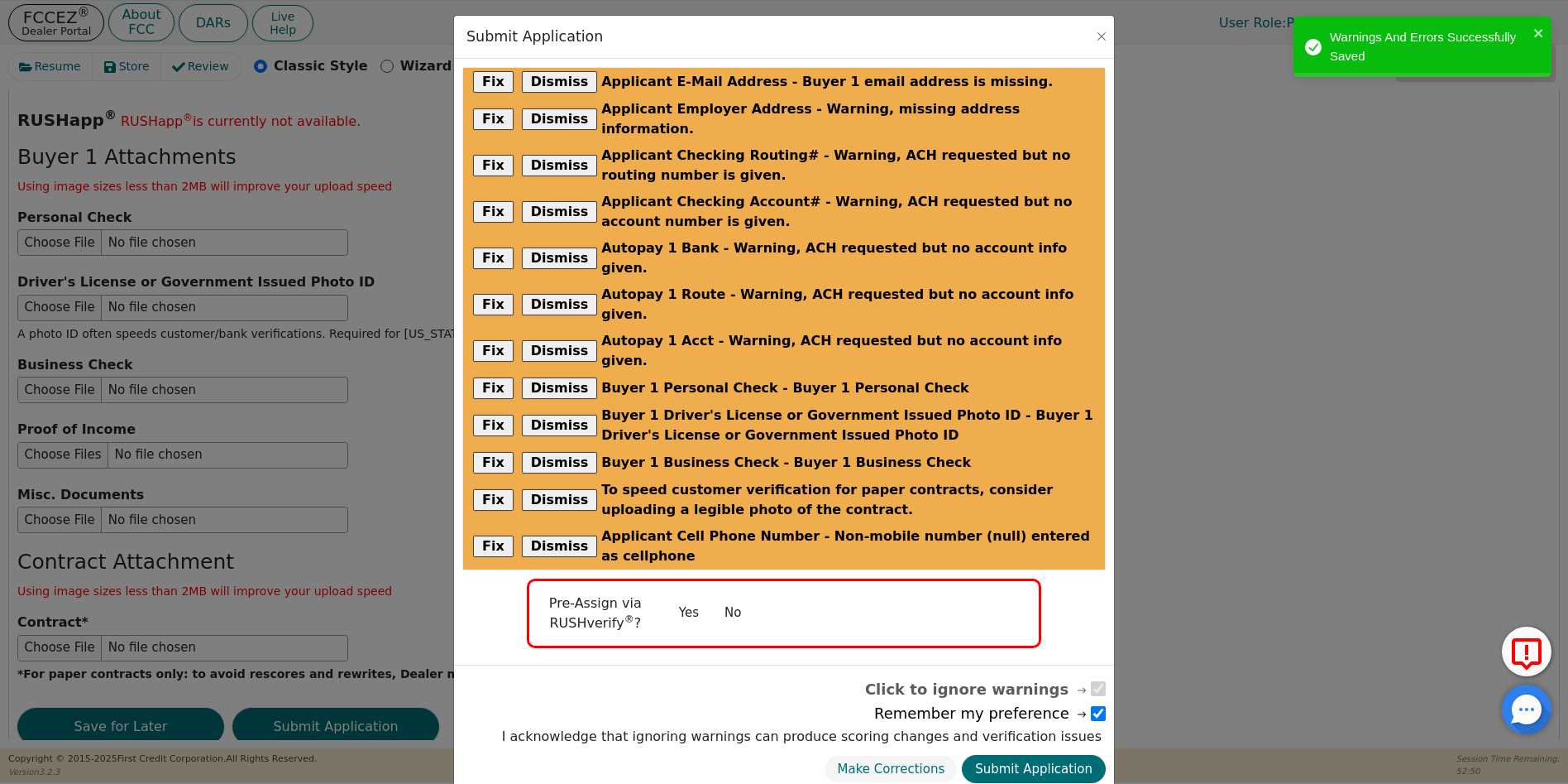
click at [727, 598] on button "No" at bounding box center [732, 613] width 43 height 29
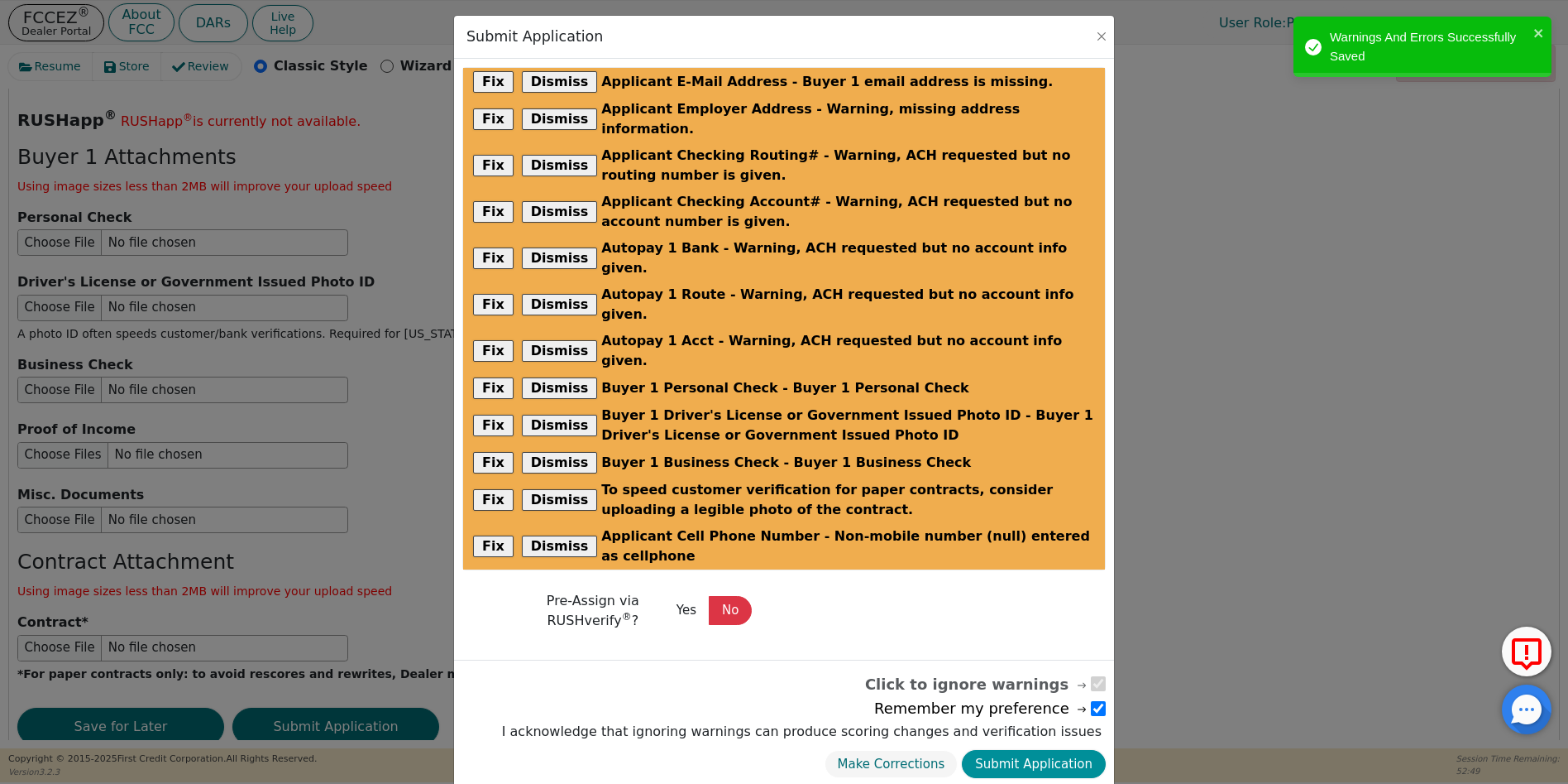
click at [1019, 750] on button "Submit Application" at bounding box center [1033, 764] width 144 height 29
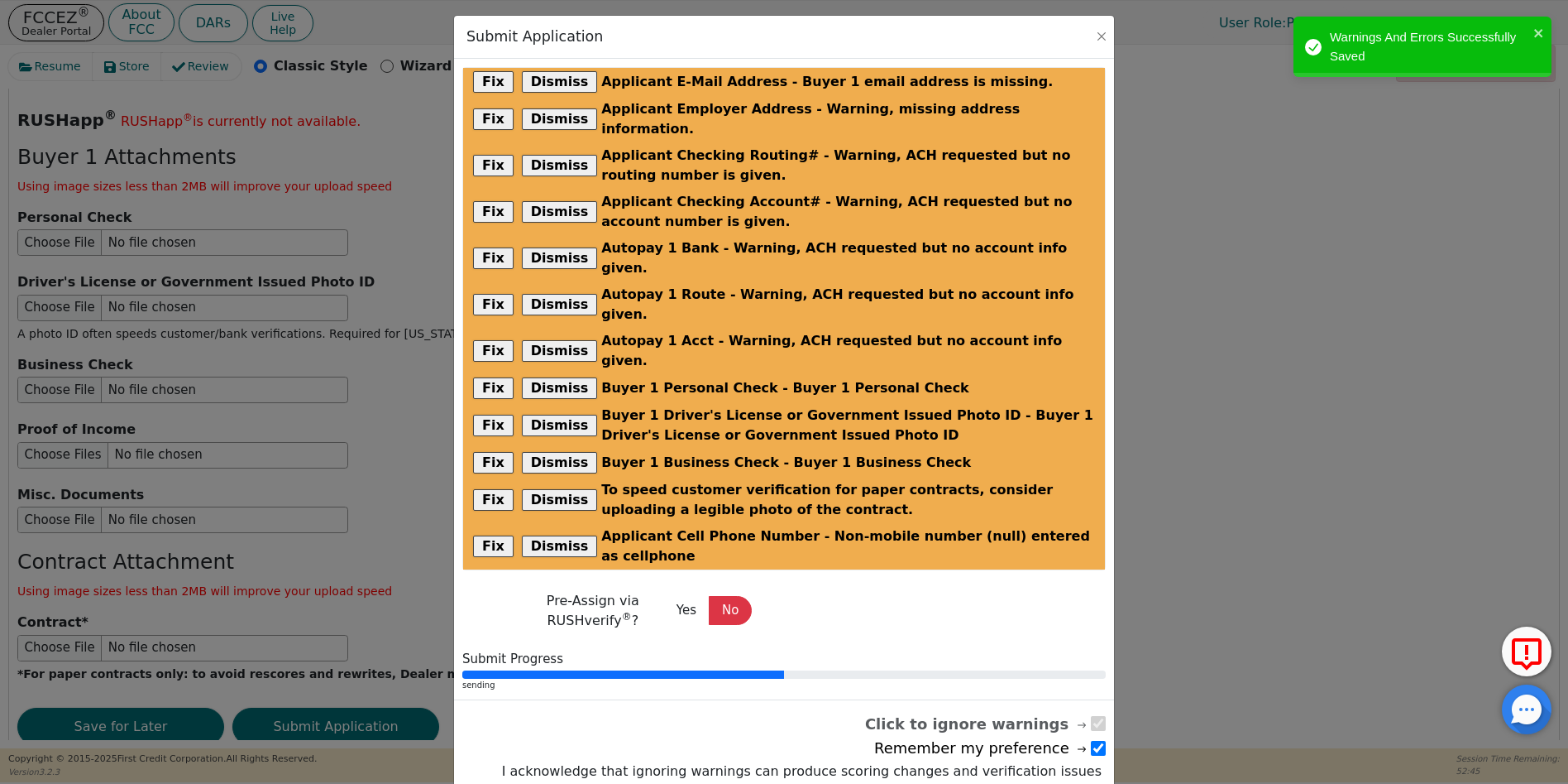
radio input "false"
